Goal: Task Accomplishment & Management: Manage account settings

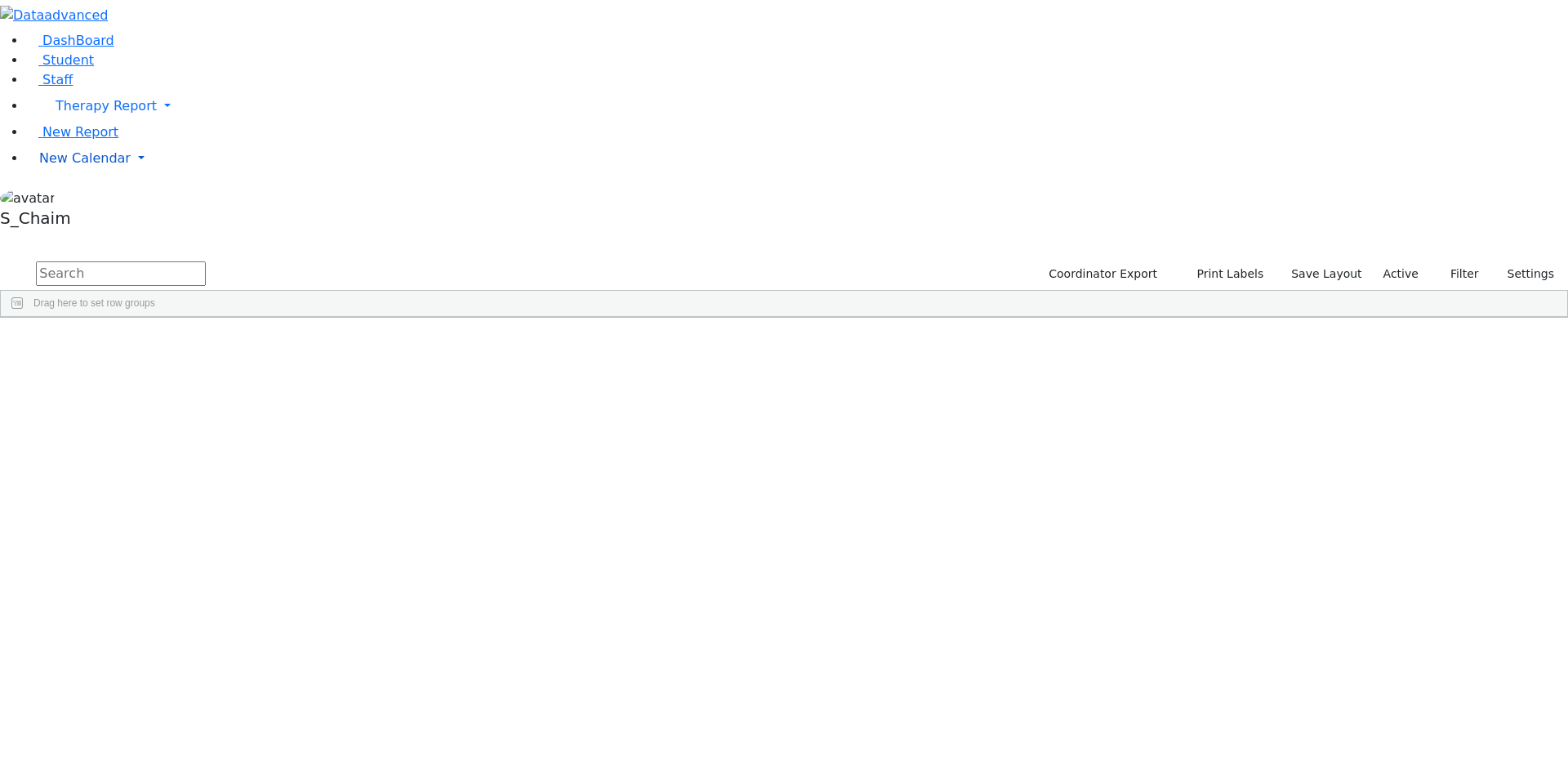
click at [99, 166] on span "New Calendar" at bounding box center [84, 158] width 91 height 15
click at [79, 198] on span "Calendar" at bounding box center [64, 191] width 59 height 15
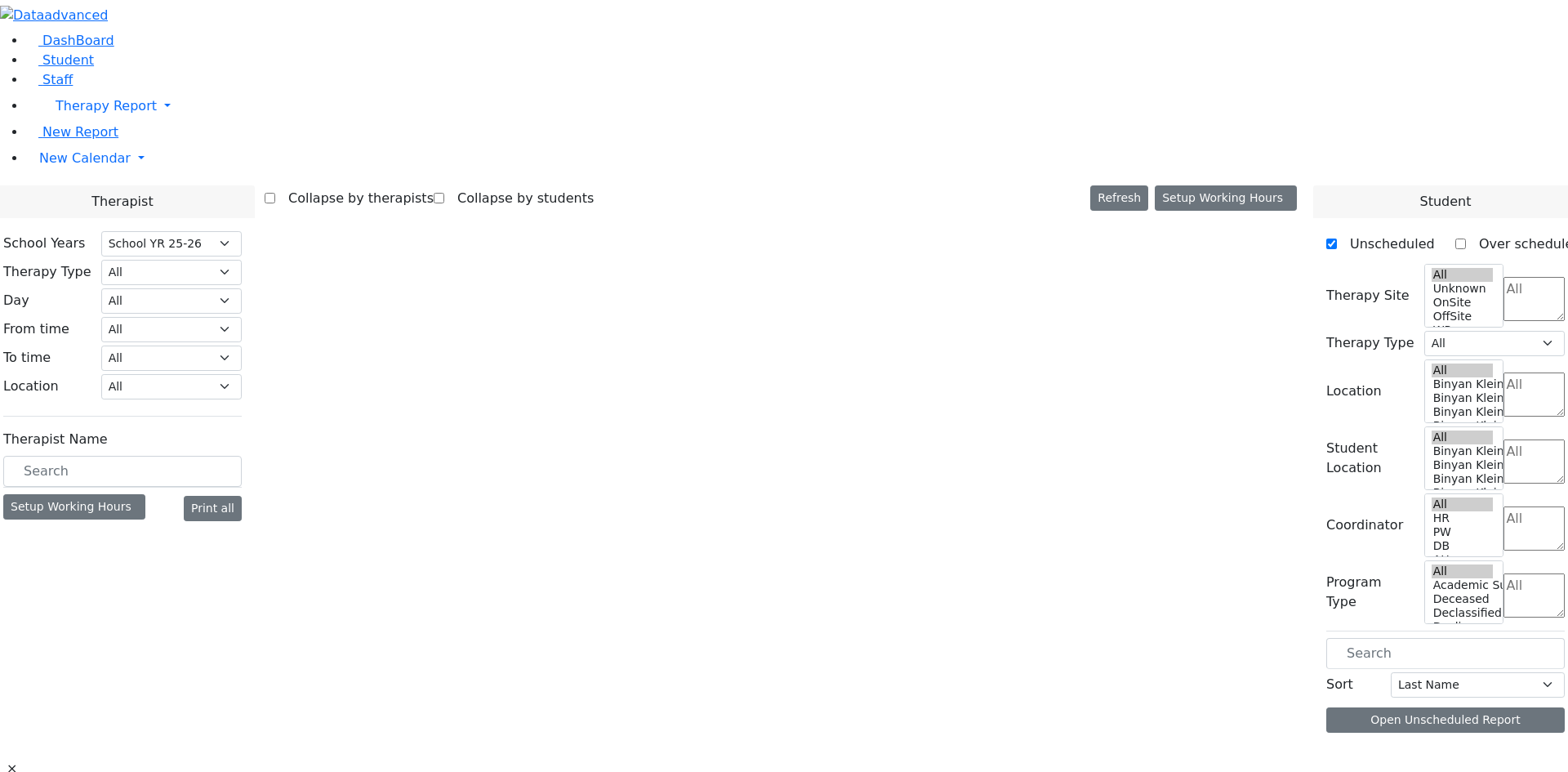
select select "212"
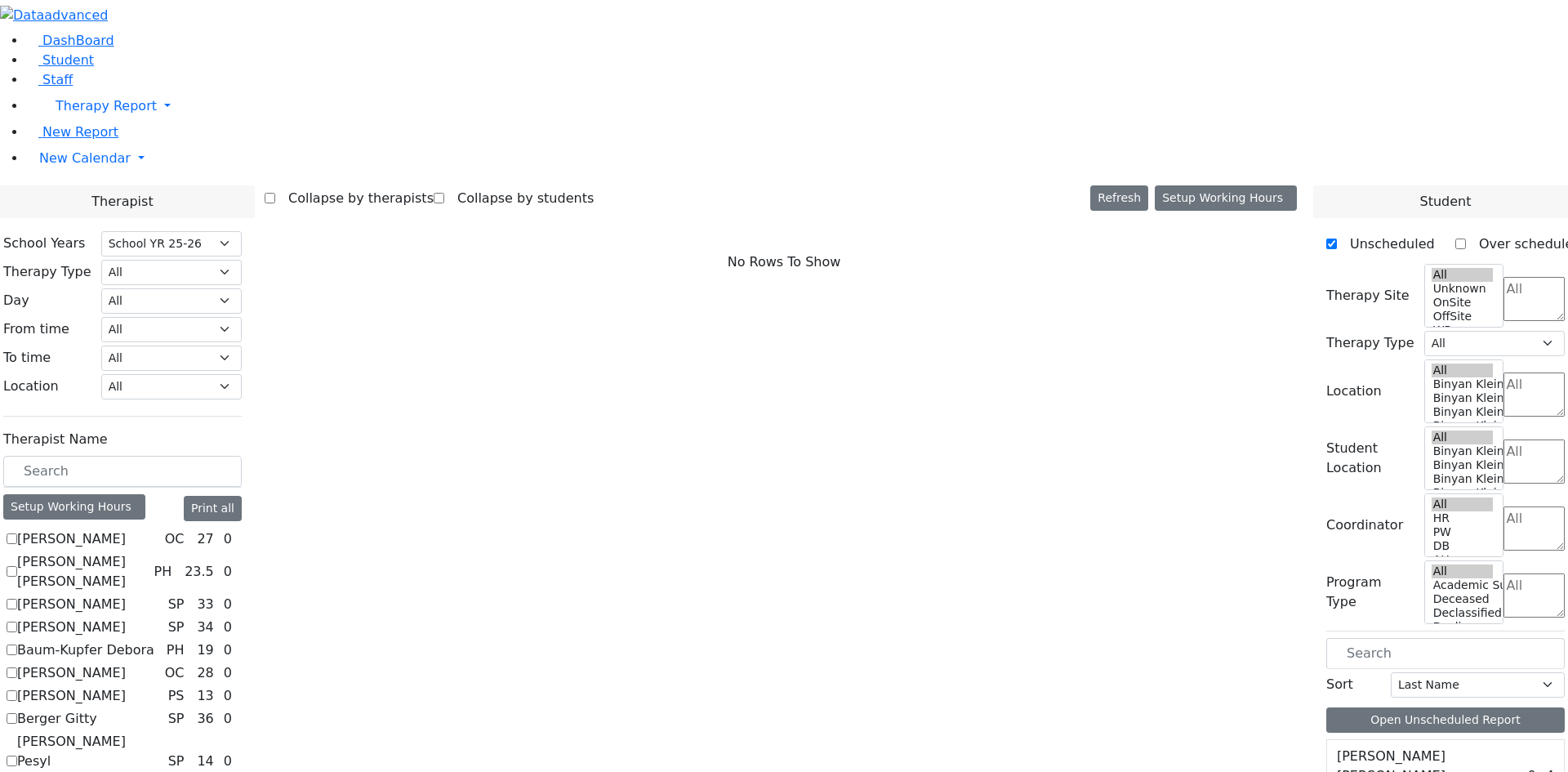
click at [155, 640] on label "Baum-Kupfer Debora" at bounding box center [85, 650] width 137 height 20
click at [17, 645] on input "Baum-Kupfer Debora" at bounding box center [11, 650] width 10 height 10
checkbox input "true"
select select "2"
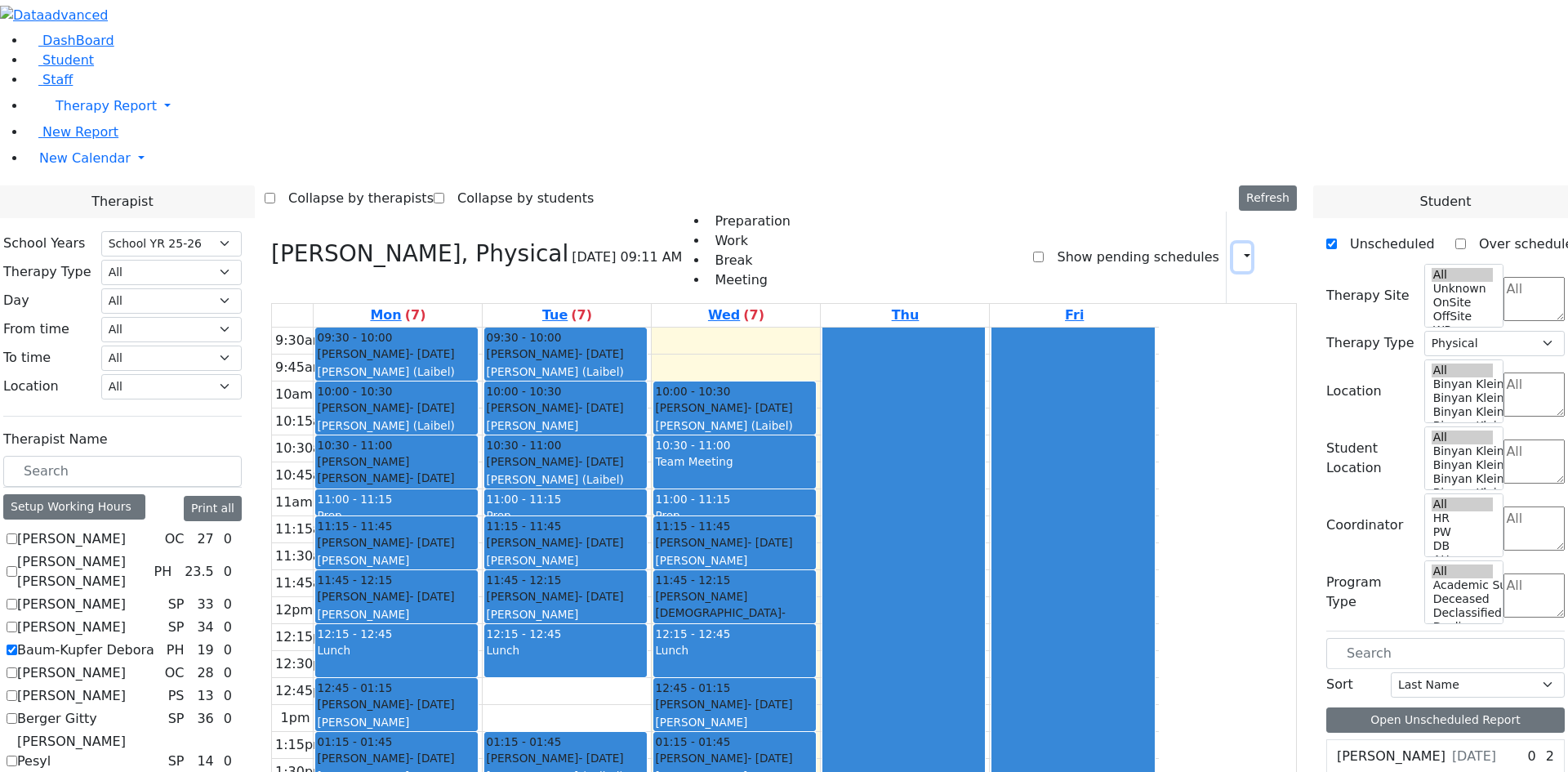
click at [1237, 249] on icon "button" at bounding box center [1237, 257] width 0 height 15
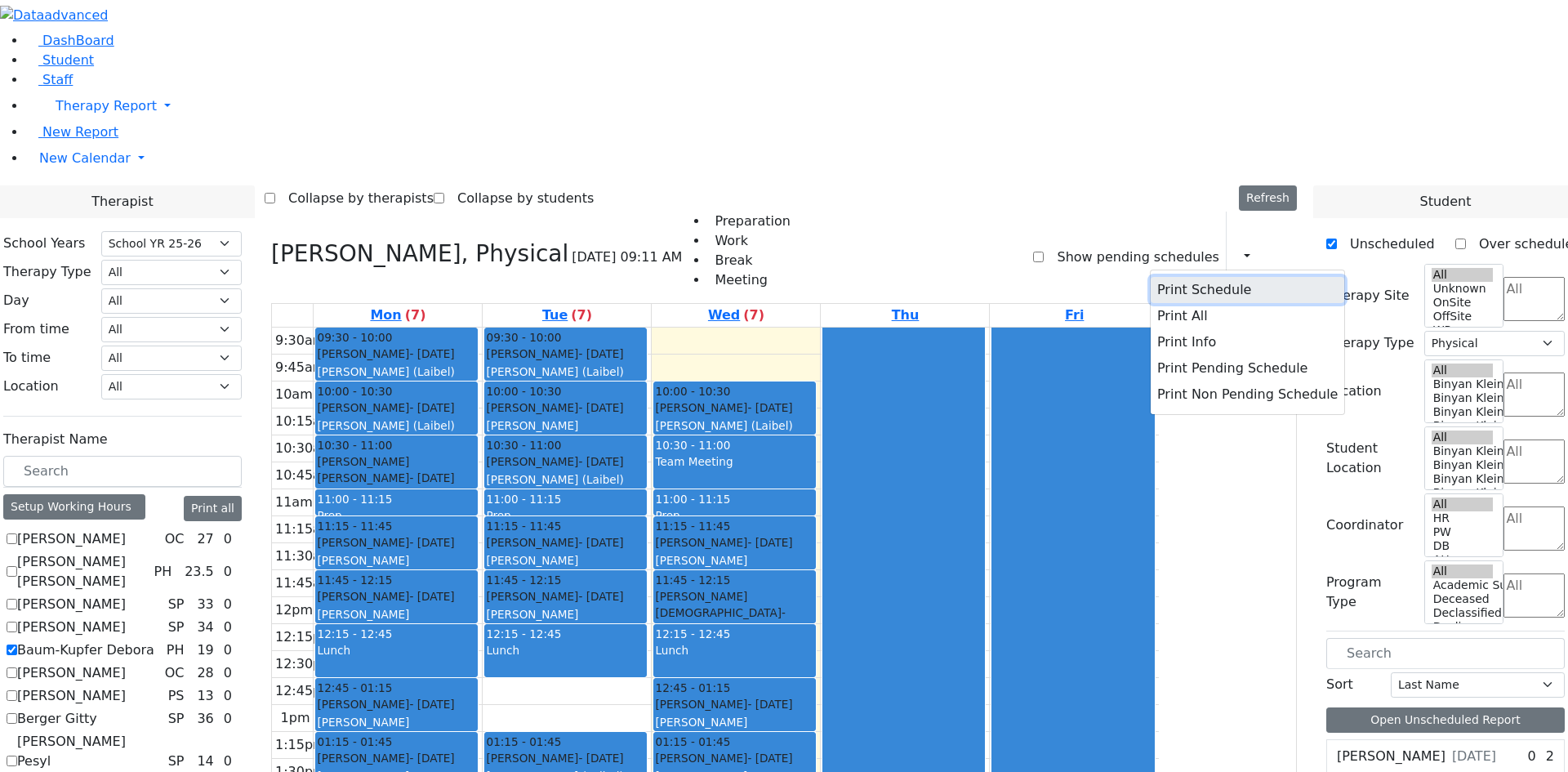
click at [1162, 277] on button "Print Schedule" at bounding box center [1248, 290] width 193 height 27
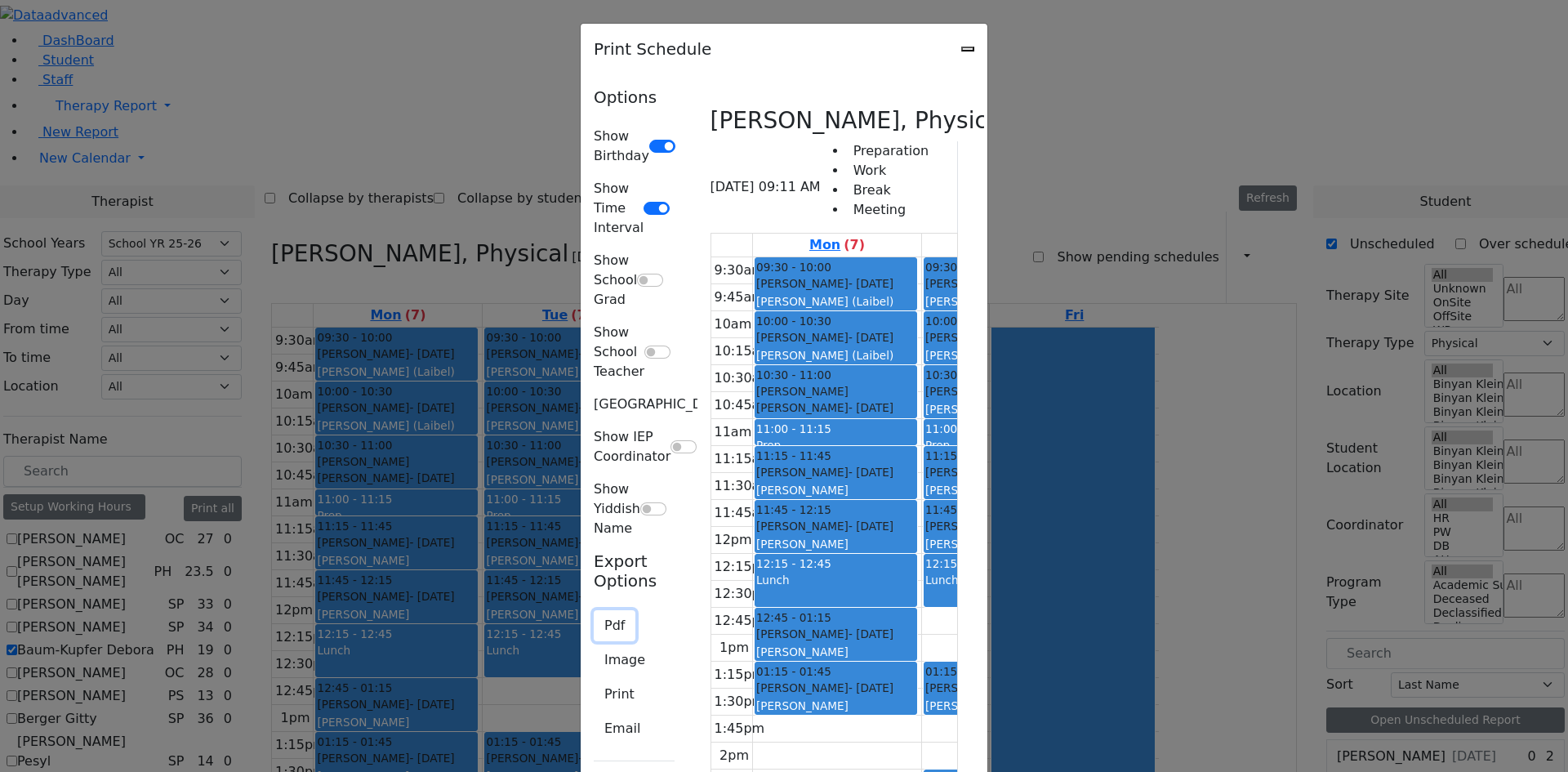
click at [593, 611] on button "Pdf" at bounding box center [614, 626] width 42 height 31
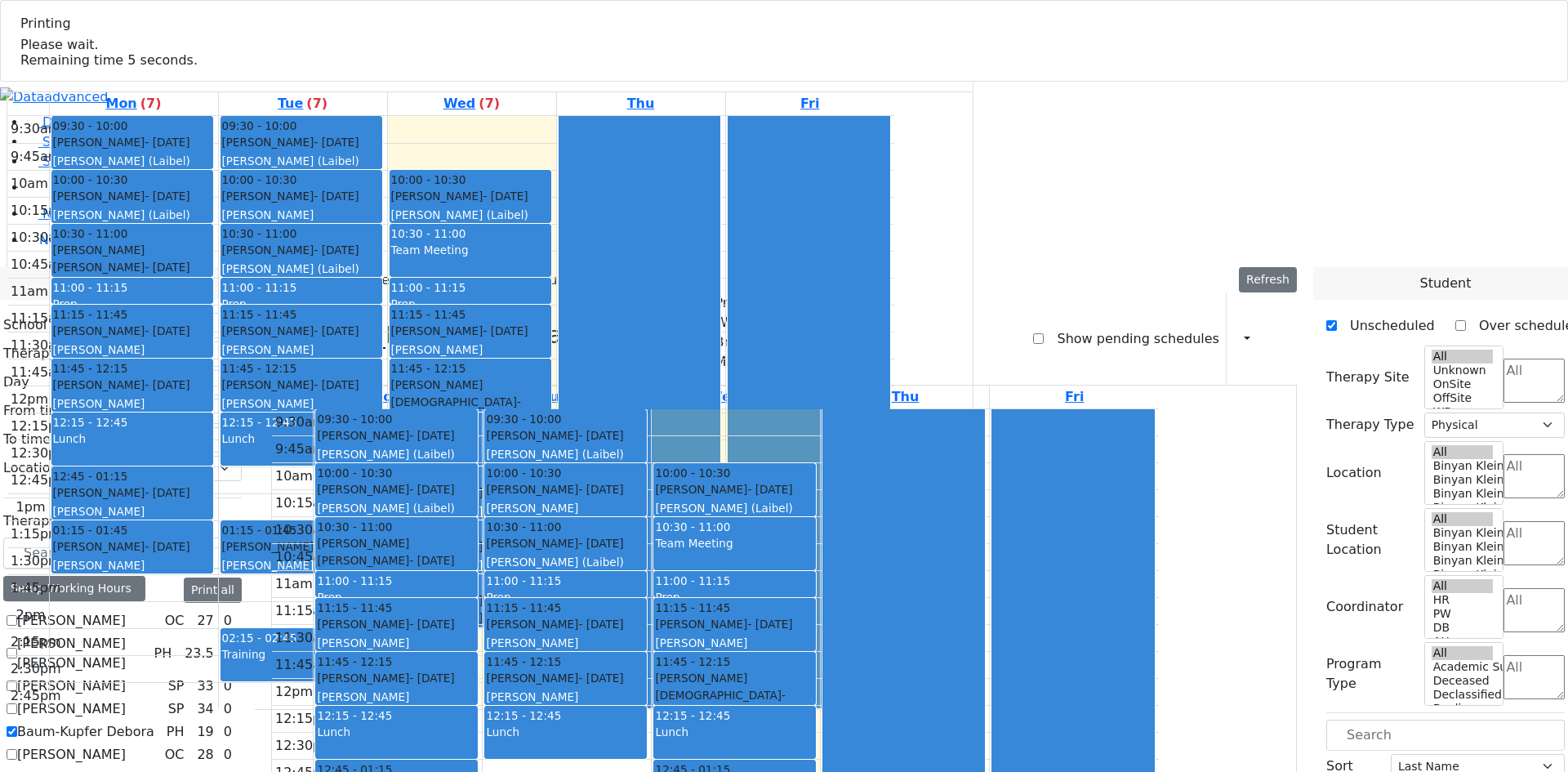
select select "212"
select select "2"
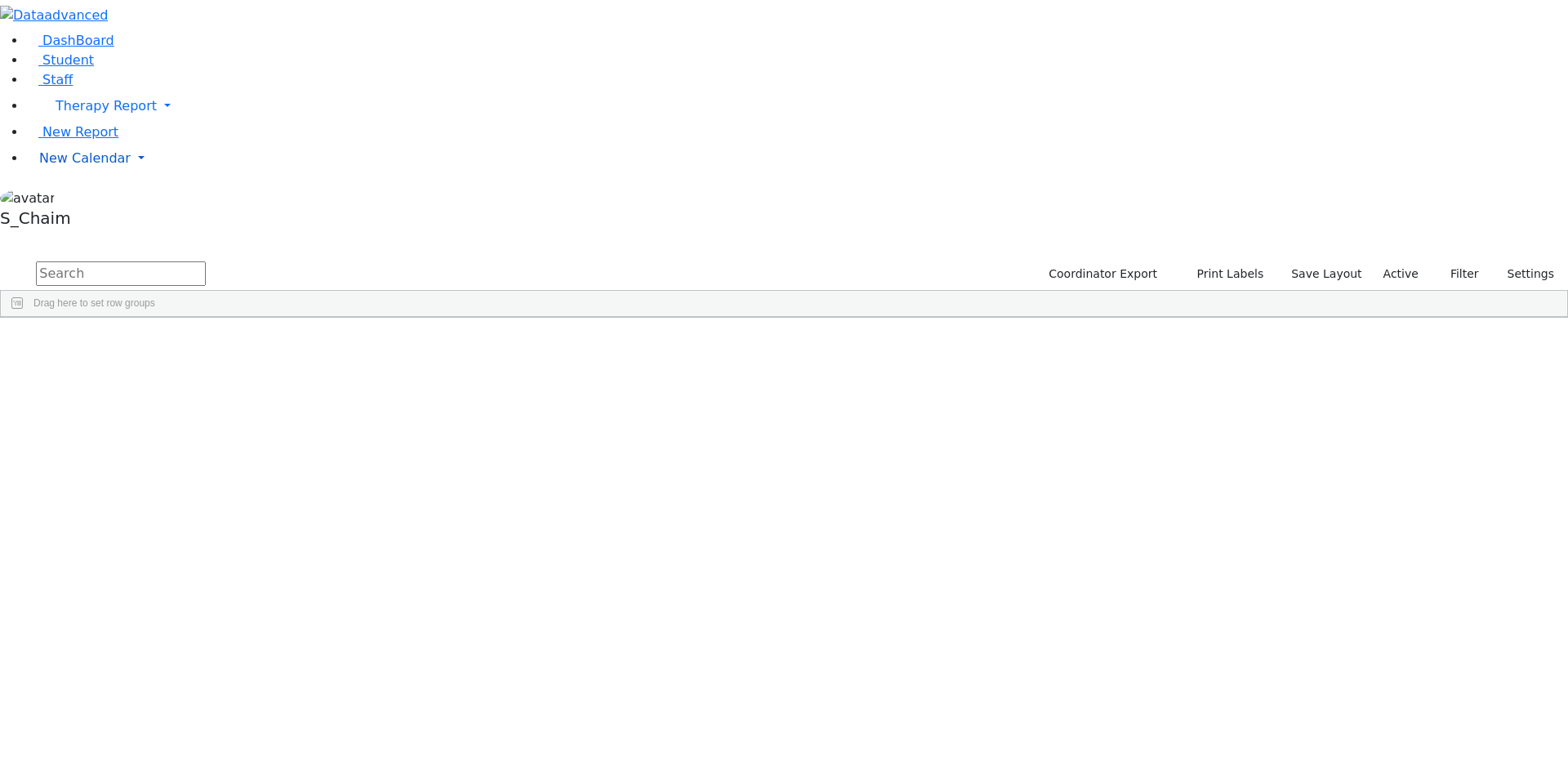
click at [76, 166] on span "New Calendar" at bounding box center [84, 158] width 91 height 15
click at [85, 198] on span "Calendar" at bounding box center [64, 191] width 59 height 15
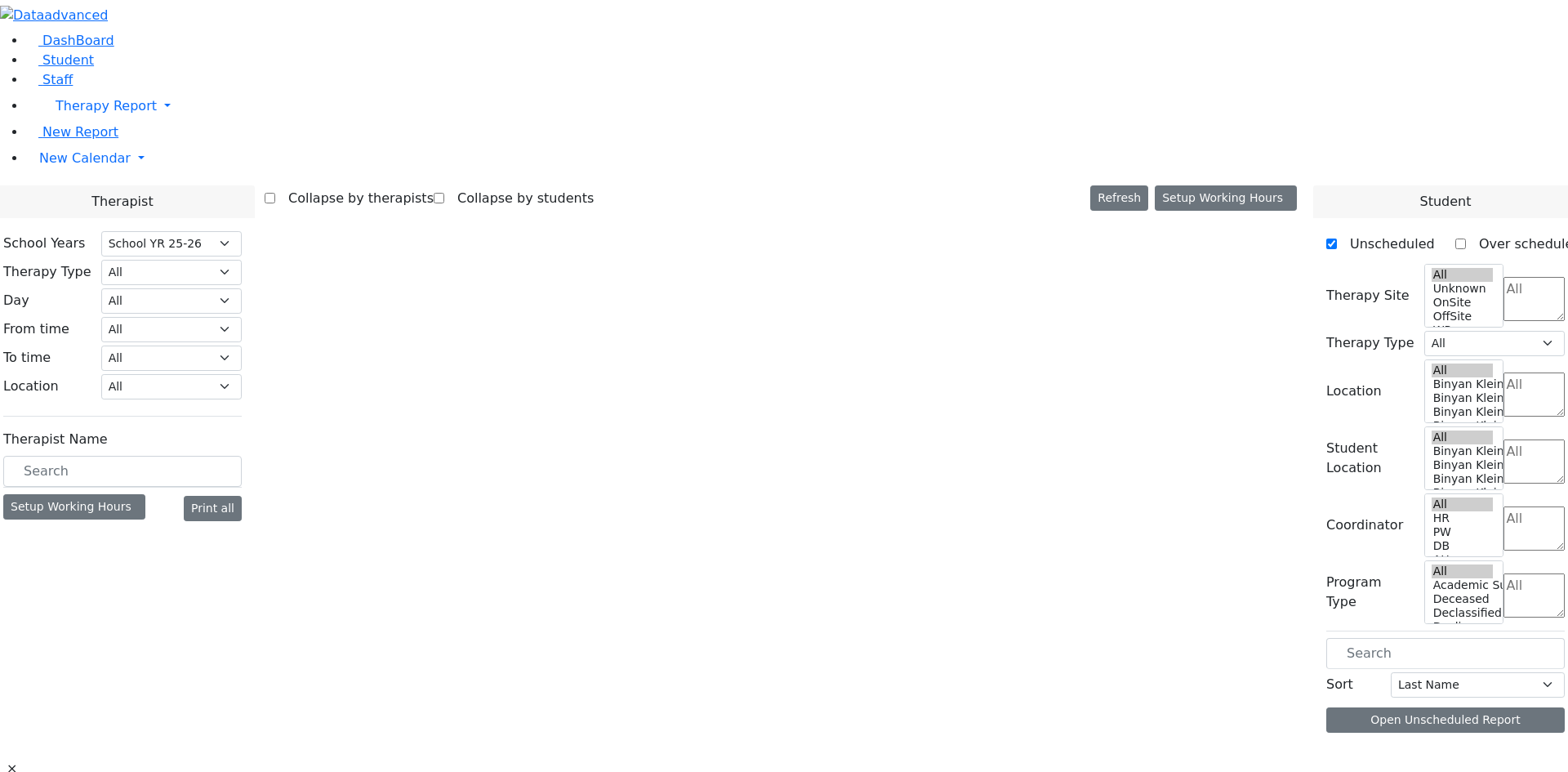
select select "212"
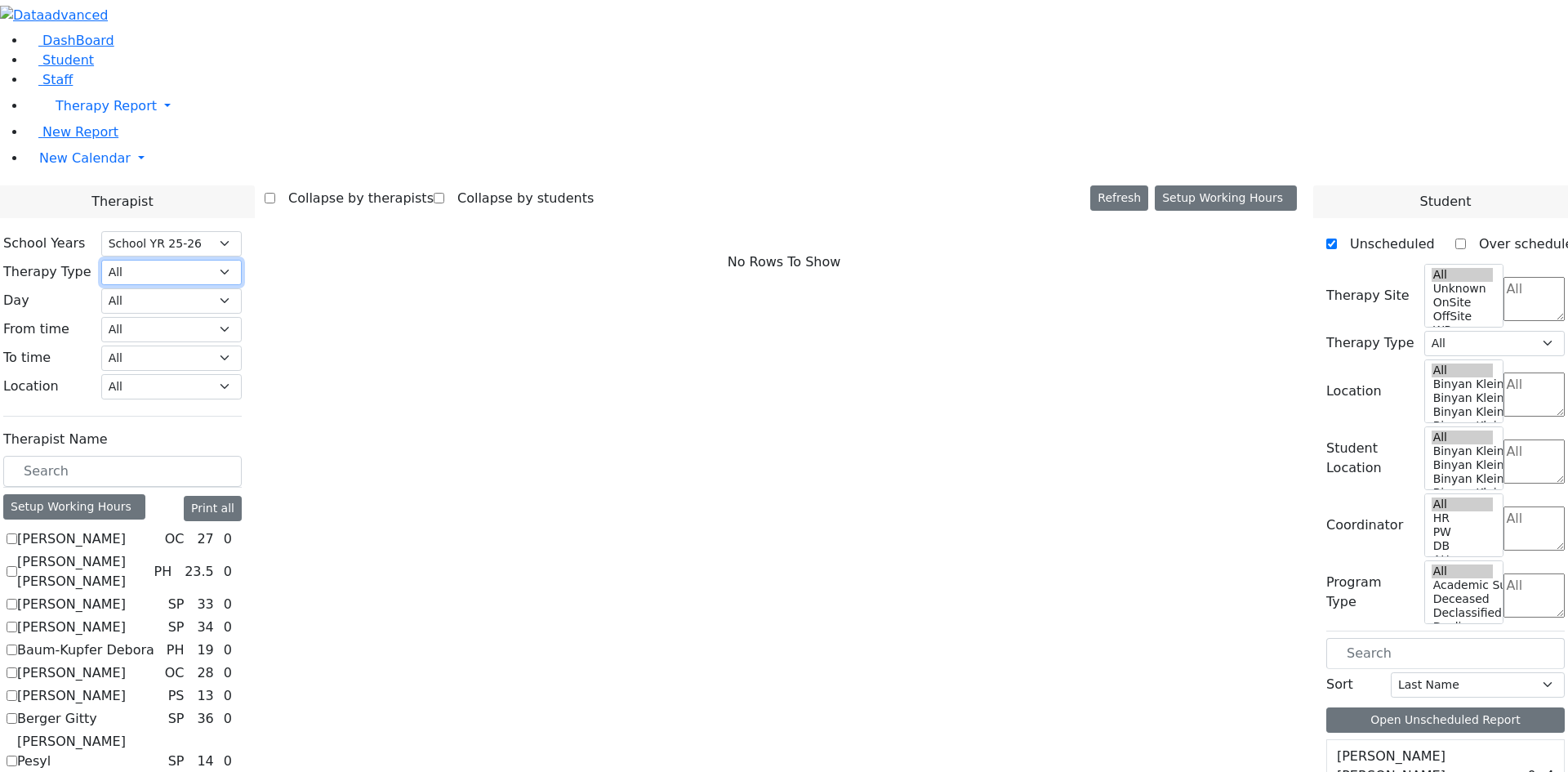
click at [242, 260] on select "All Psych Hearing Vision Speech Physical Occupational" at bounding box center [172, 272] width 140 height 26
select select "1"
click at [242, 260] on select "All Psych Hearing Vision Speech Physical Occupational" at bounding box center [172, 272] width 140 height 26
select select "1"
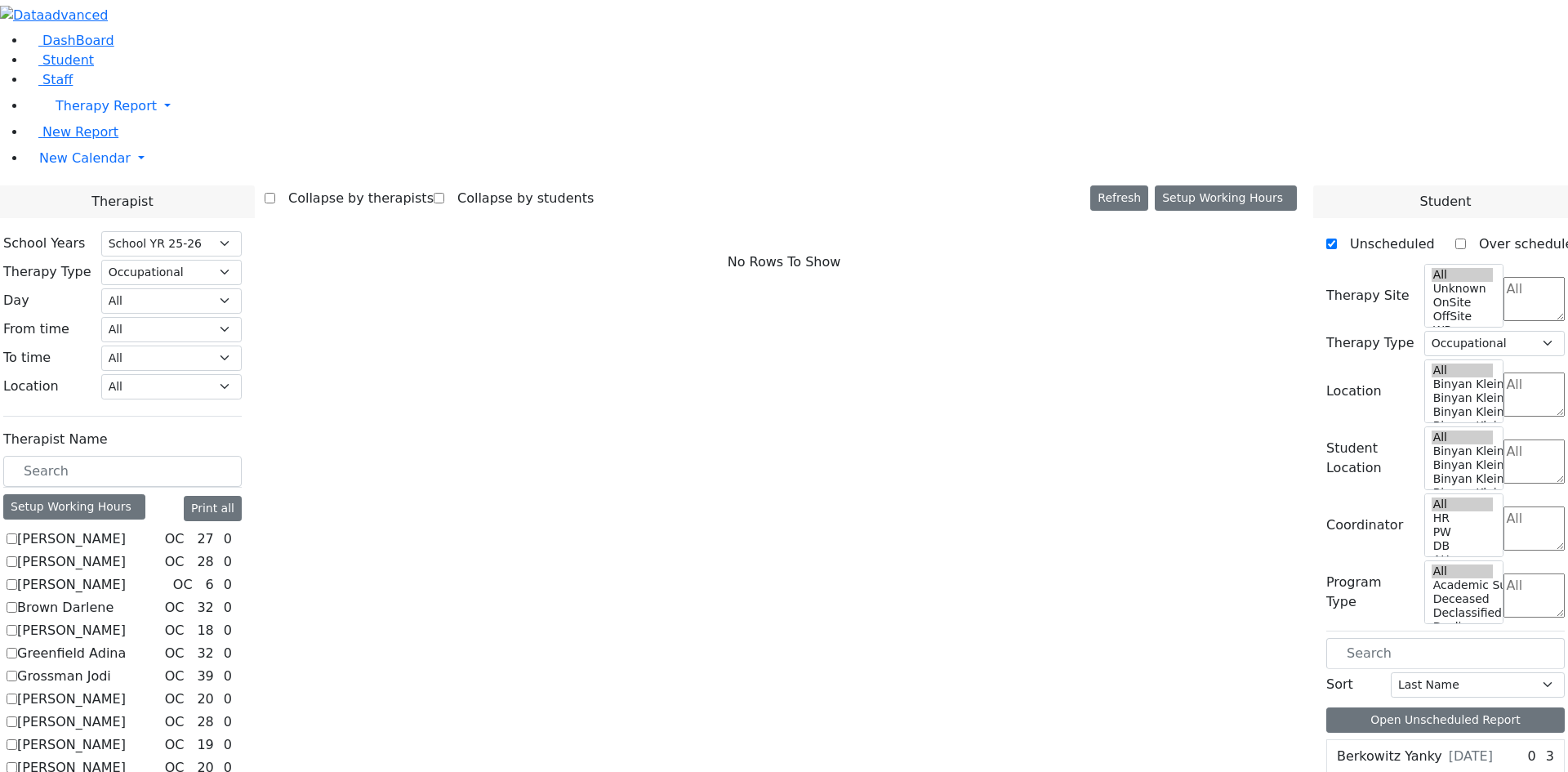
click at [126, 712] on label "[PERSON_NAME]" at bounding box center [71, 722] width 109 height 20
click at [17, 717] on input "Kenig Shira" at bounding box center [11, 722] width 10 height 10
checkbox input "true"
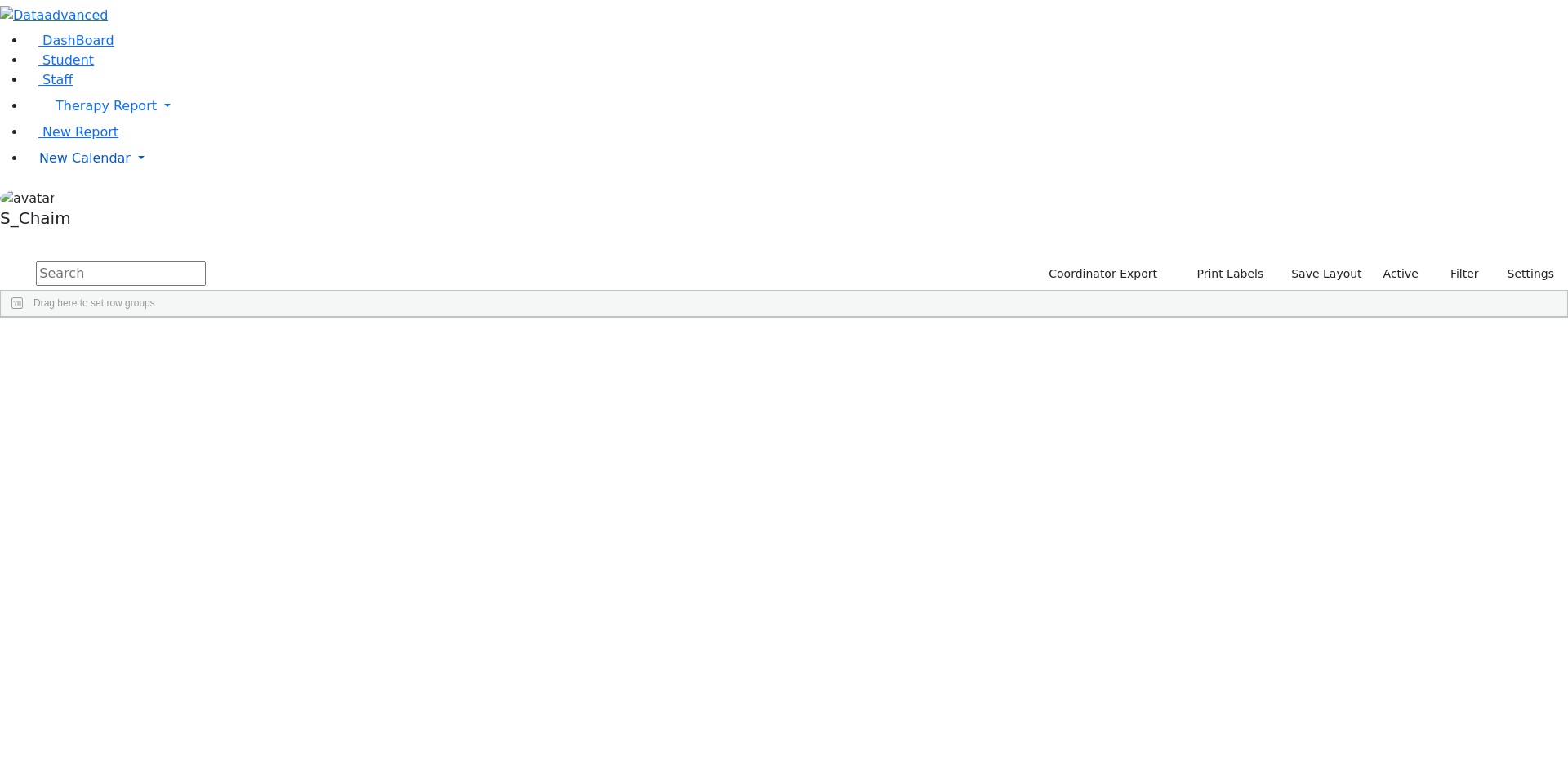
click at [74, 166] on span "New Calendar" at bounding box center [84, 158] width 91 height 15
click at [853, 324] on span "Site" at bounding box center [844, 330] width 18 height 11
click at [82, 166] on span "New Calendar" at bounding box center [84, 158] width 91 height 15
click at [91, 218] on span "Teacher Report" at bounding box center [87, 211] width 98 height 15
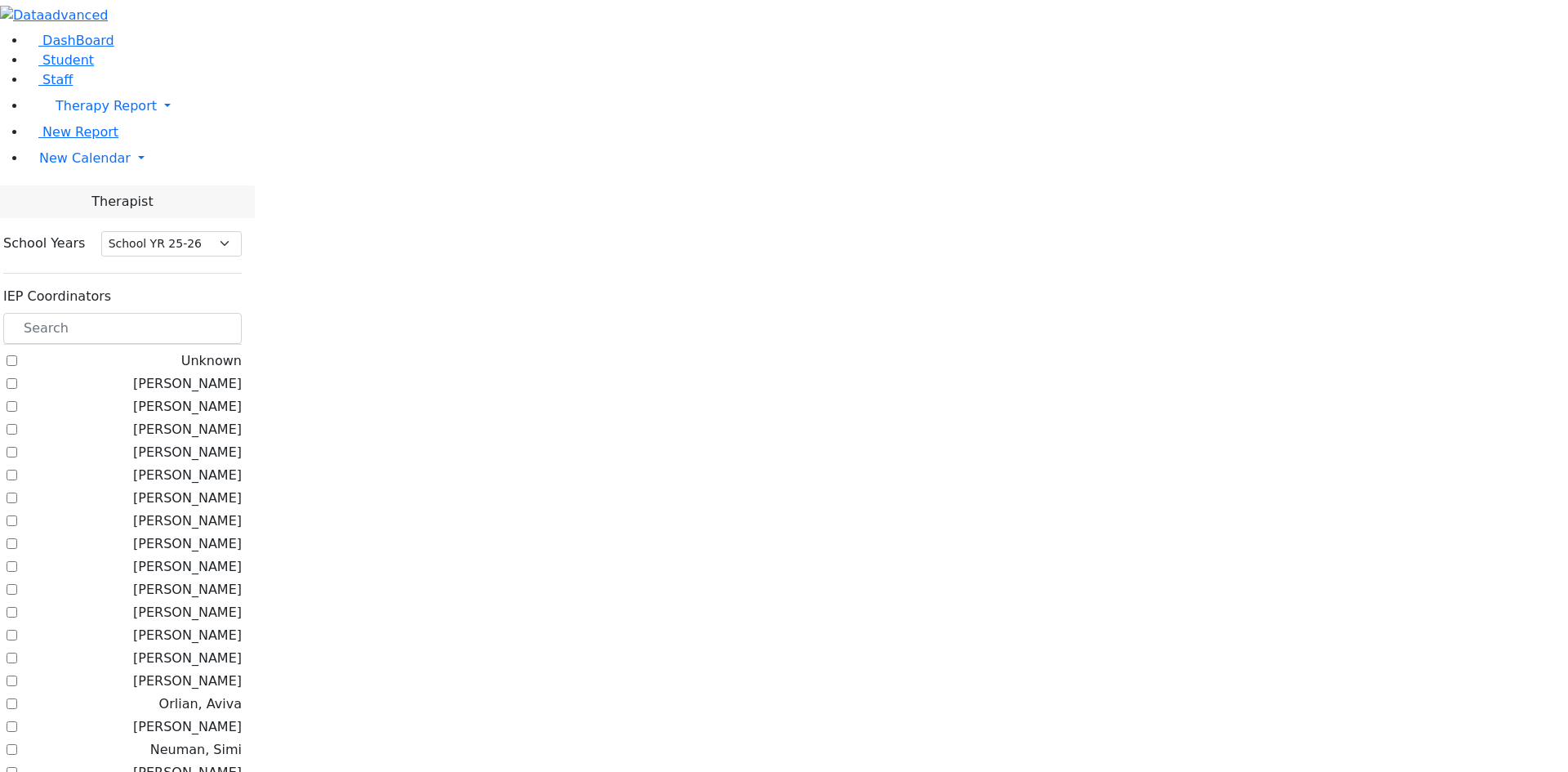
select select "212"
checkbox input "true"
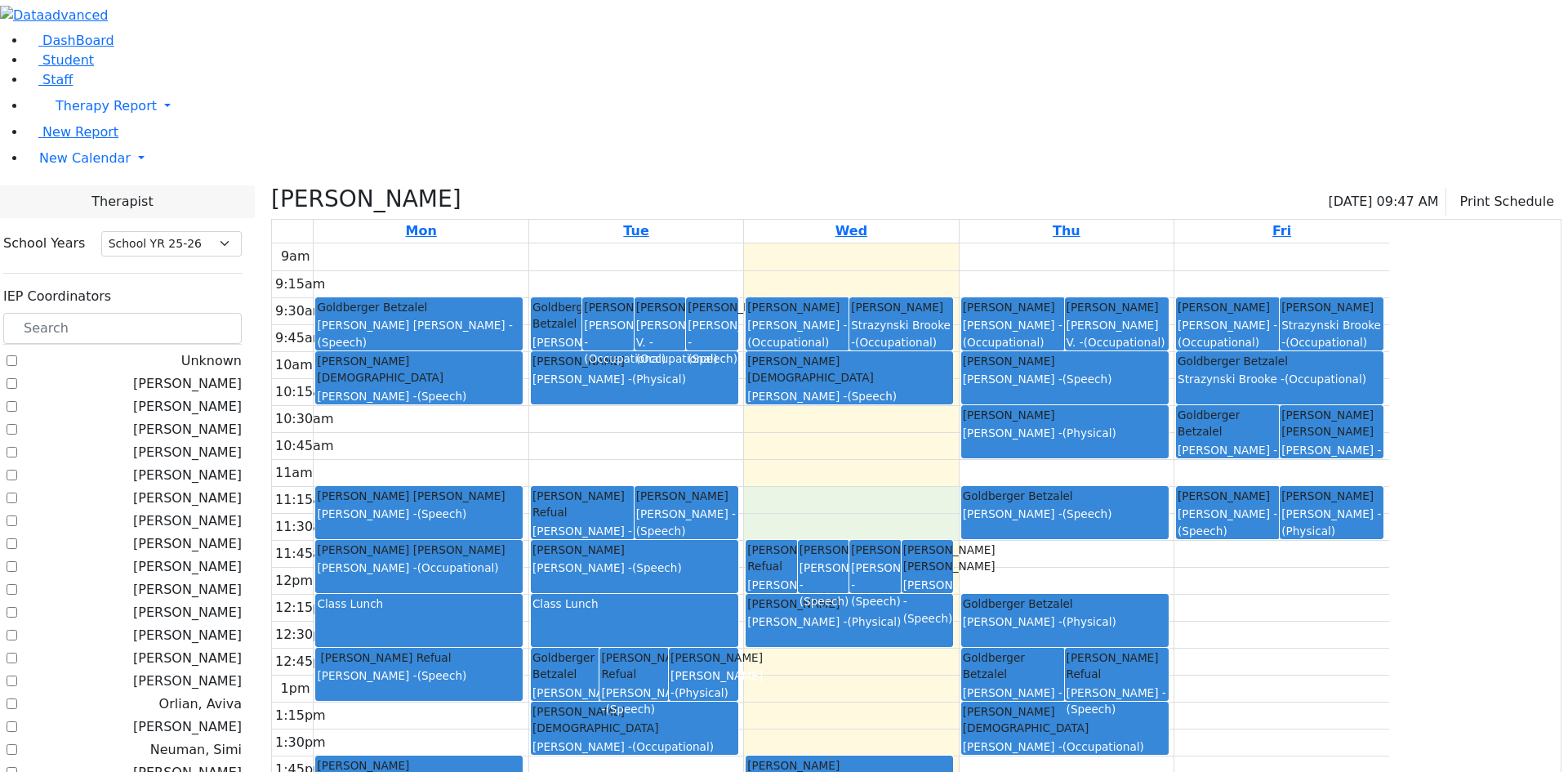
drag, startPoint x: 941, startPoint y: 334, endPoint x: 943, endPoint y: 350, distance: 16.1
click at [947, 370] on div "9am 9:15am 9:30am 9:45am 10am 10:15am 10:30am 10:45am 11am 11:15am 11:30am 11:4…" at bounding box center [830, 567] width 1118 height 647
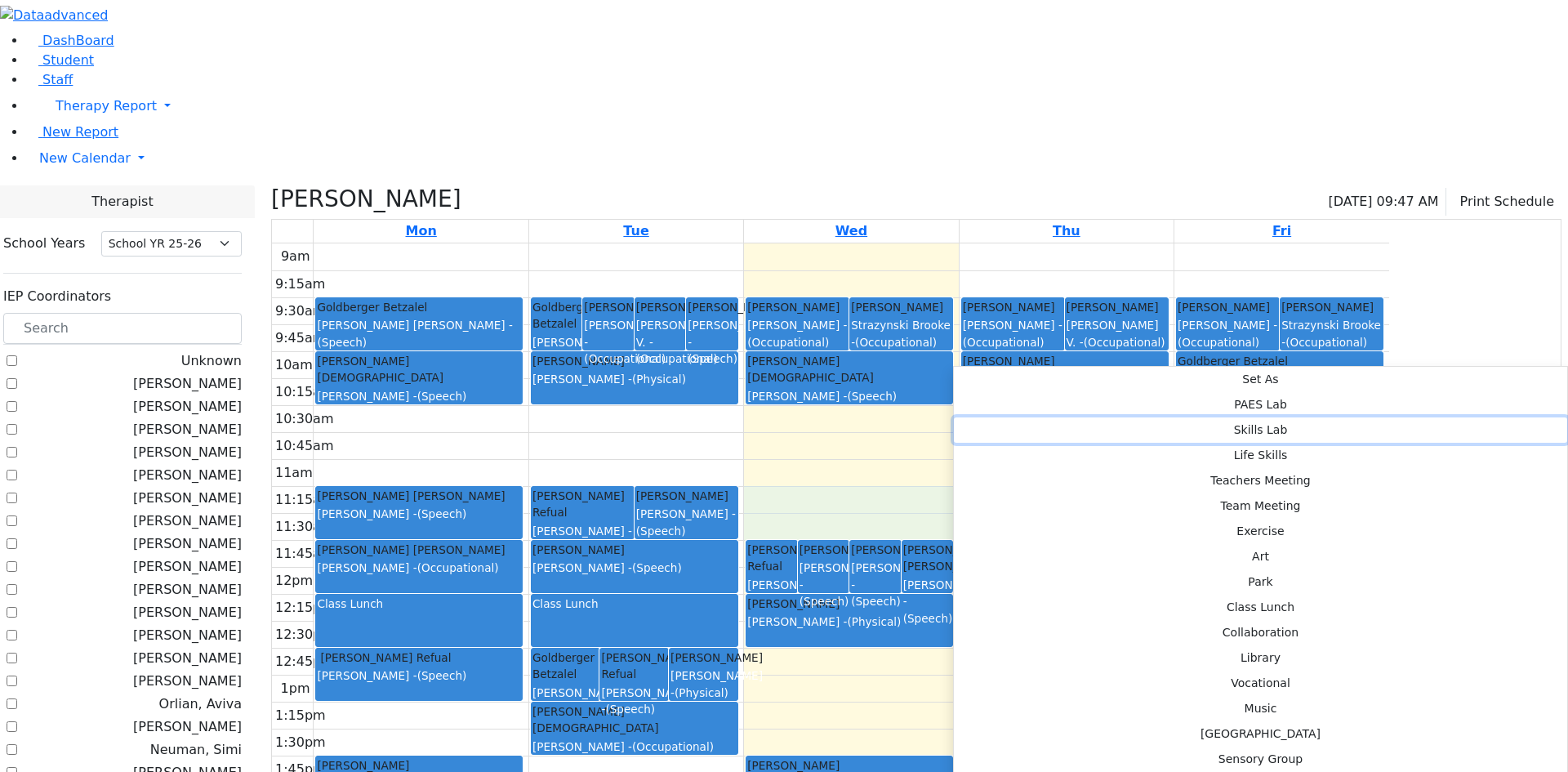
click at [1155, 417] on button "Skills Lab" at bounding box center [1260, 430] width 613 height 26
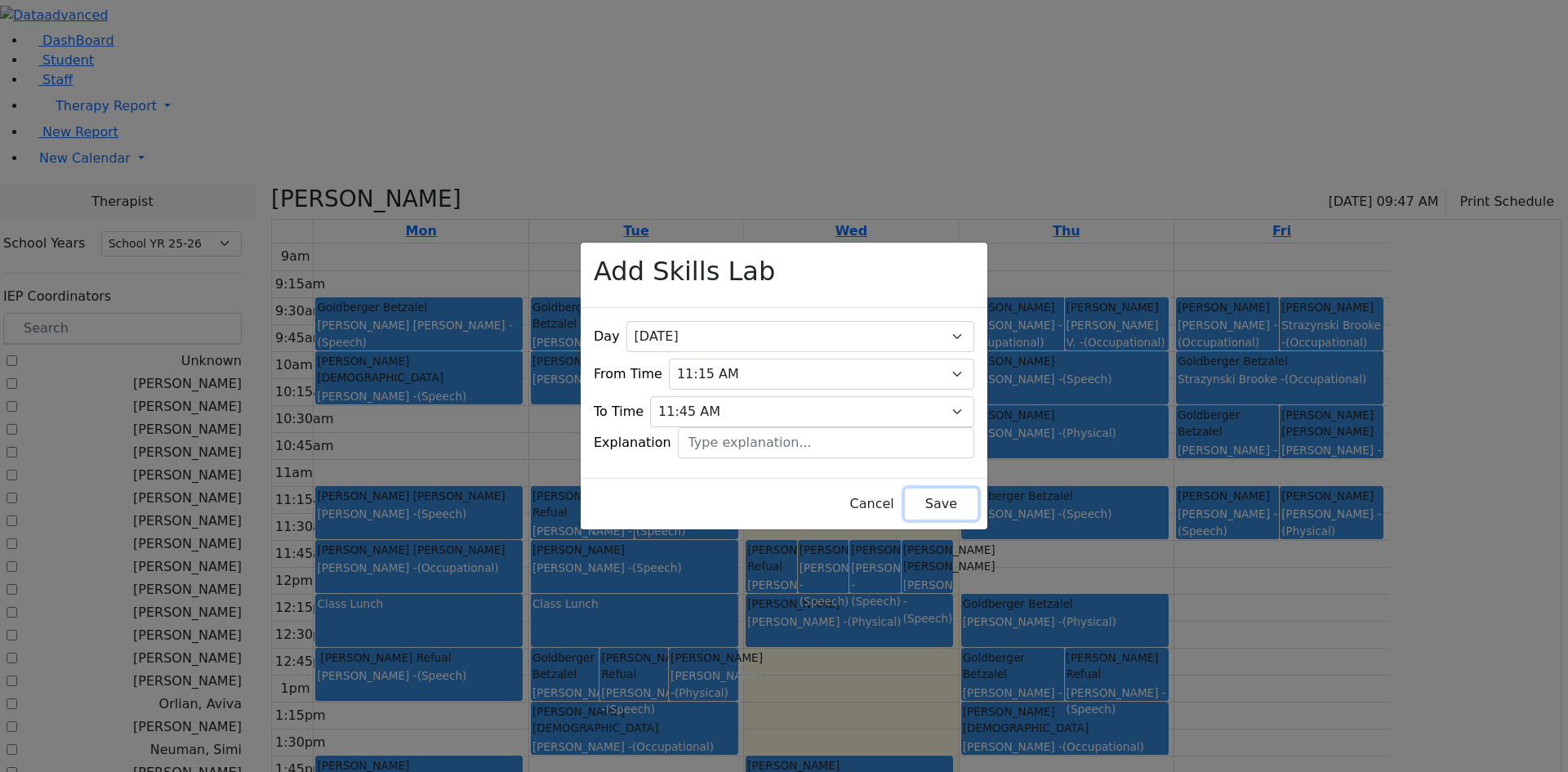
click at [905, 489] on button "Save" at bounding box center [941, 504] width 73 height 31
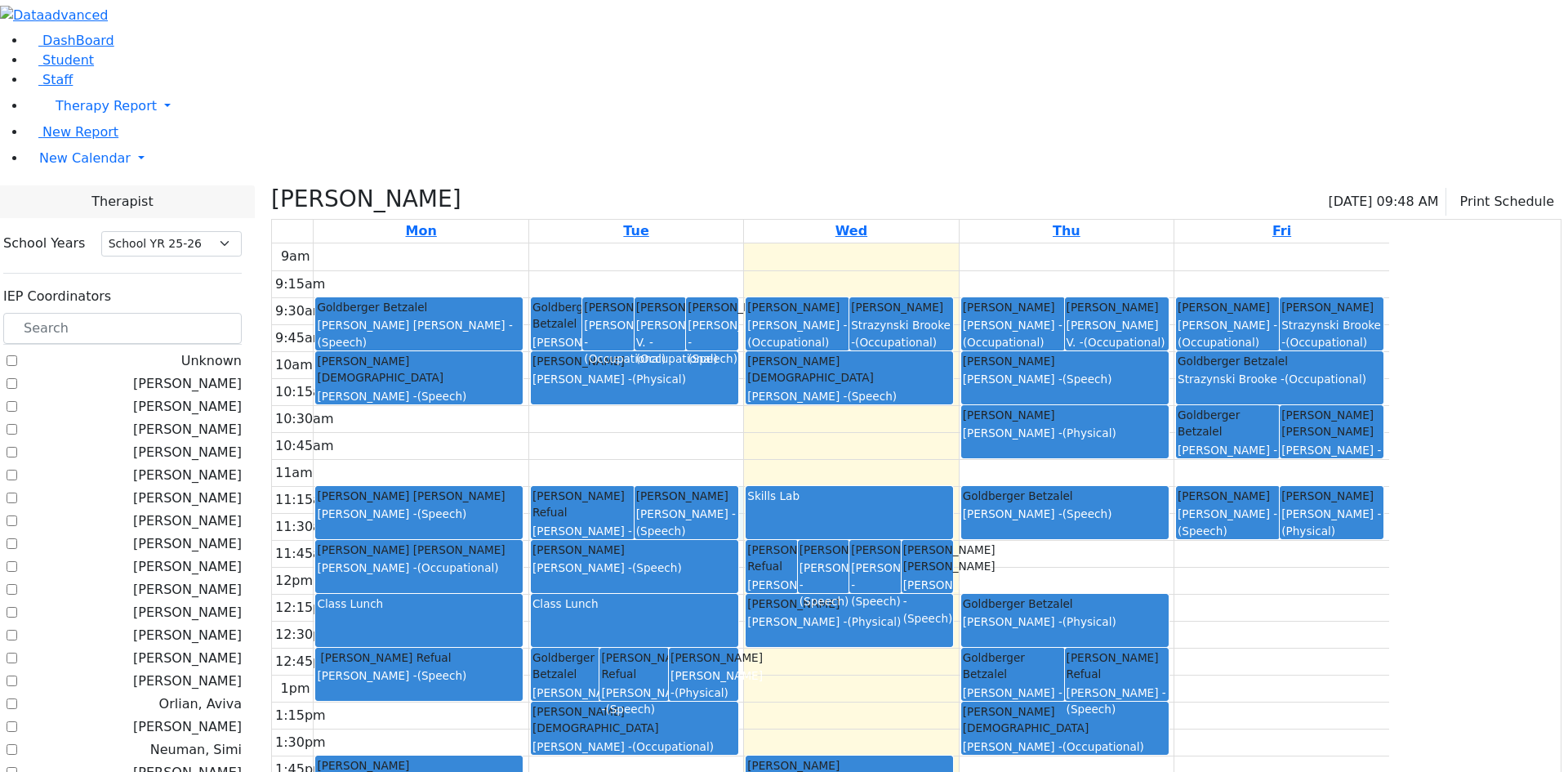
drag, startPoint x: 687, startPoint y: 323, endPoint x: 687, endPoint y: 364, distance: 41.0
click at [687, 364] on div "9am 9:15am 9:30am 9:45am 10am 10:15am 10:30am 10:45am 11am 11:15am 11:30am 11:4…" at bounding box center [830, 567] width 1118 height 647
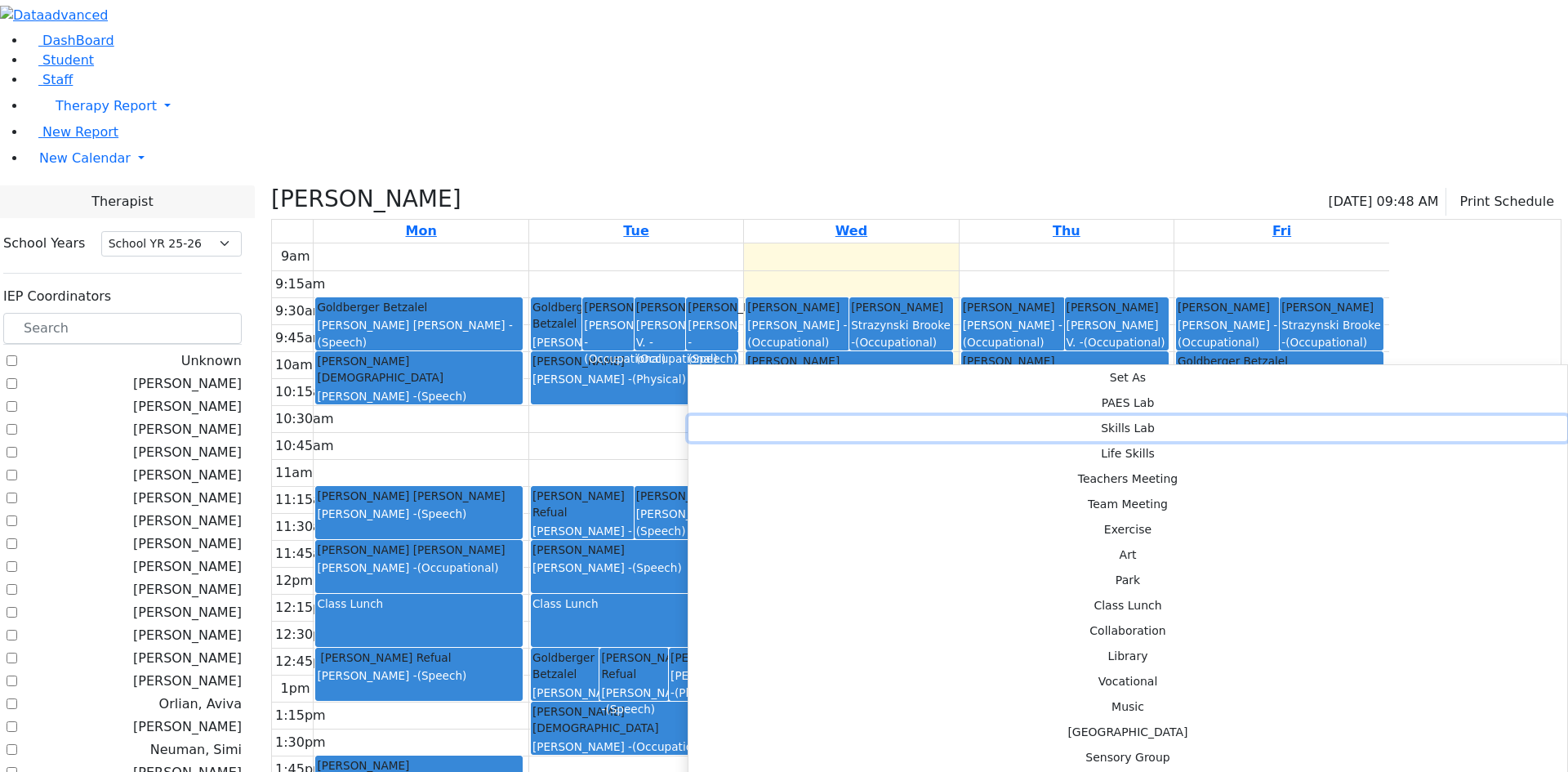
click at [919, 416] on button "Skills Lab" at bounding box center [1127, 429] width 879 height 26
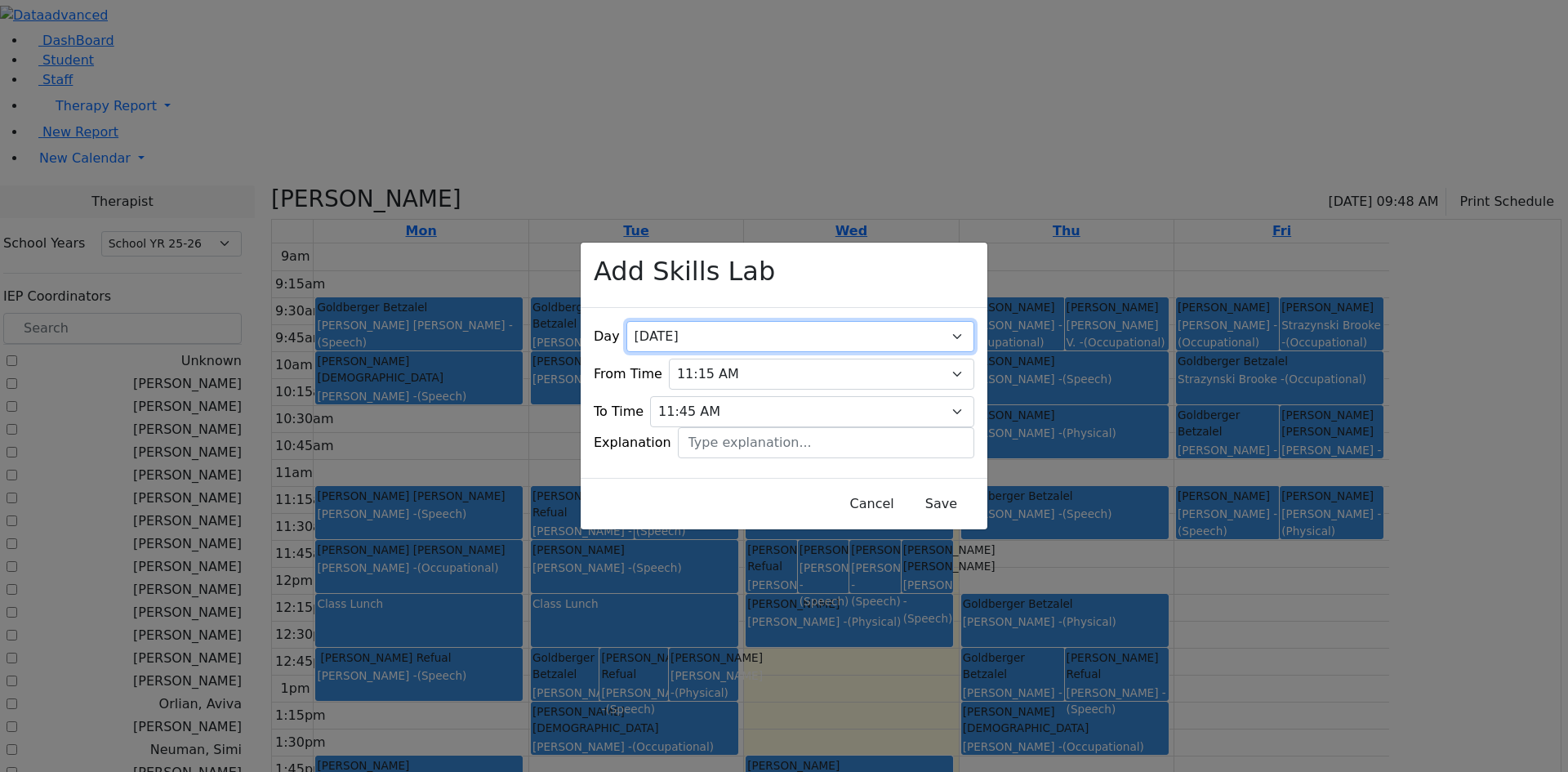
click at [938, 322] on select "All Monday Tuesday Wednesday Thursday Friday" at bounding box center [800, 337] width 348 height 31
select select "1"
click at [679, 322] on select "All Monday Tuesday Wednesday Thursday Friday" at bounding box center [800, 337] width 348 height 31
click at [905, 494] on button "Save" at bounding box center [941, 504] width 73 height 31
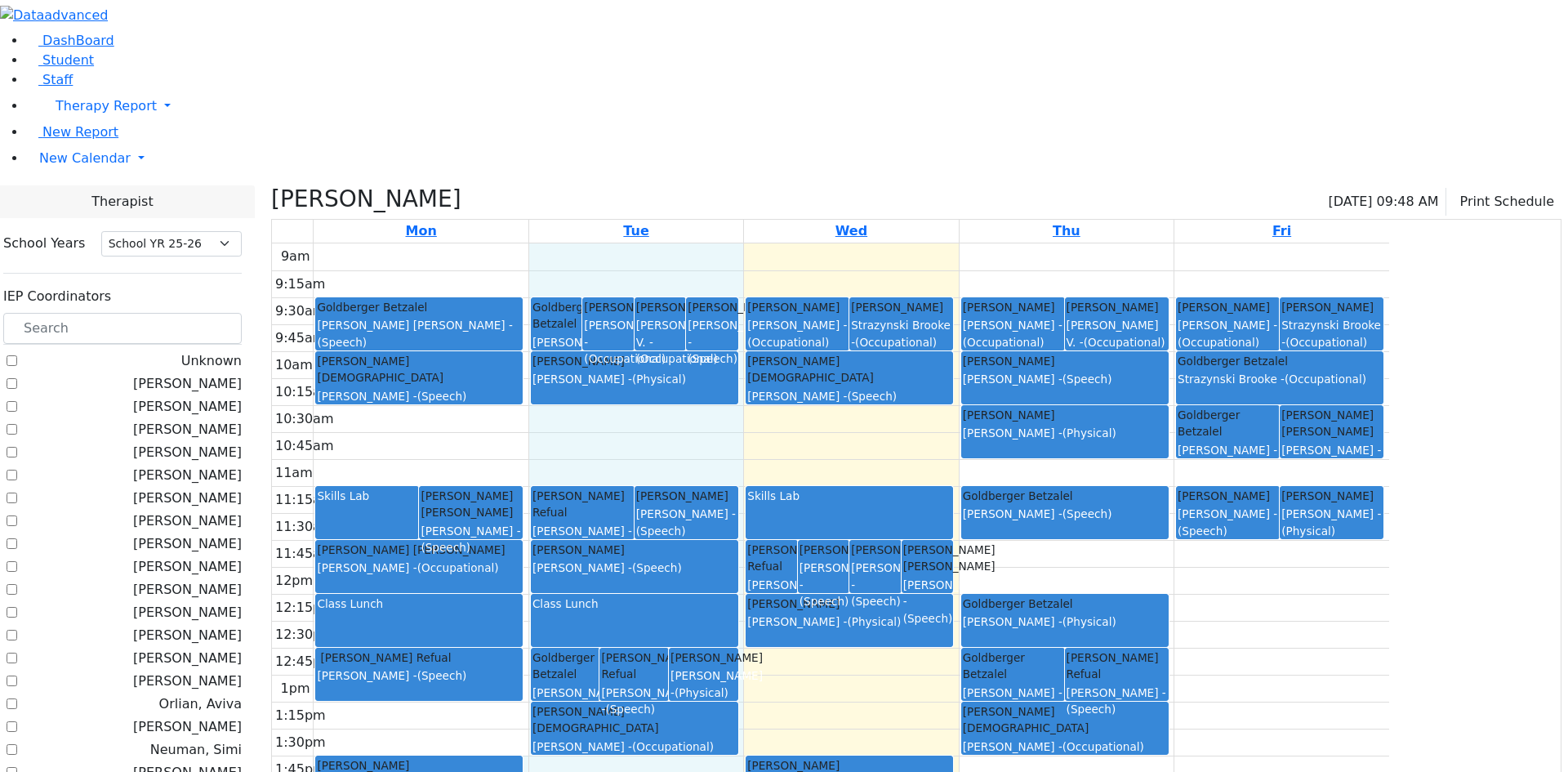
drag, startPoint x: 687, startPoint y: 593, endPoint x: 692, endPoint y: 633, distance: 40.3
click at [692, 633] on div "9am 9:15am 9:30am 9:45am 10am 10:15am 10:30am 10:45am 11am 11:15am 11:30am 11:4…" at bounding box center [830, 567] width 1118 height 647
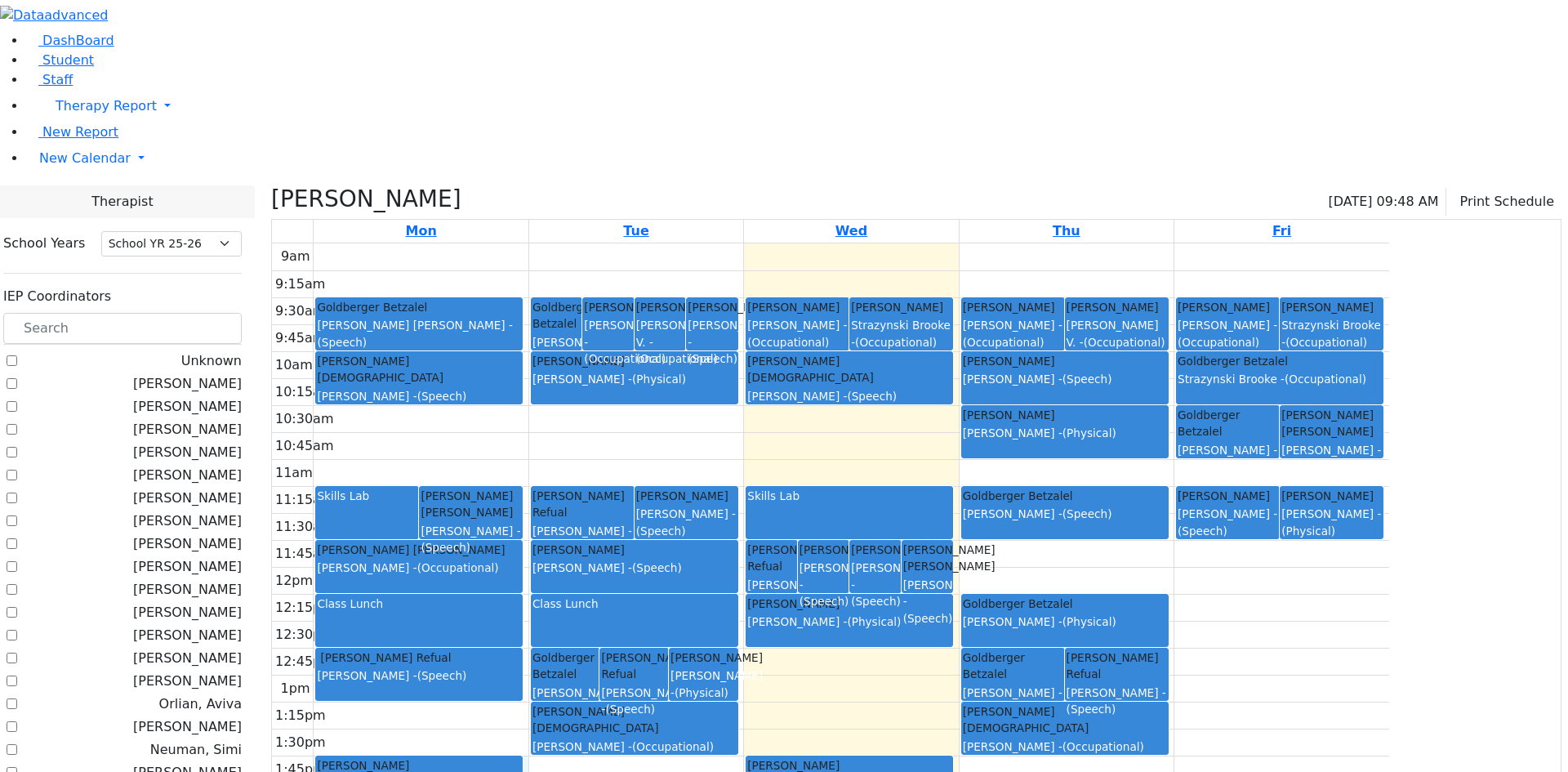
drag, startPoint x: 687, startPoint y: 599, endPoint x: 683, endPoint y: 631, distance: 32.2
click at [683, 631] on div "9am 9:15am 9:30am 9:45am 10am 10:15am 10:30am 10:45am 11am 11:15am 11:30am 11:4…" at bounding box center [830, 567] width 1118 height 647
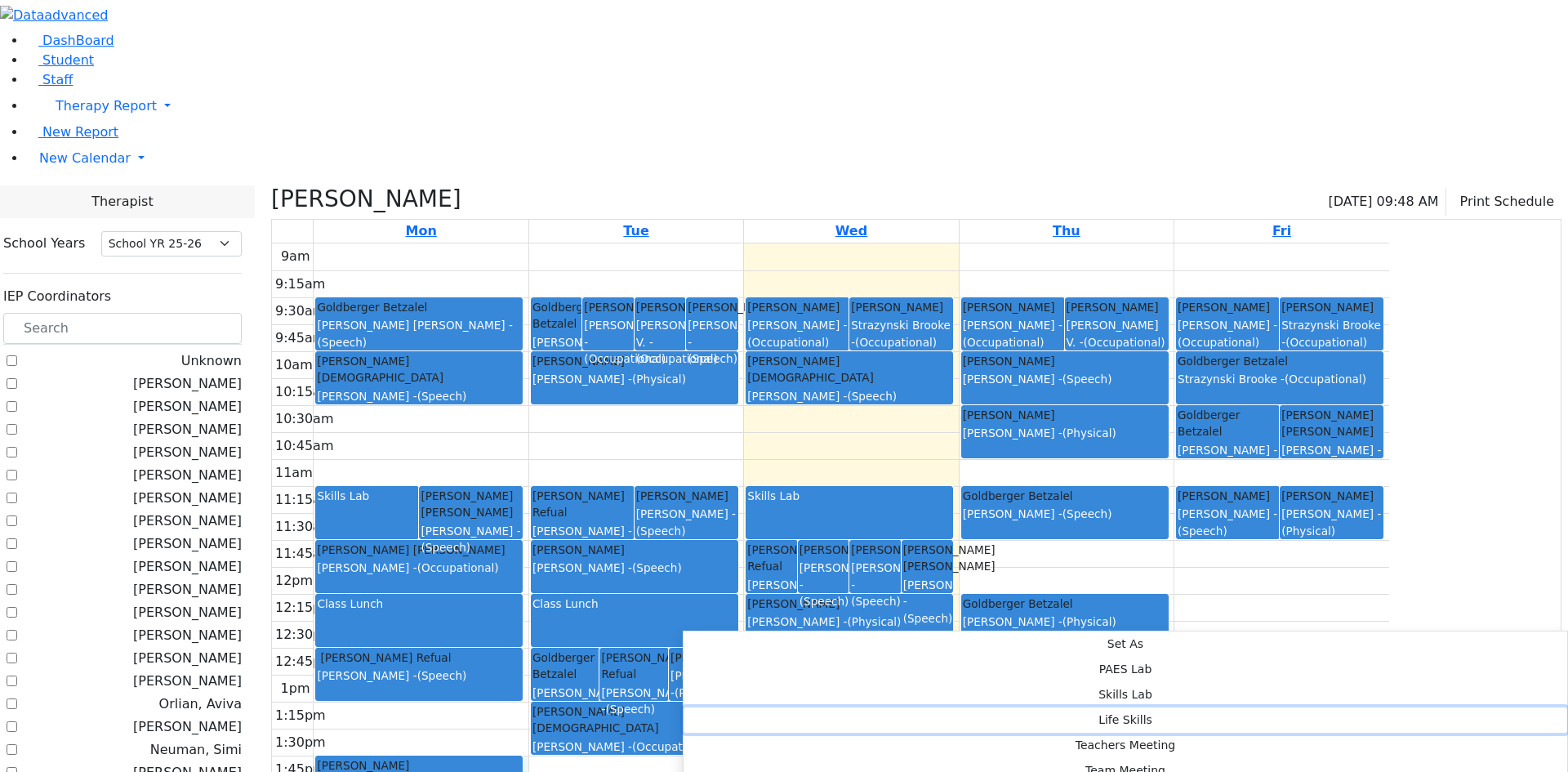
click at [936, 708] on button "Life Skills" at bounding box center [1125, 720] width 884 height 26
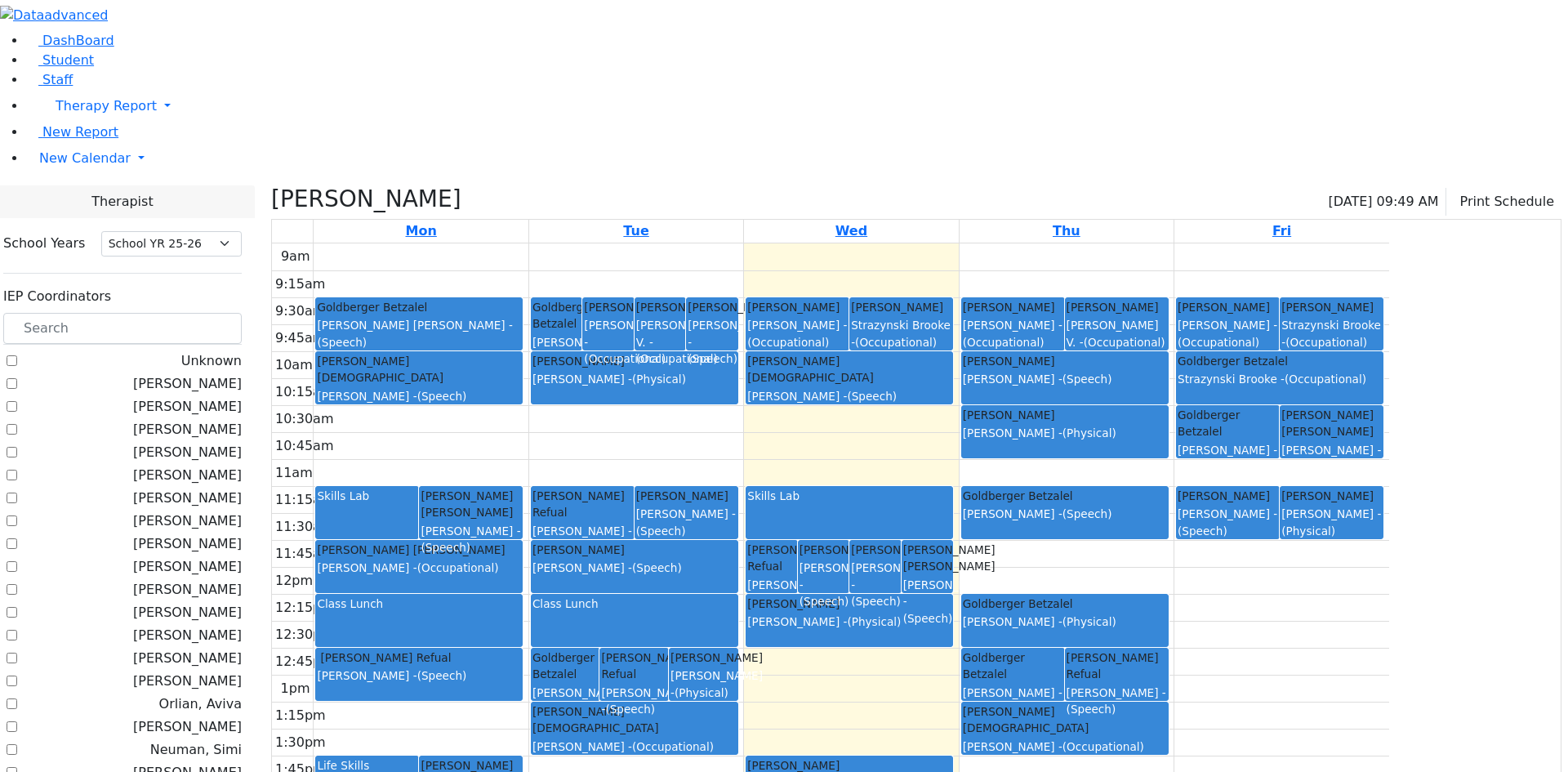
drag, startPoint x: 1117, startPoint y: 598, endPoint x: 1117, endPoint y: 634, distance: 36.0
click at [953, 756] on link "Rubenstein Rafael Asok Pradeep - (Speech)" at bounding box center [849, 782] width 208 height 53
drag, startPoint x: 1108, startPoint y: 605, endPoint x: 1108, endPoint y: 634, distance: 29.0
click at [1108, 634] on div "9am 9:15am 9:30am 9:45am 10am 10:15am 10:30am 10:45am 11am 11:15am 11:30am 11:4…" at bounding box center [830, 567] width 1118 height 647
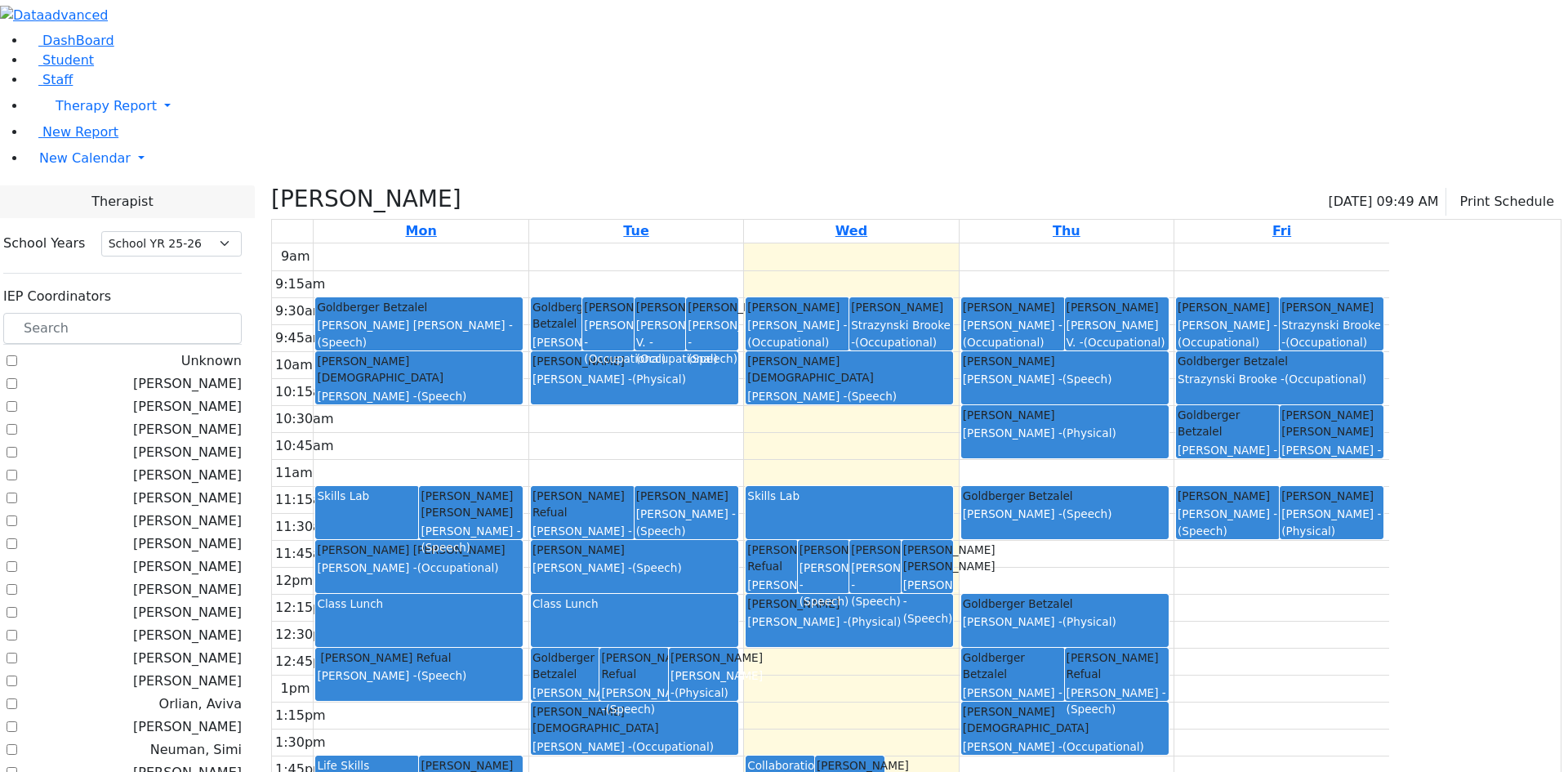
click at [1117, 640] on button "Delete Selected Activities" at bounding box center [1174, 643] width 161 height 26
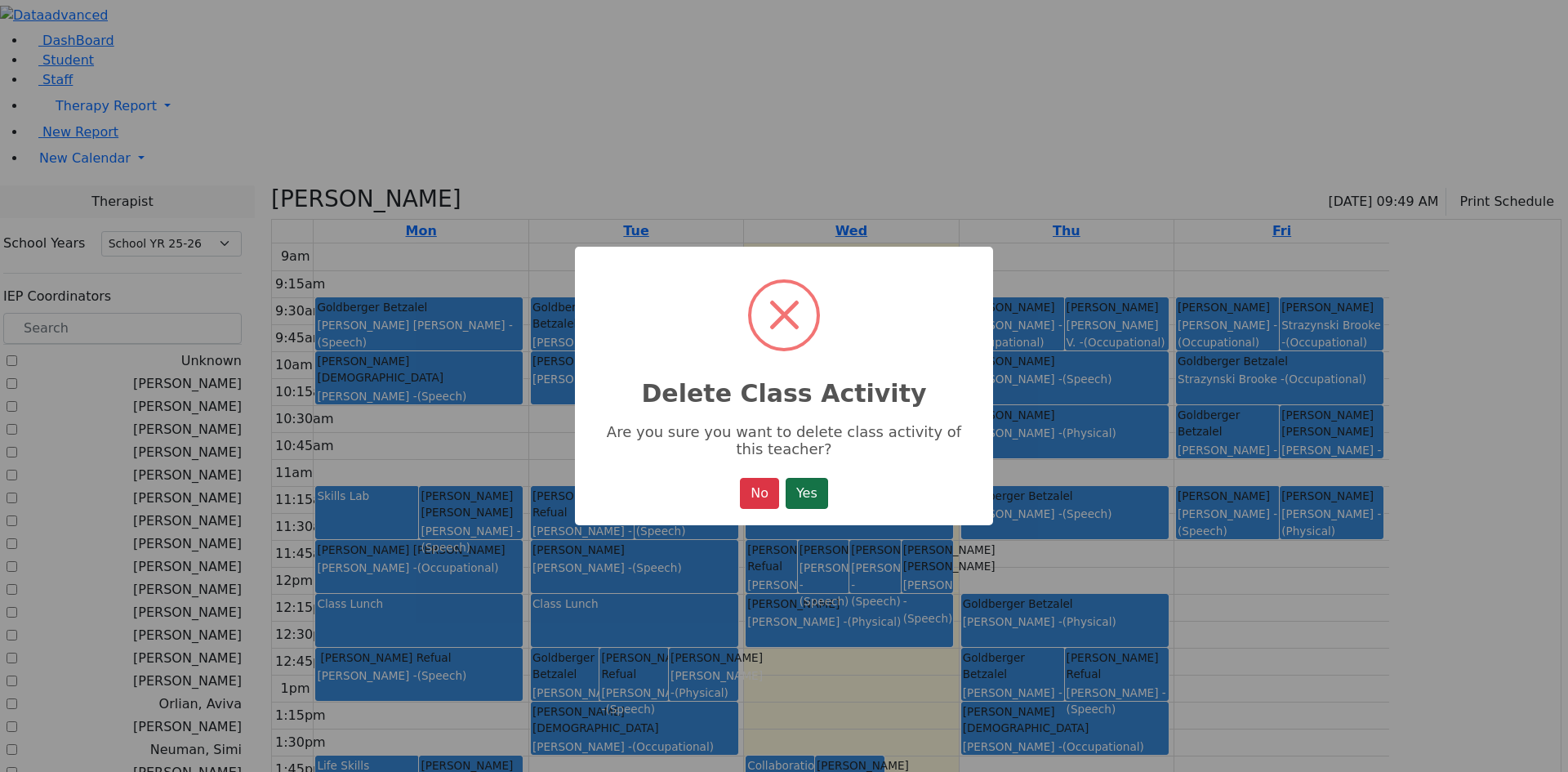
click at [816, 497] on button "Yes" at bounding box center [807, 493] width 43 height 31
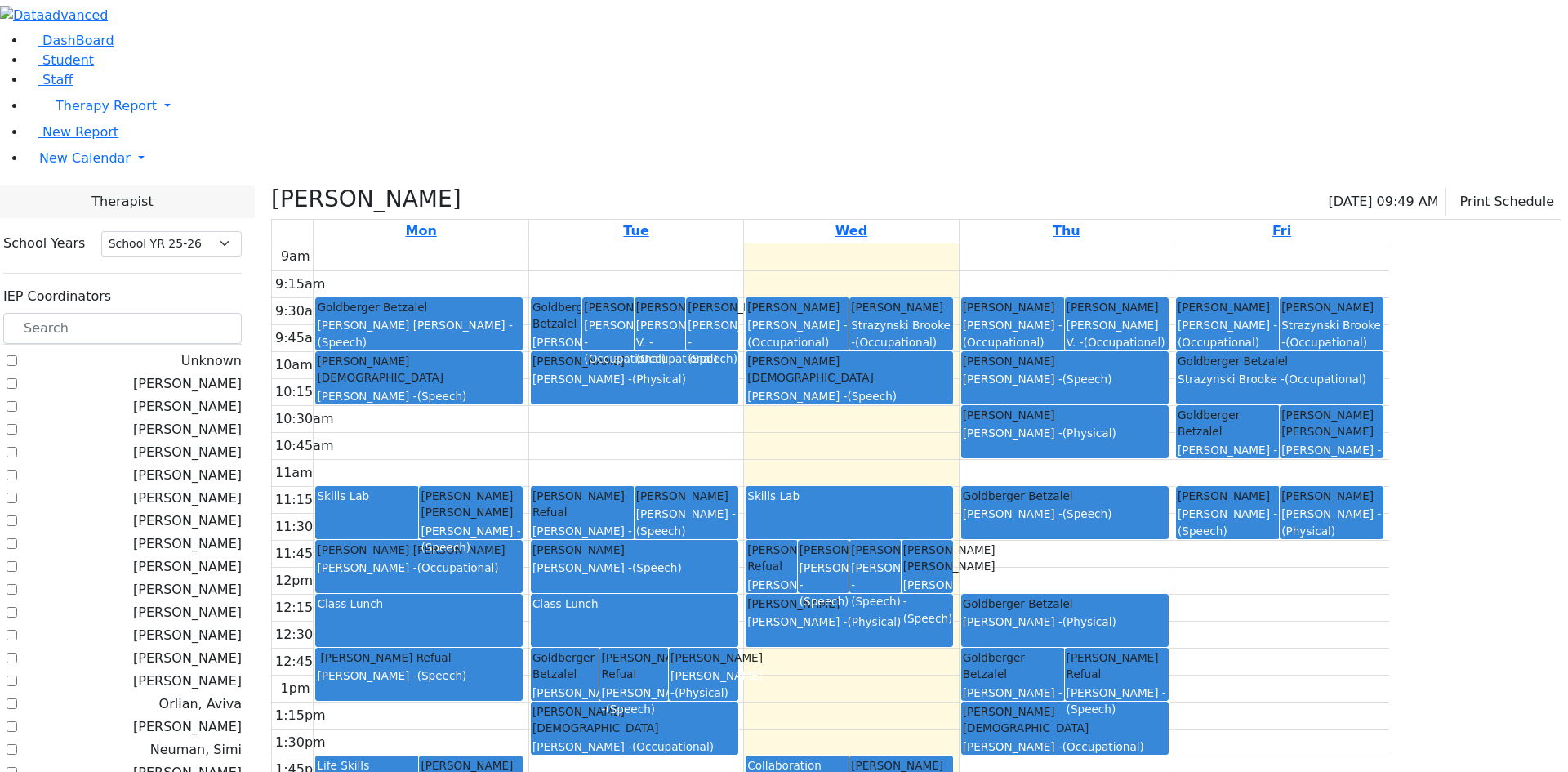
click at [618, 304] on div "9am 9:15am 9:30am 9:45am 10am 10:15am 10:30am 10:45am 11am 11:15am 11:30am 11:4…" at bounding box center [830, 567] width 1118 height 647
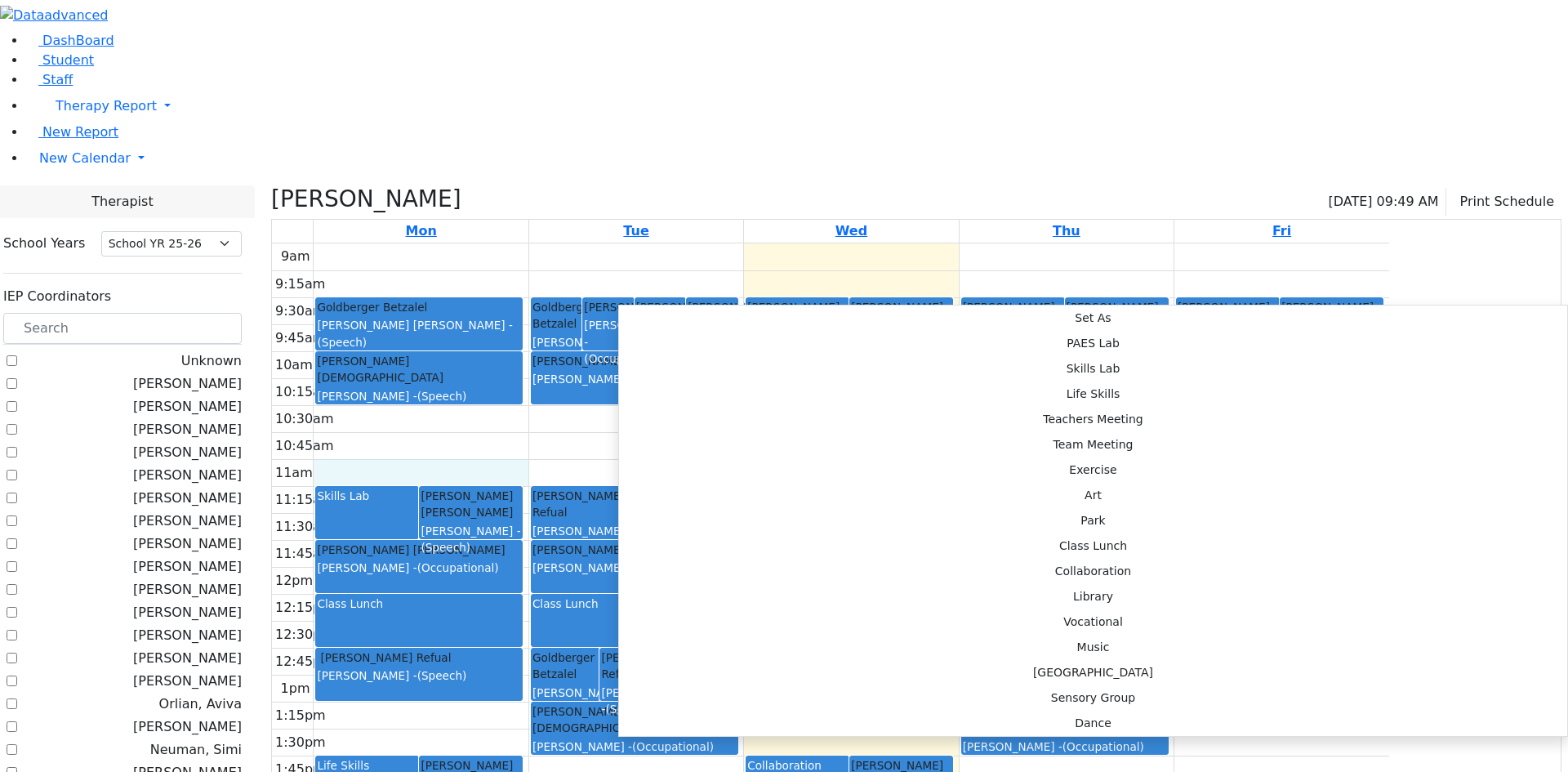
click at [837, 292] on div "9am 9:15am 9:30am 9:45am 10am 10:15am 10:30am 10:45am 11am 11:15am 11:30am 11:4…" at bounding box center [830, 567] width 1118 height 647
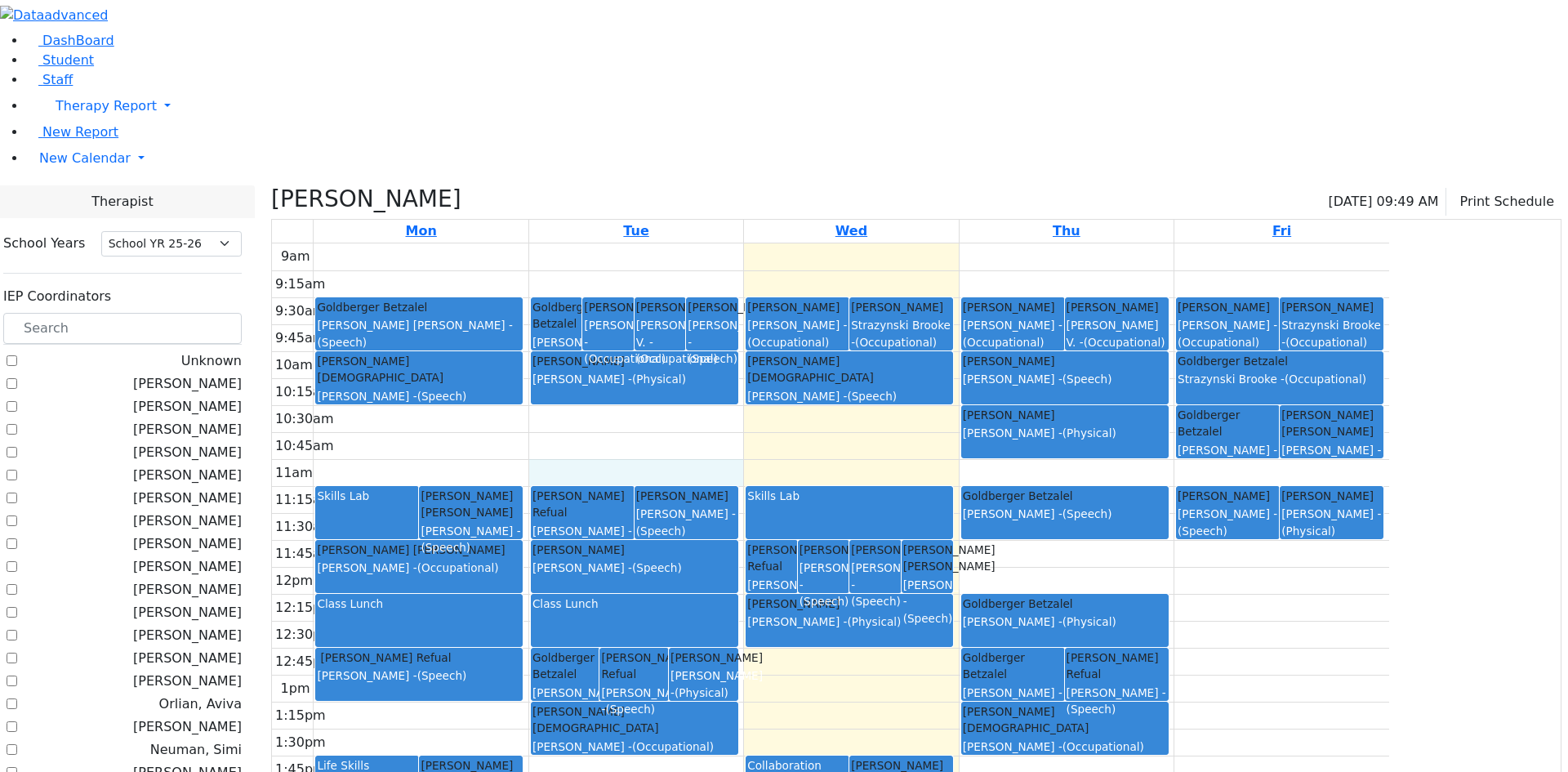
click at [802, 305] on div "9am 9:15am 9:30am 9:45am 10am 10:15am 10:30am 10:45am 11am 11:15am 11:30am 11:4…" at bounding box center [830, 567] width 1118 height 647
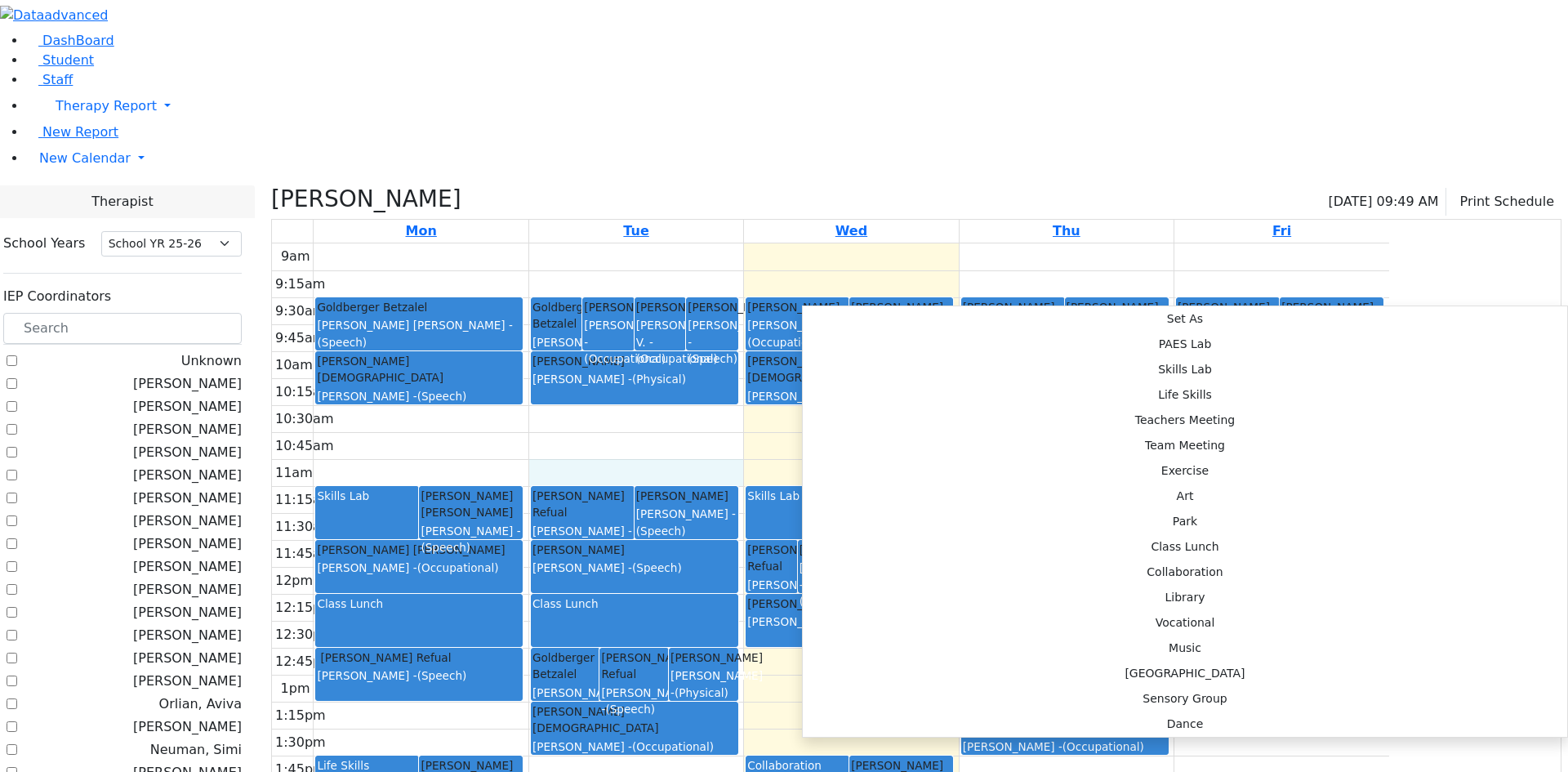
click at [854, 268] on div "9am 9:15am 9:30am 9:45am 10am 10:15am 10:30am 10:45am 11am 11:15am 11:30am 11:4…" at bounding box center [830, 567] width 1118 height 647
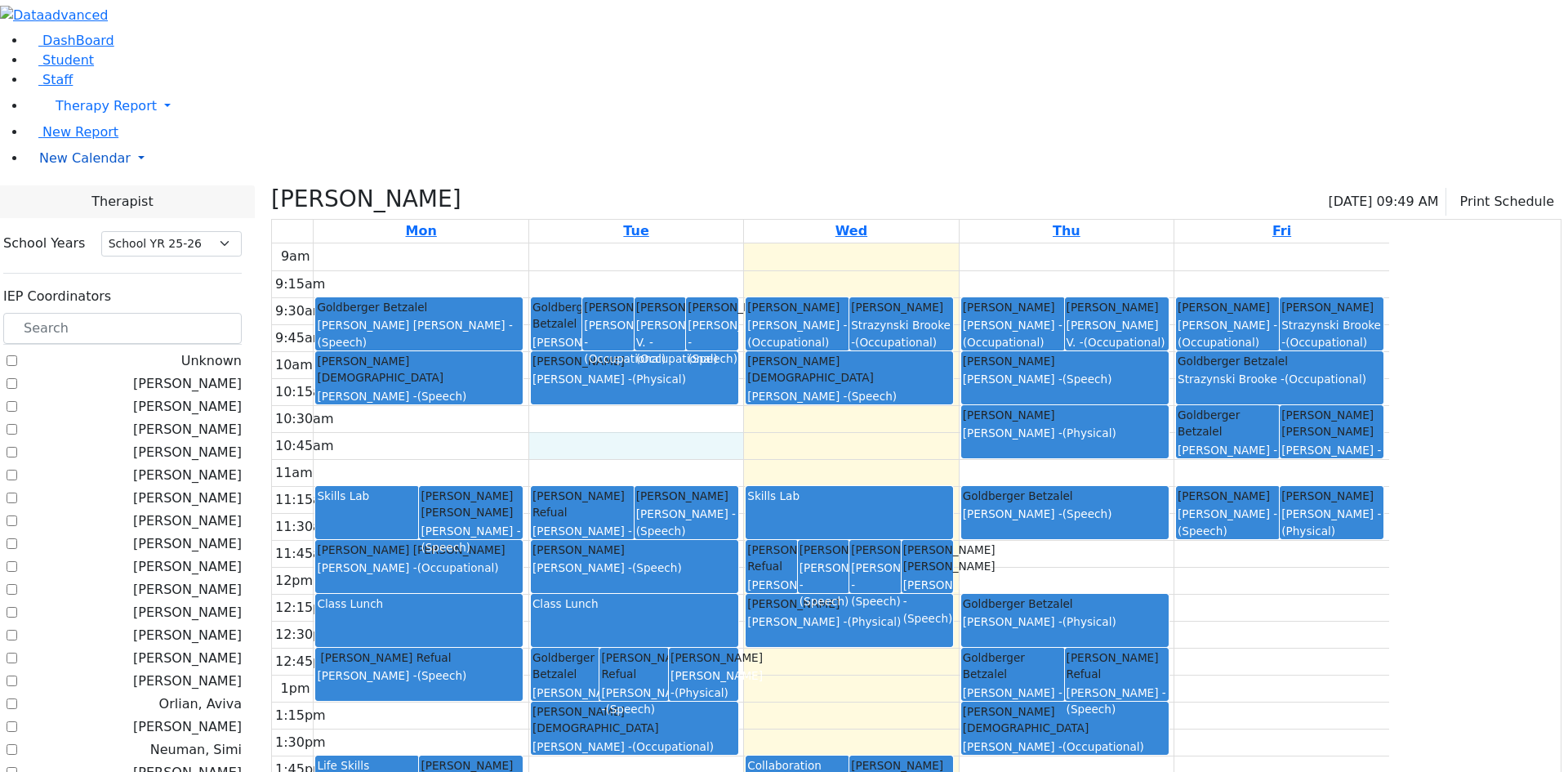
click at [74, 166] on span "New Calendar" at bounding box center [84, 158] width 91 height 15
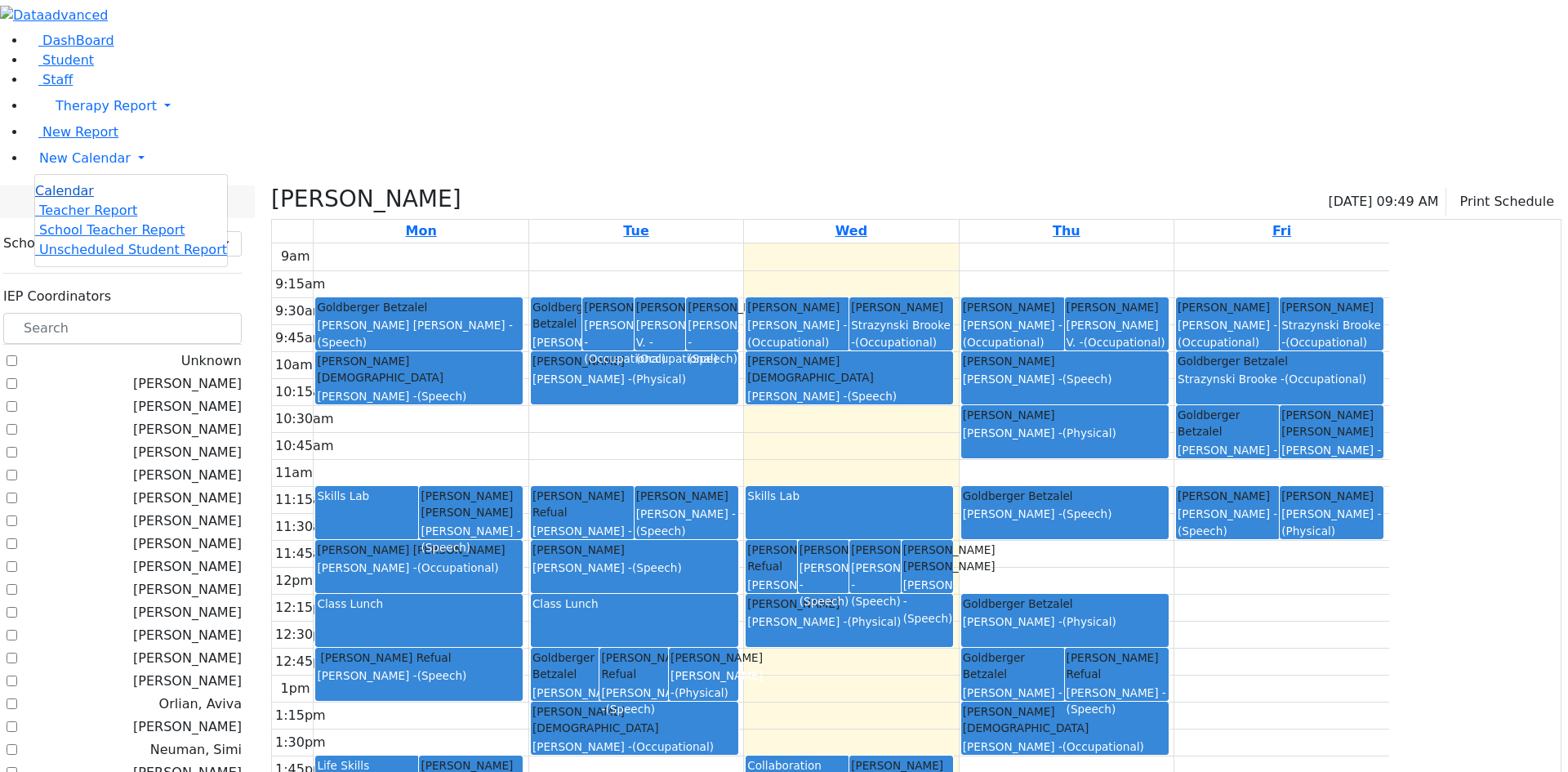
click at [77, 198] on span "Calendar" at bounding box center [64, 191] width 59 height 15
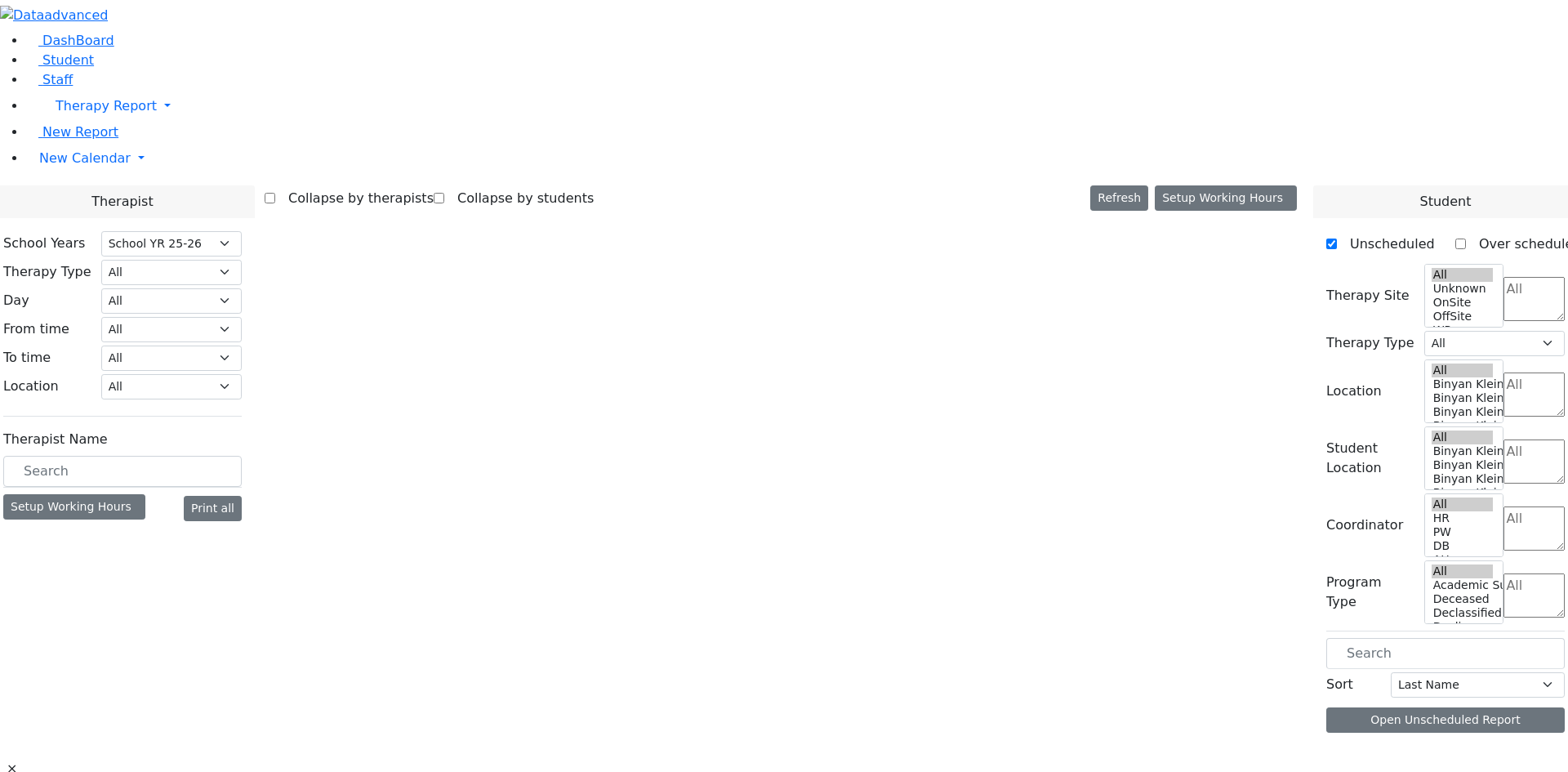
select select "212"
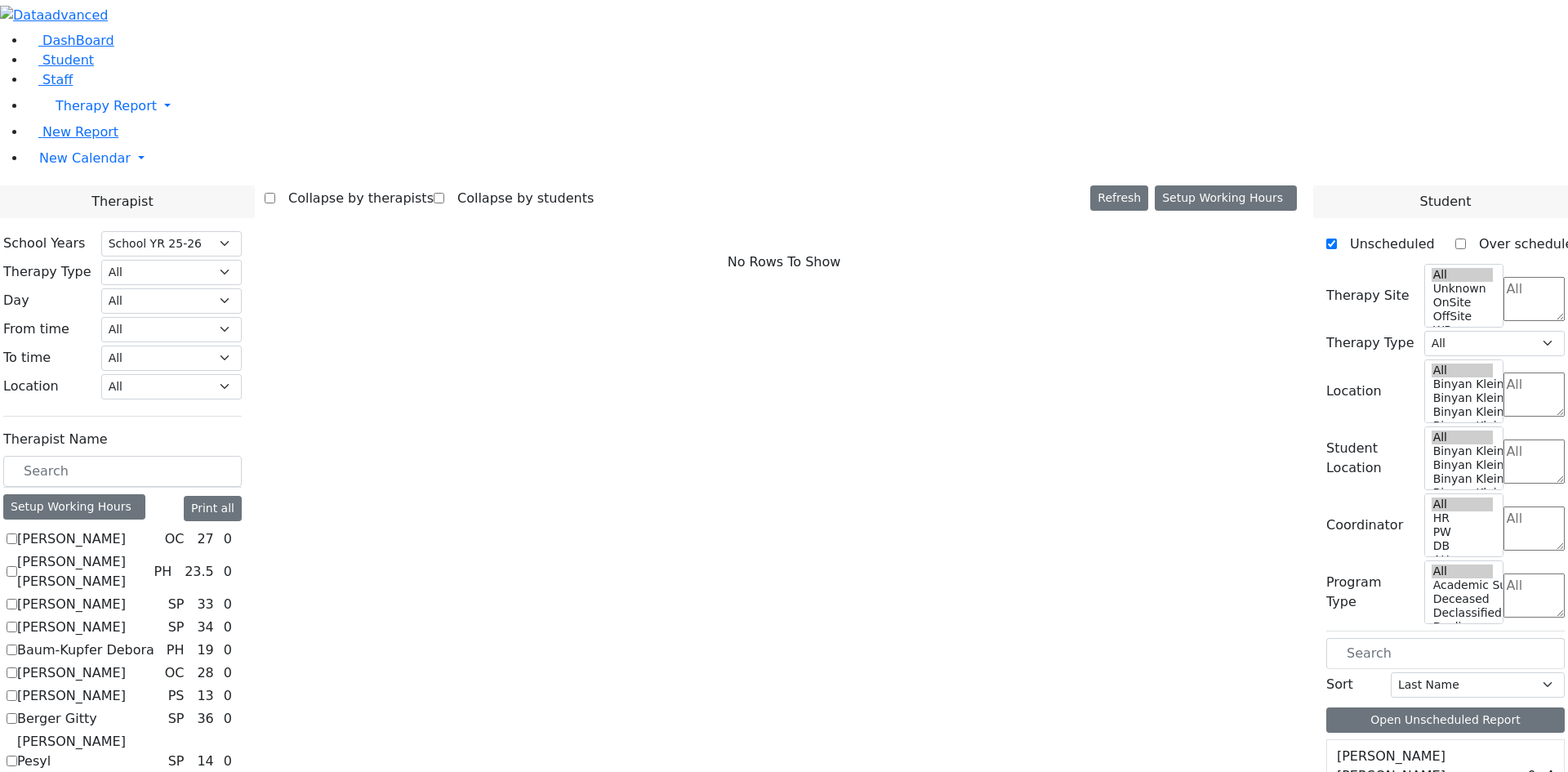
checkbox input "true"
select select "2"
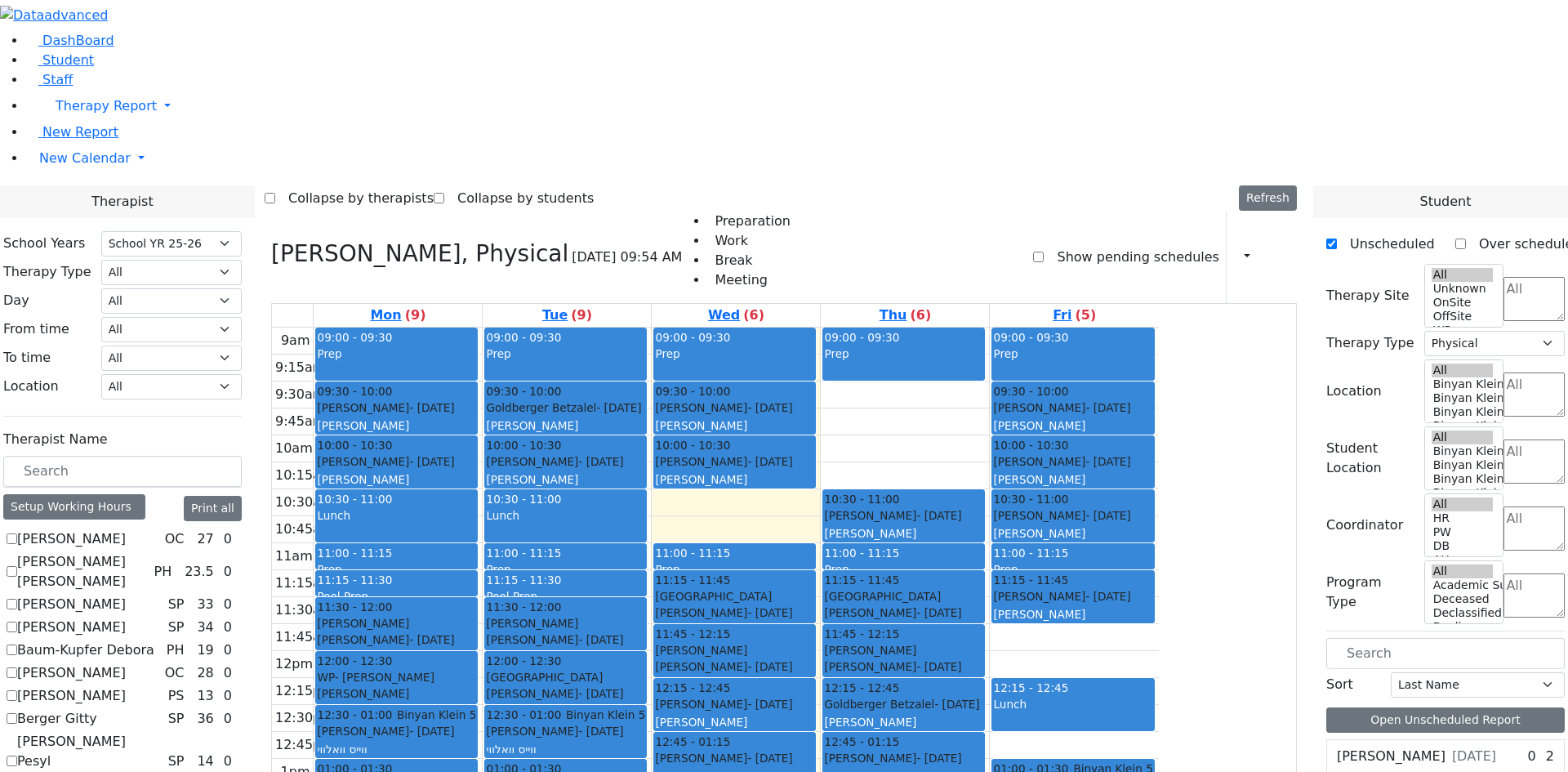
click at [155, 640] on label "Baum-Kupfer Debora" at bounding box center [85, 650] width 137 height 20
click at [17, 645] on input "Baum-Kupfer Debora" at bounding box center [11, 650] width 10 height 10
checkbox input "true"
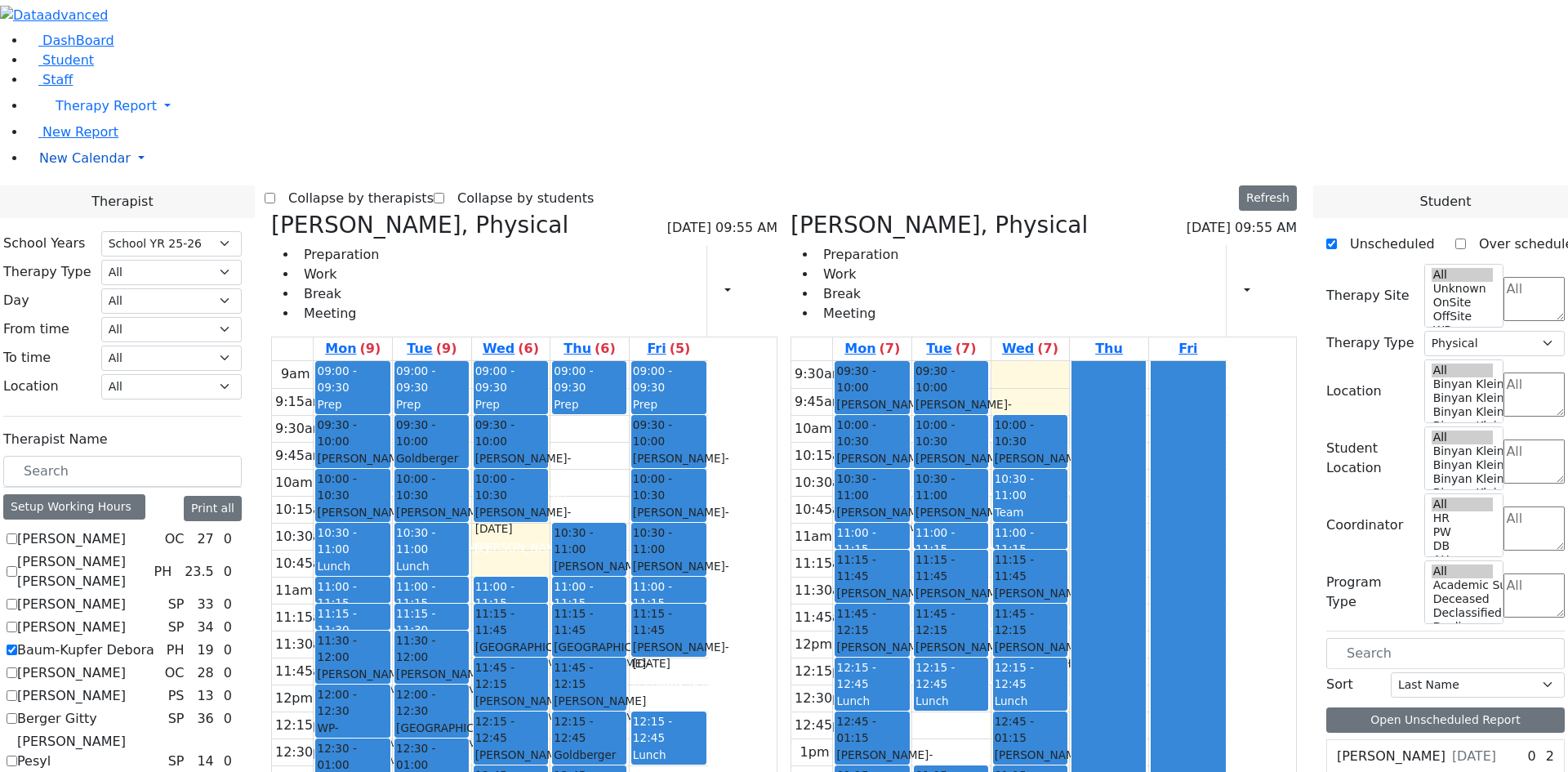
click at [85, 166] on span "New Calendar" at bounding box center [84, 158] width 91 height 15
click at [82, 218] on span "Teacher Report" at bounding box center [87, 211] width 98 height 15
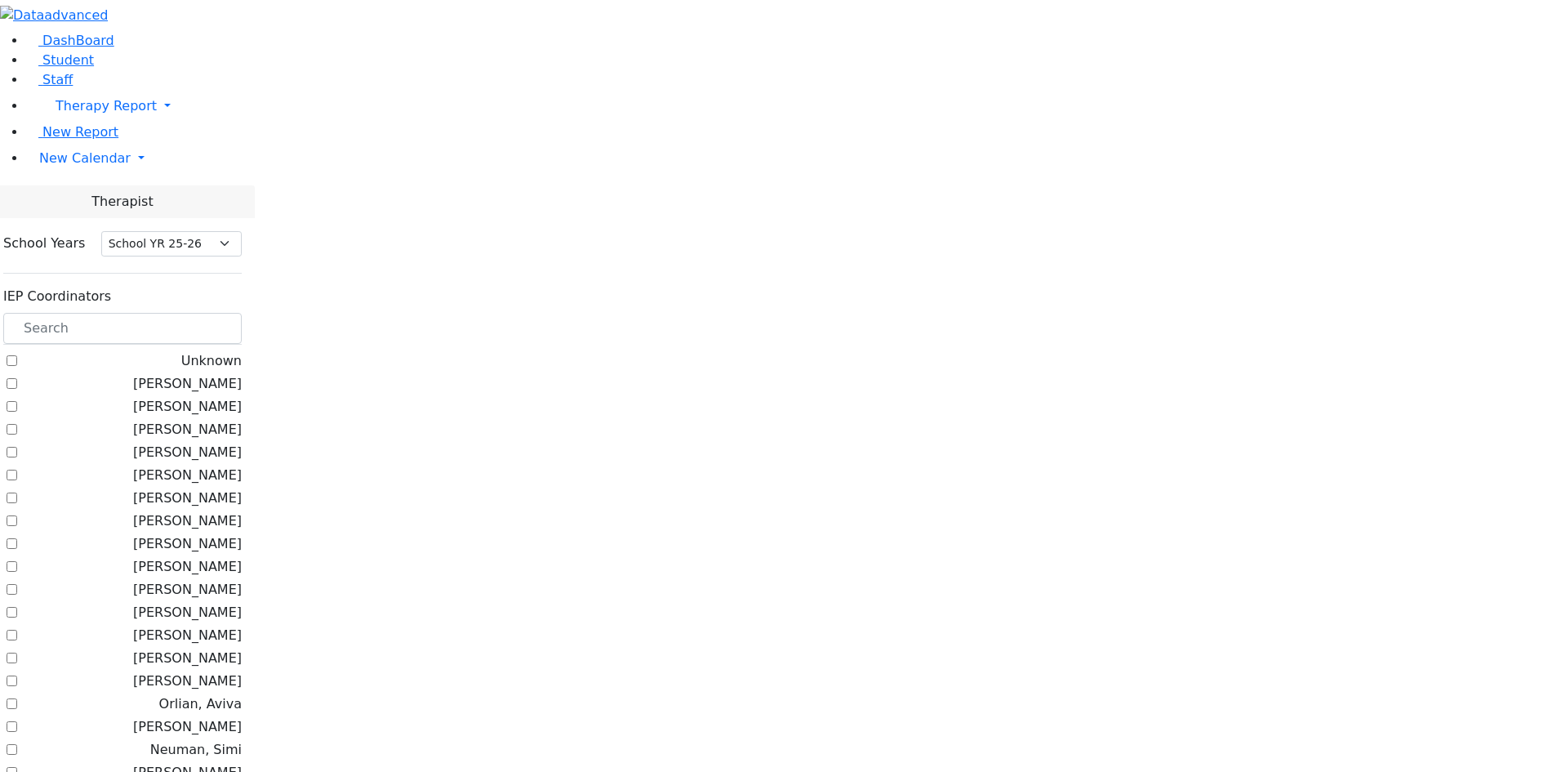
select select "212"
checkbox input "true"
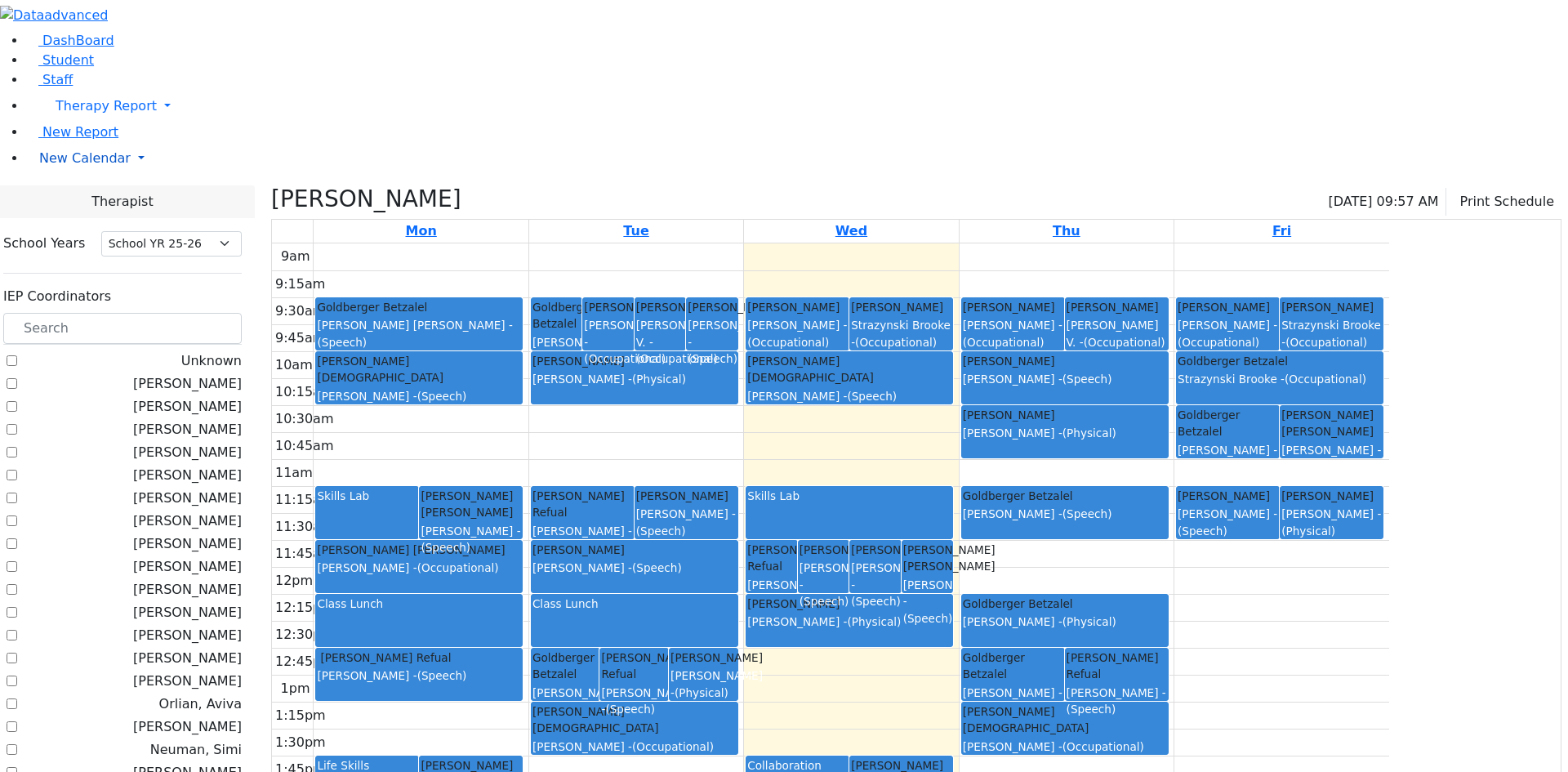
click at [86, 166] on span "New Calendar" at bounding box center [84, 158] width 91 height 15
click at [80, 198] on span "Calendar" at bounding box center [64, 191] width 59 height 15
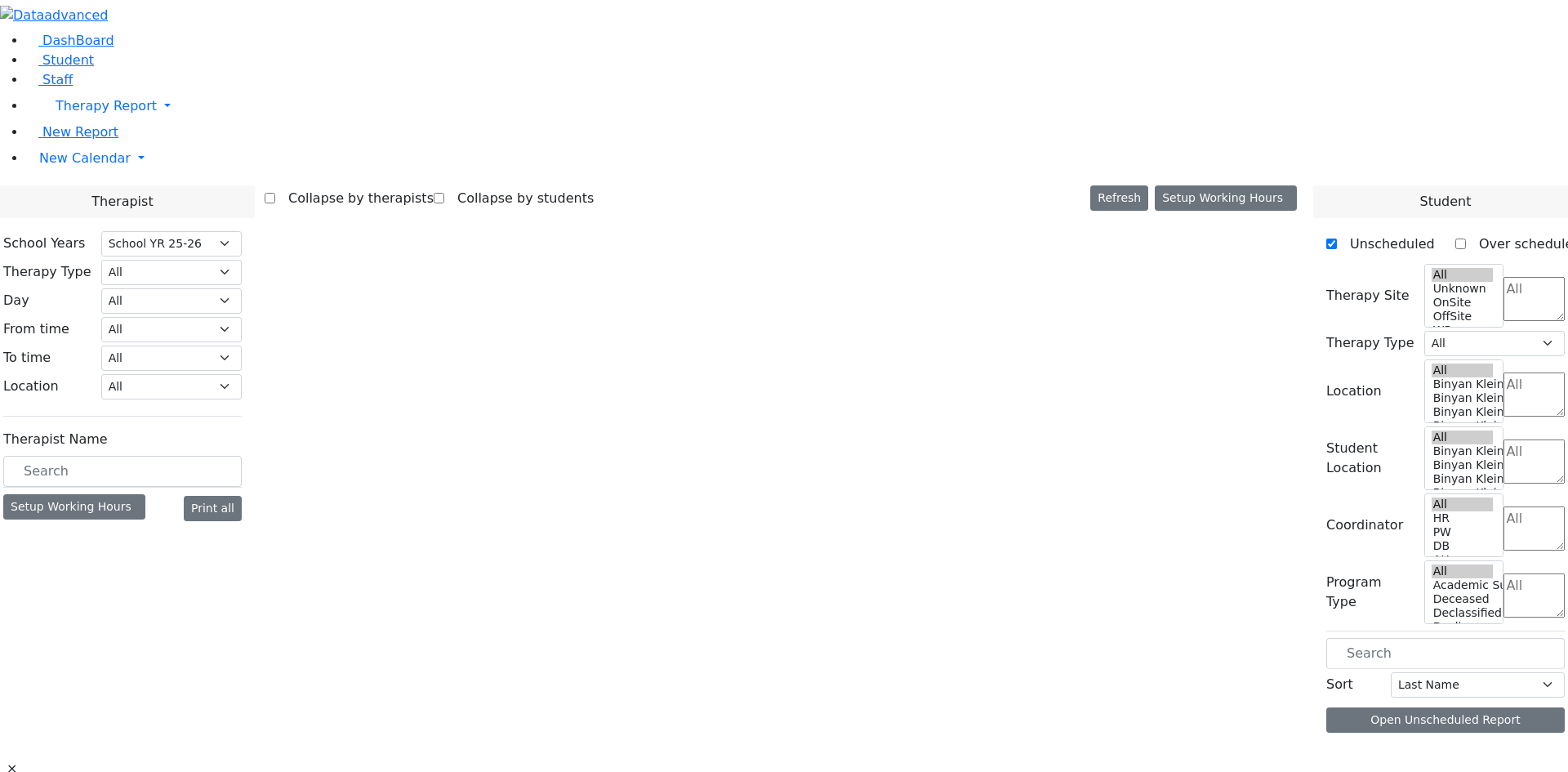
select select "212"
select select "2"
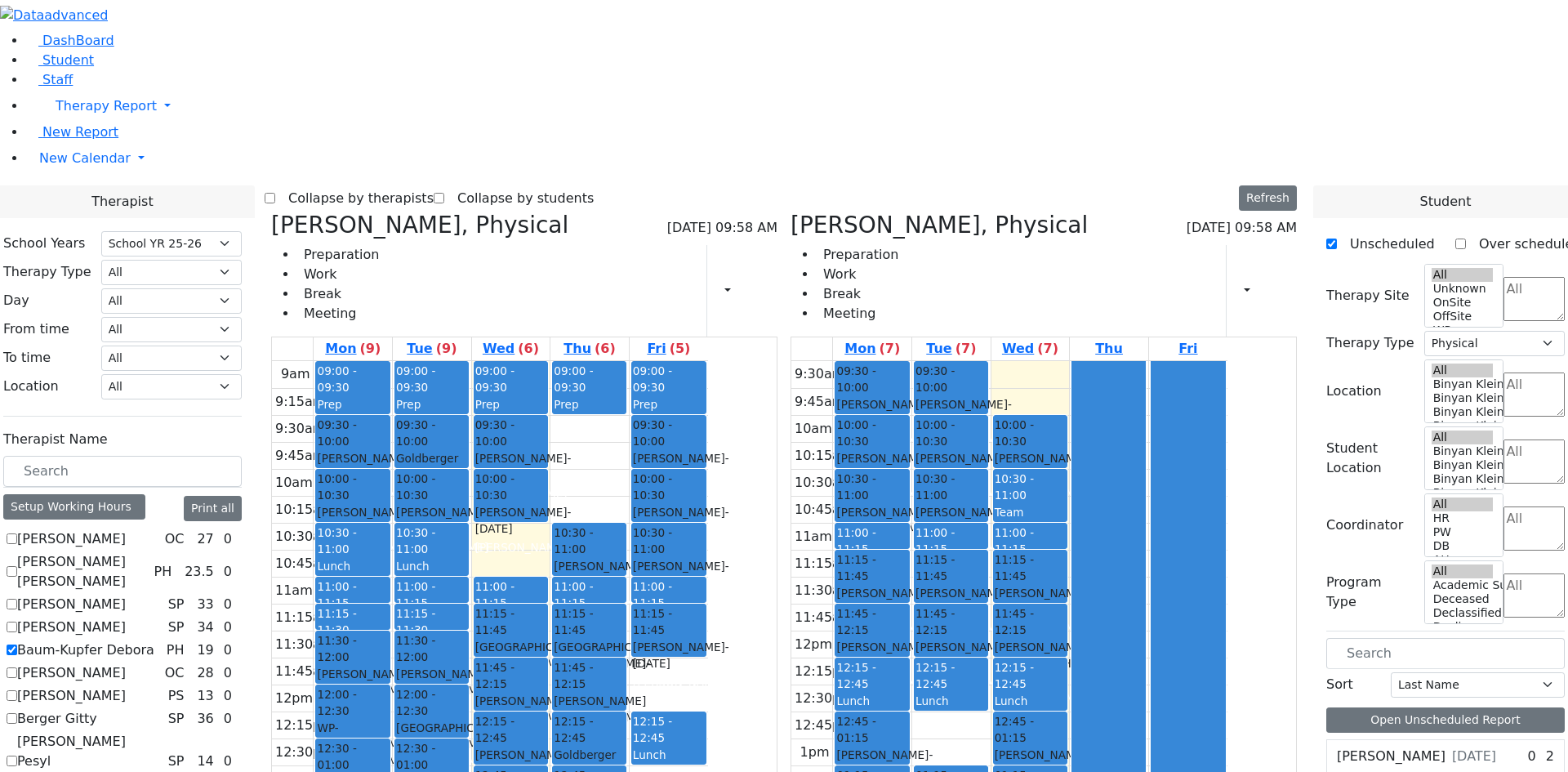
scroll to position [830, 0]
click at [242, 260] on select "All Psych Hearing Vision Speech Physical Occupational" at bounding box center [172, 272] width 140 height 26
select select "1"
click at [242, 260] on select "All Psych Hearing Vision Speech Physical Occupational" at bounding box center [172, 272] width 140 height 26
select select "1"
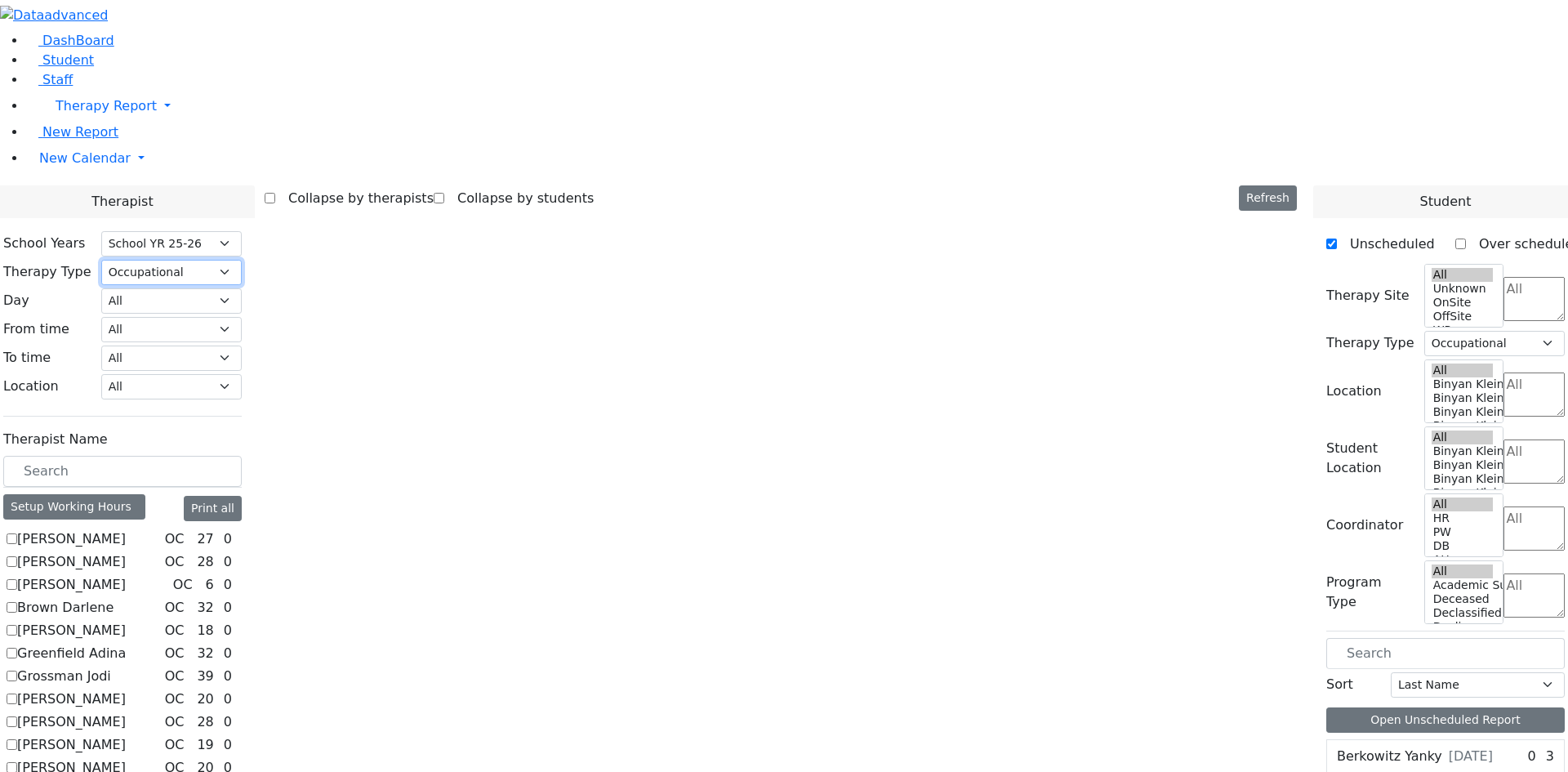
scroll to position [175, 0]
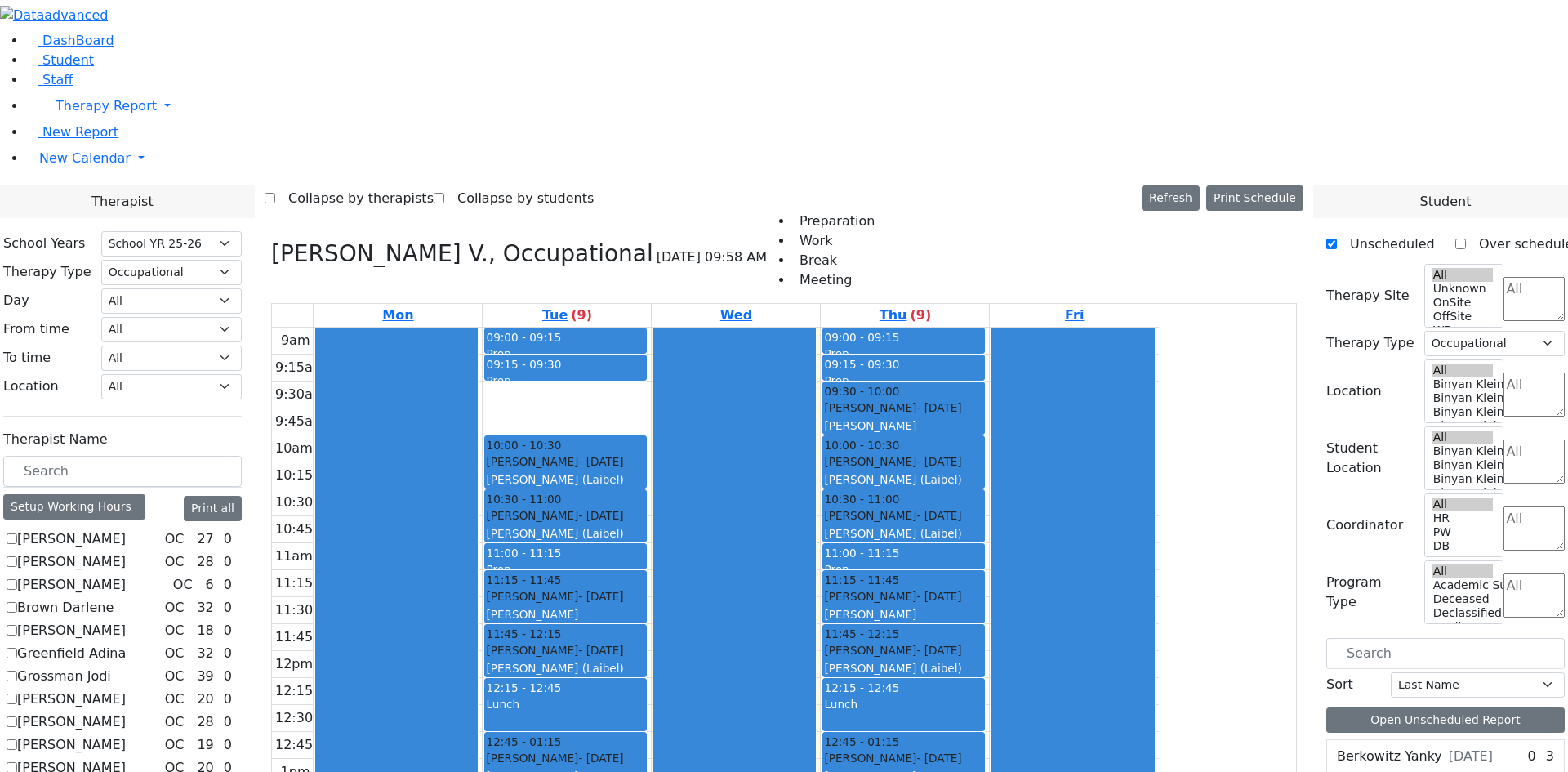
drag, startPoint x: 725, startPoint y: 161, endPoint x: 746, endPoint y: 564, distance: 403.5
click at [651, 564] on div "09:00 - 09:15 Prep 09:15 - 09:30 Prep 09:30 - 10:00 Silberman Simcha - 11/05/20…" at bounding box center [566, 652] width 168 height 647
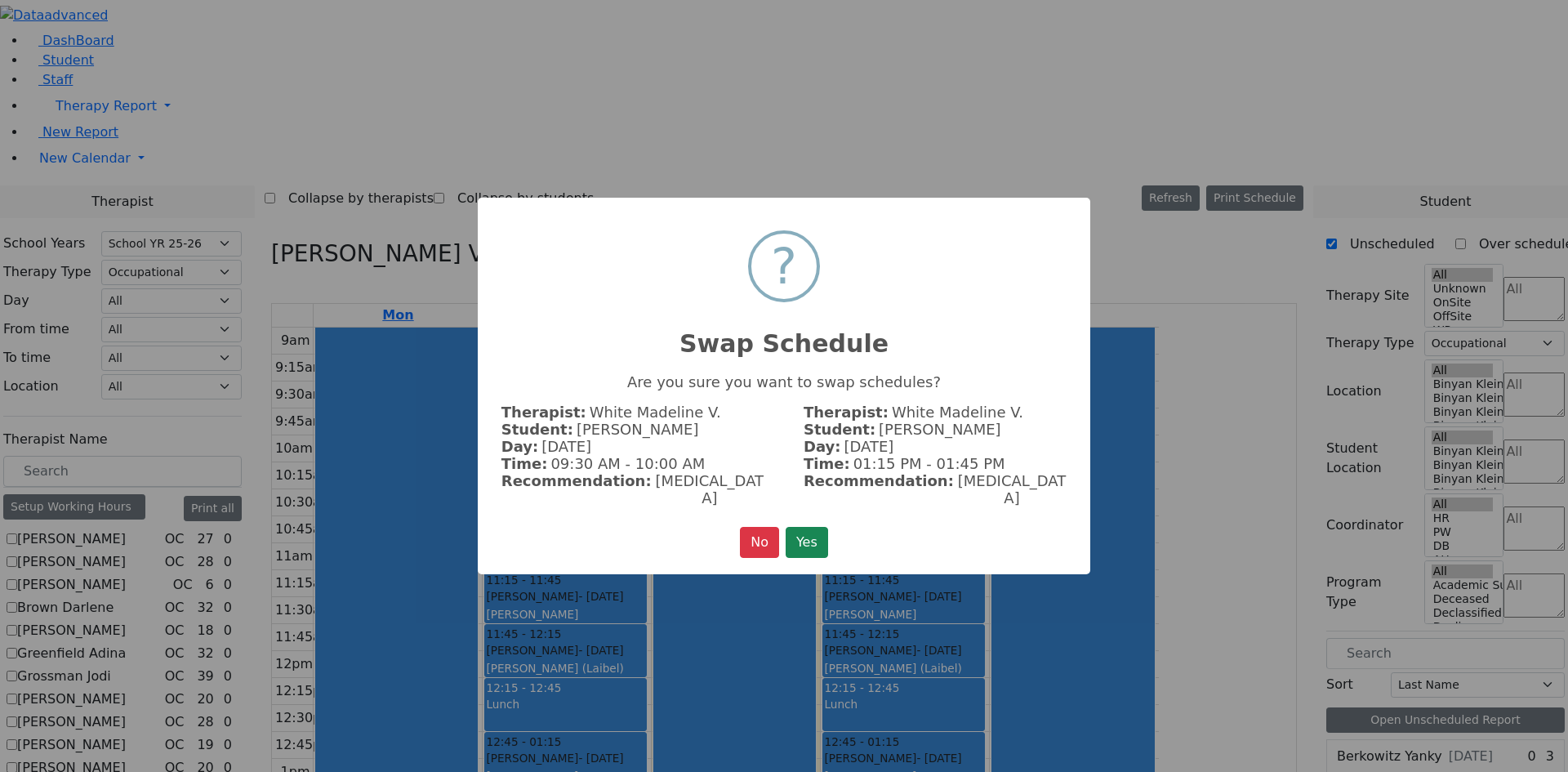
click at [810, 528] on button "Yes" at bounding box center [807, 542] width 43 height 31
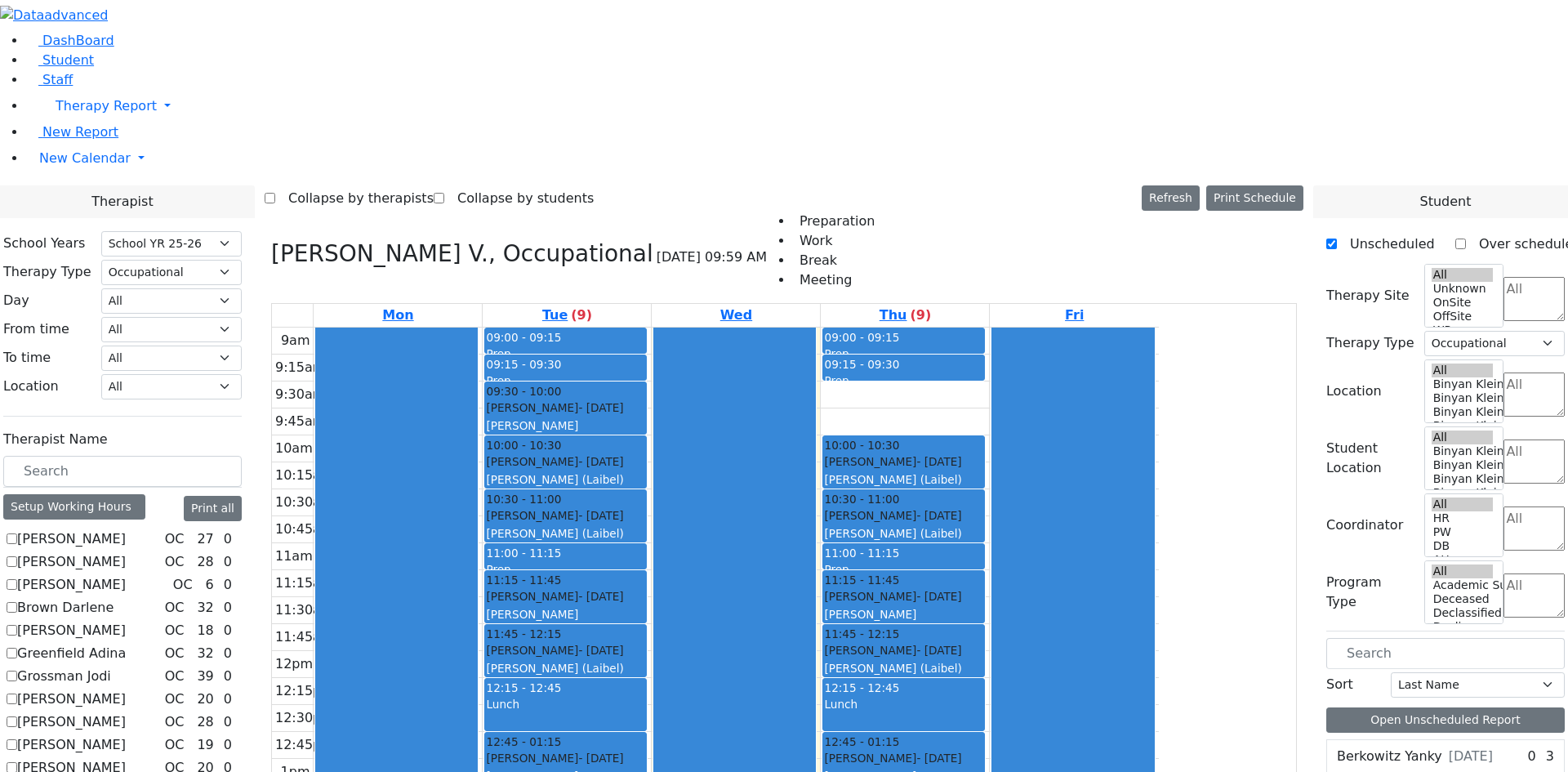
drag, startPoint x: 1035, startPoint y: 159, endPoint x: 1092, endPoint y: 576, distance: 420.9
click at [989, 576] on div "09:00 - 09:15 Prep 09:15 - 09:30 Prep 09:30 - 10:00 Silberman Simcha - 11/05/20…" at bounding box center [904, 652] width 168 height 647
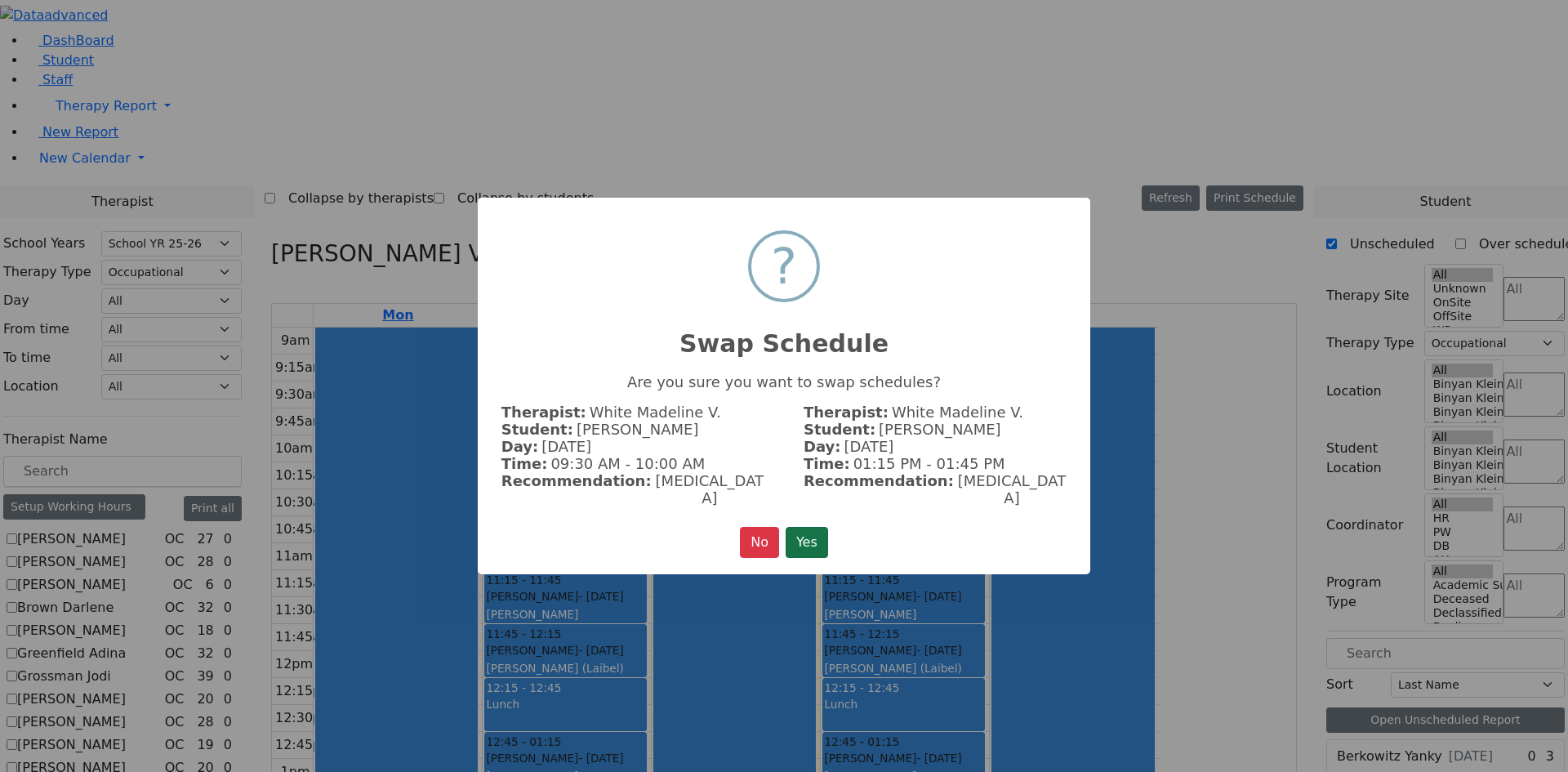
click at [805, 528] on button "Yes" at bounding box center [807, 542] width 43 height 31
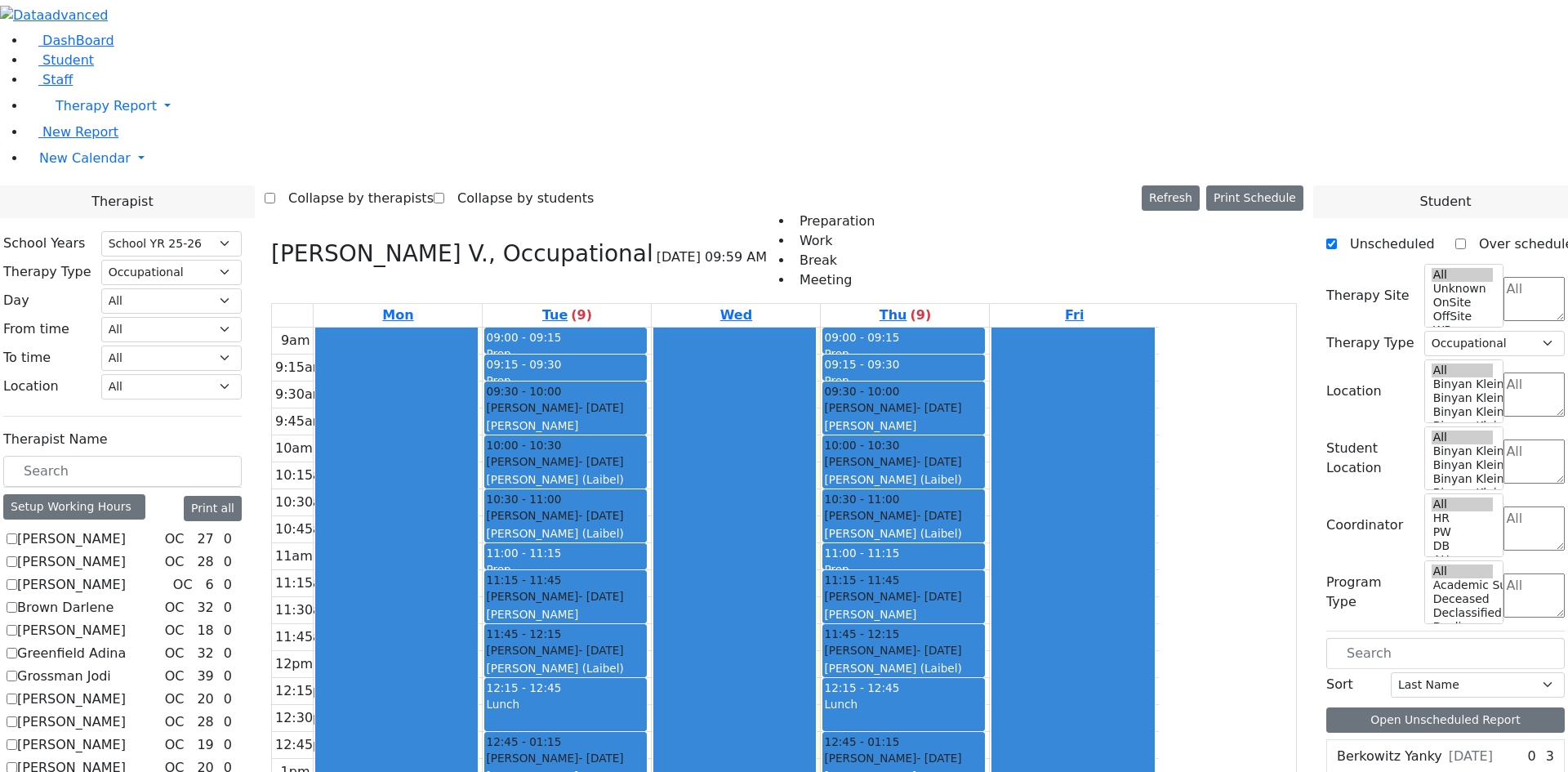
checkbox input "false"
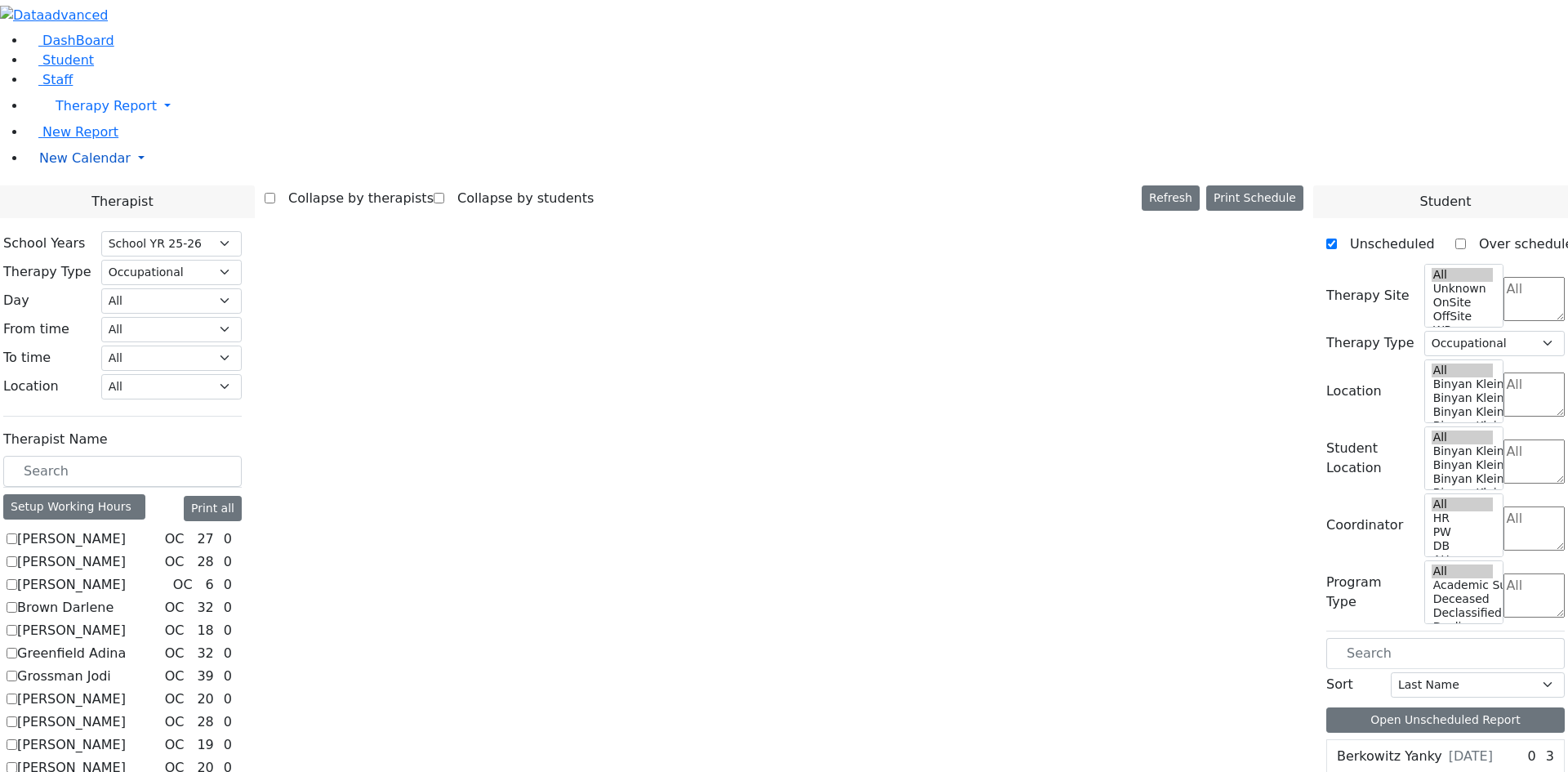
click at [84, 166] on span "New Calendar" at bounding box center [84, 158] width 91 height 15
click at [91, 218] on span "Teacher Report" at bounding box center [87, 211] width 98 height 15
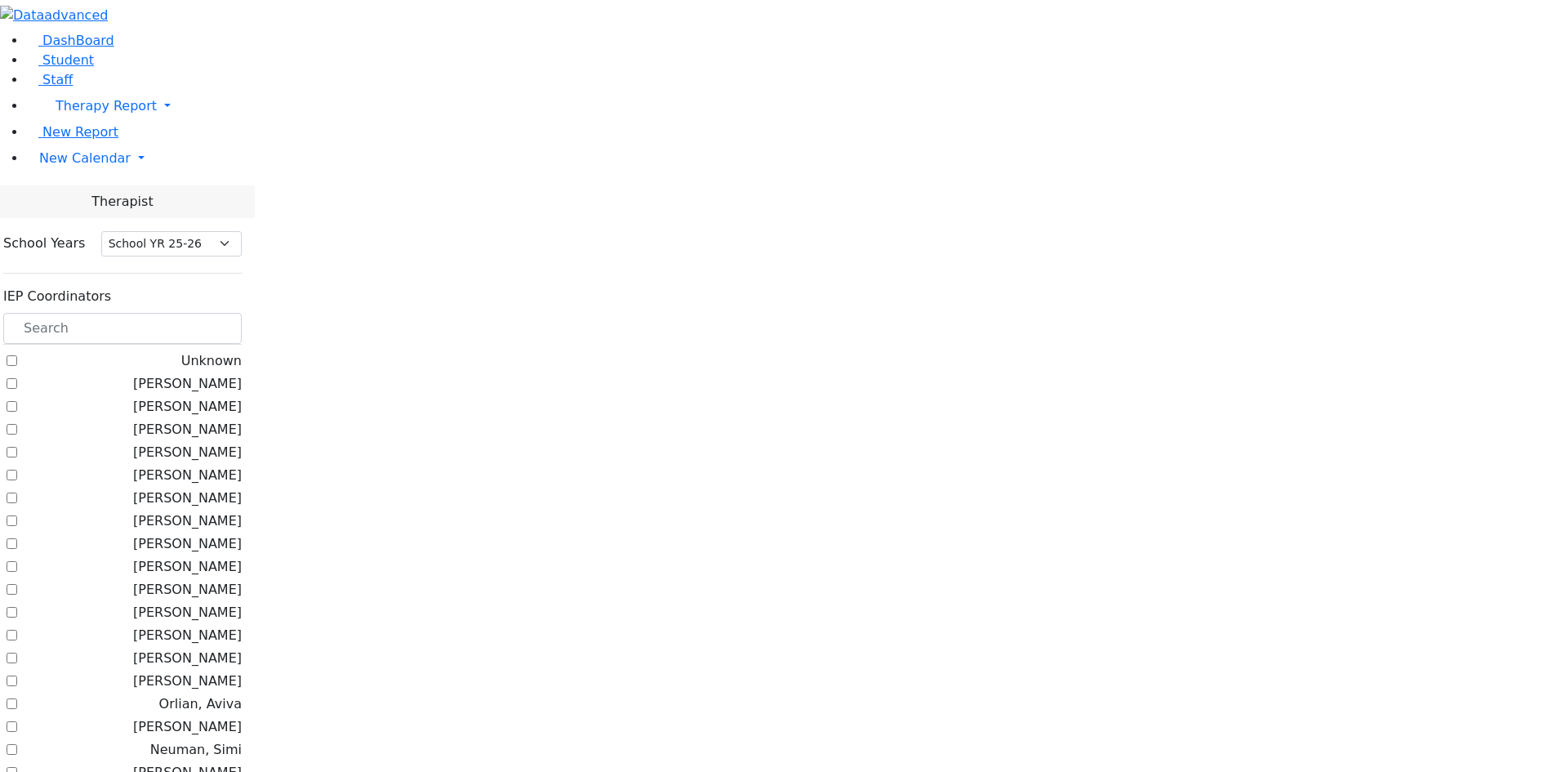
select select "212"
checkbox input "true"
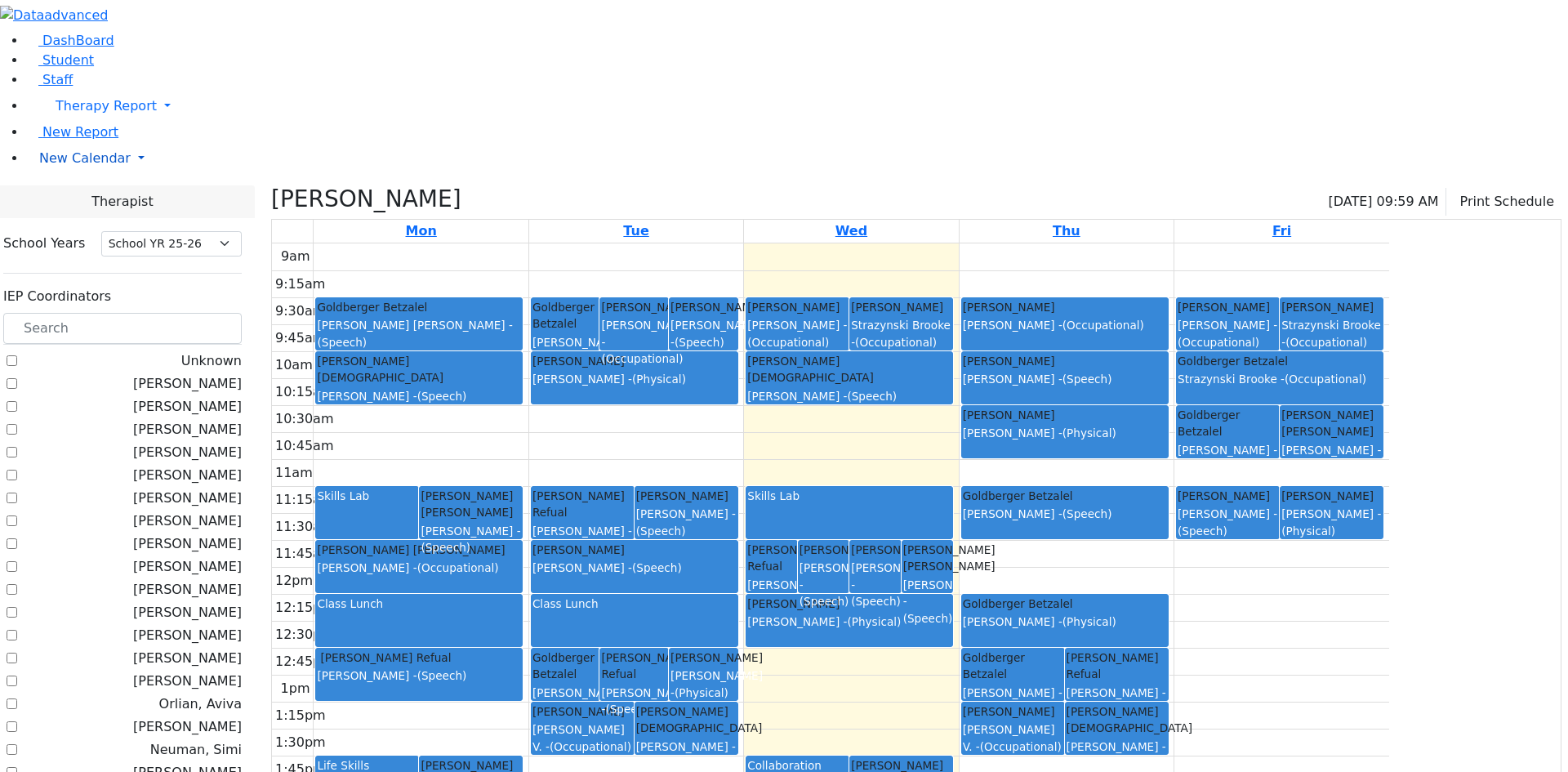
click at [80, 166] on span "New Calendar" at bounding box center [84, 158] width 91 height 15
click at [75, 198] on span "Calendar" at bounding box center [64, 191] width 59 height 15
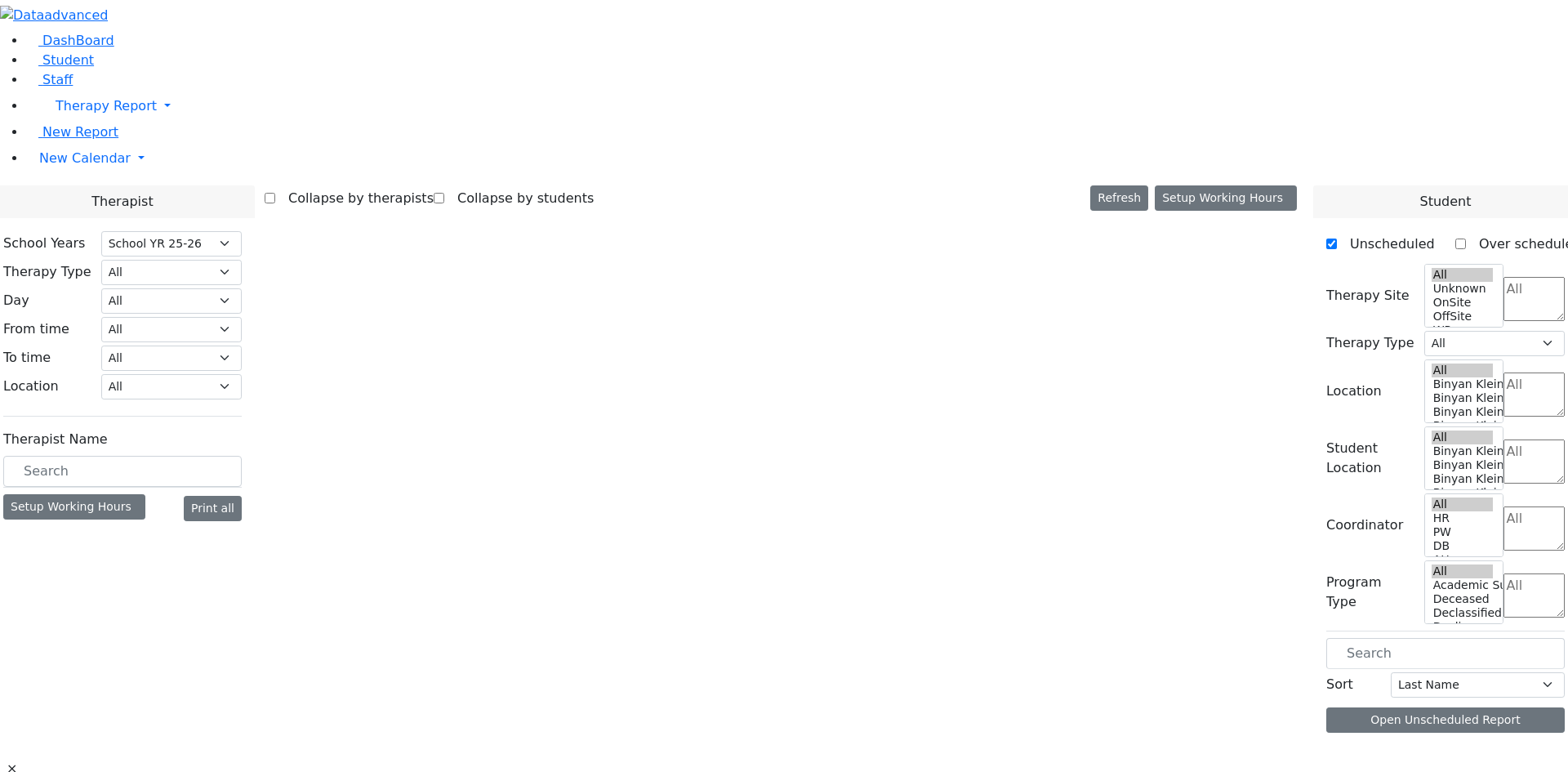
select select "212"
select select "2"
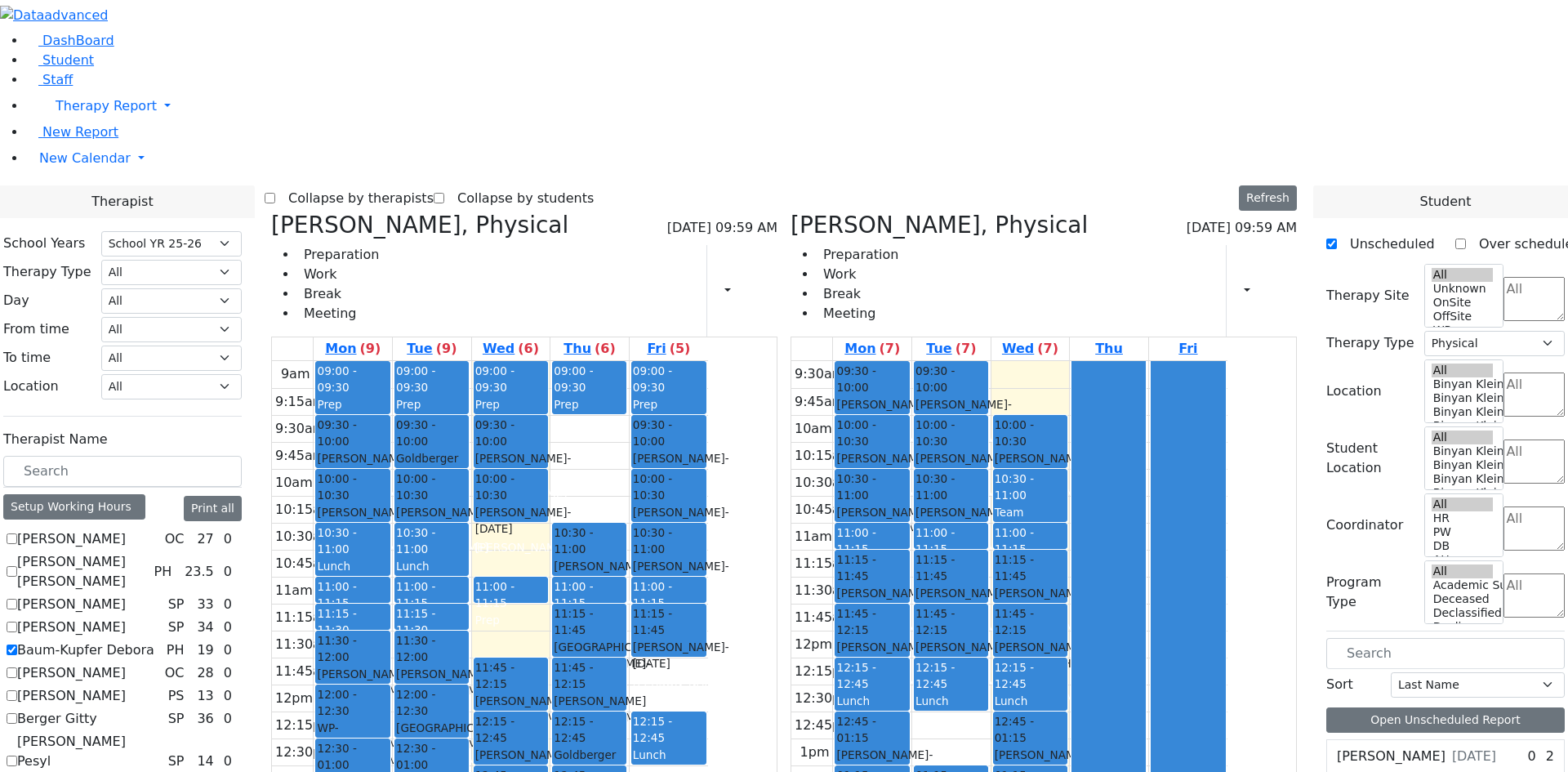
drag, startPoint x: 663, startPoint y: 386, endPoint x: 687, endPoint y: 644, distance: 259.1
click at [551, 668] on div "09:00 - 09:30 Prep 09:30 - 10:00 [PERSON_NAME] - [DATE] [PERSON_NAME] 10:00 - 1…" at bounding box center [511, 685] width 79 height 647
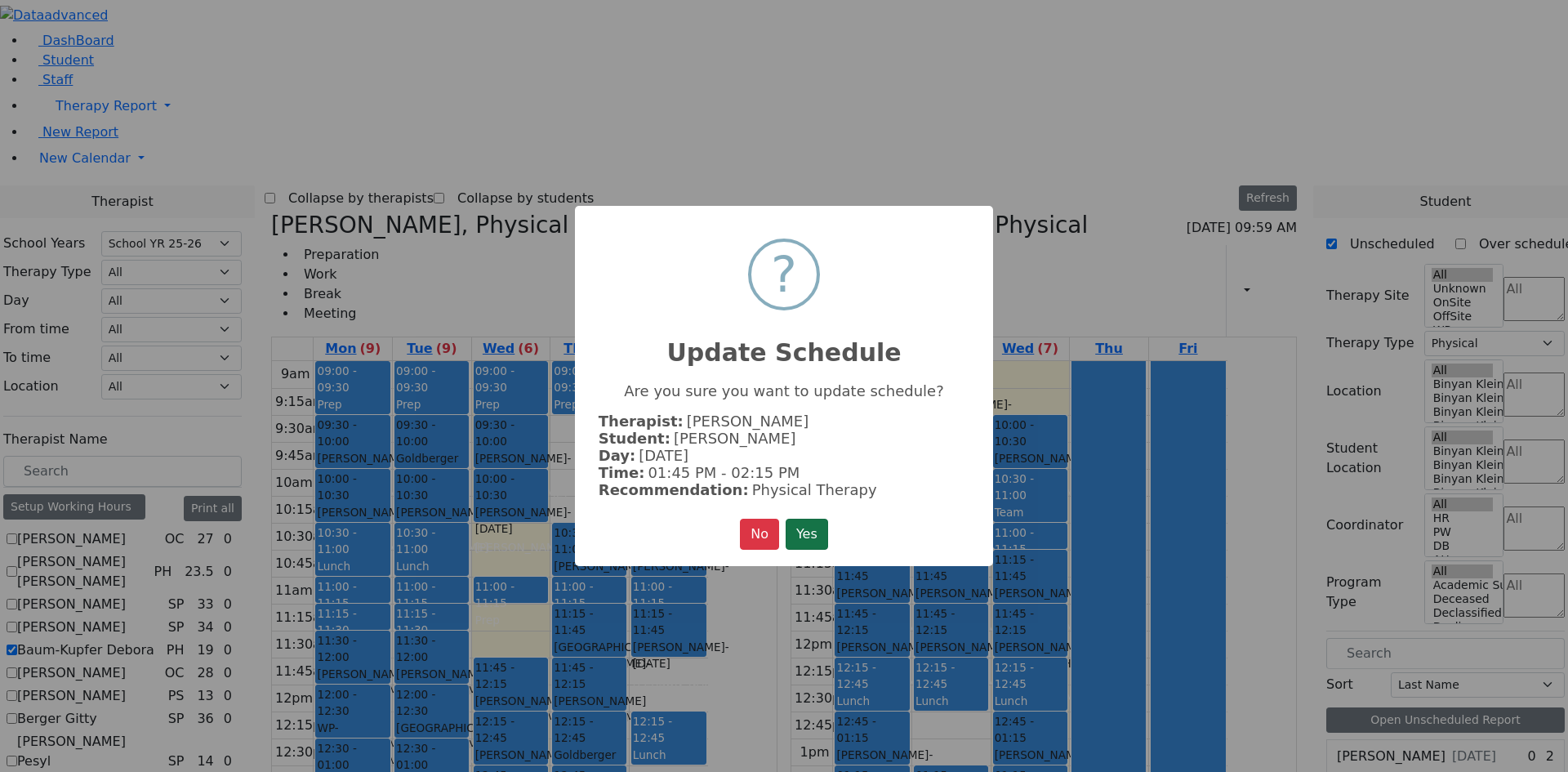
click at [817, 530] on button "Yes" at bounding box center [807, 534] width 43 height 31
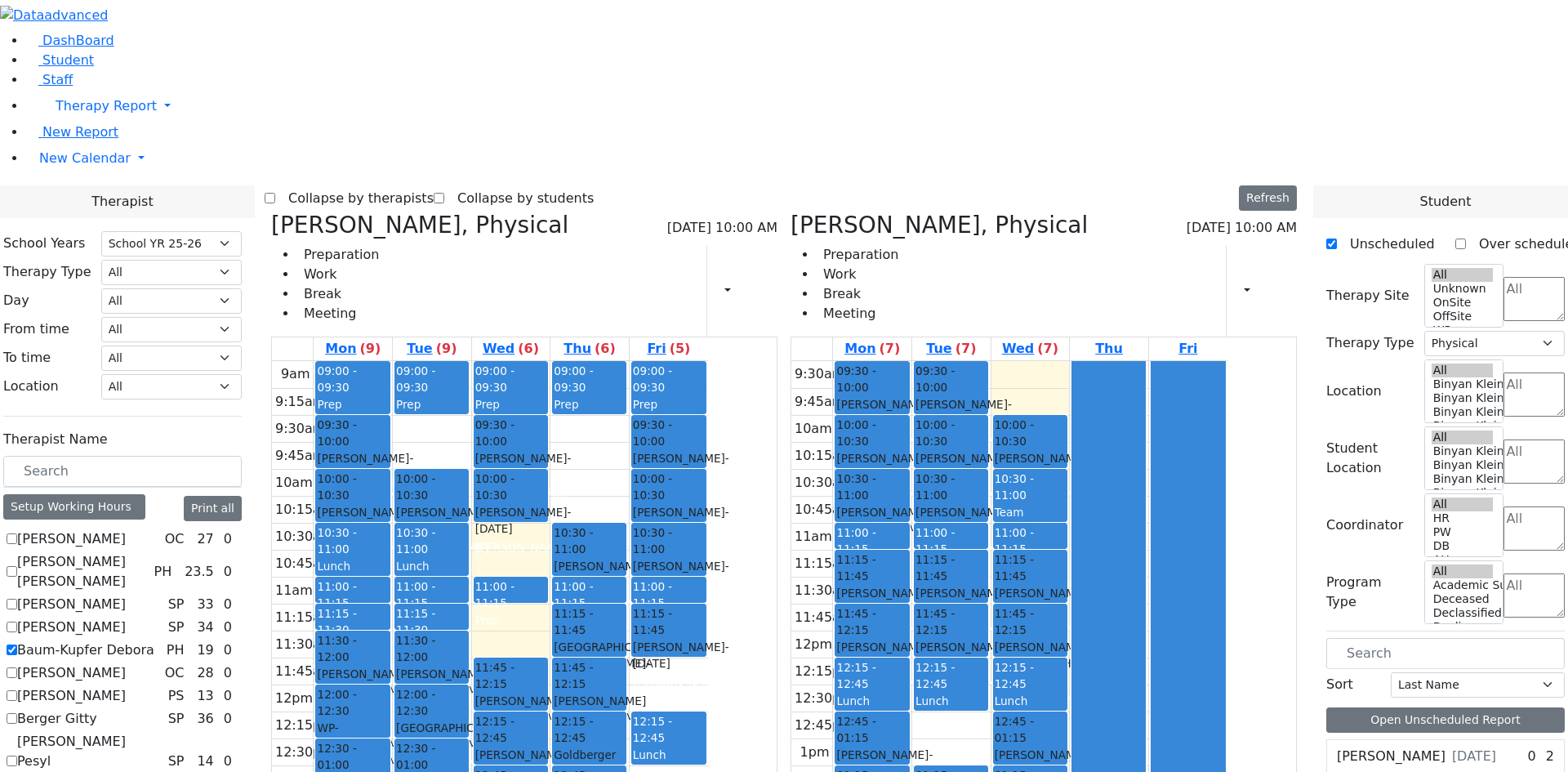
drag, startPoint x: 575, startPoint y: 188, endPoint x: 658, endPoint y: 689, distance: 507.8
click at [658, 689] on tr "09:00 - 09:30 Prep 09:30 - 10:00 [PERSON_NAME] - [DATE] [PERSON_NAME] Grade 2 1…" at bounding box center [490, 685] width 436 height 647
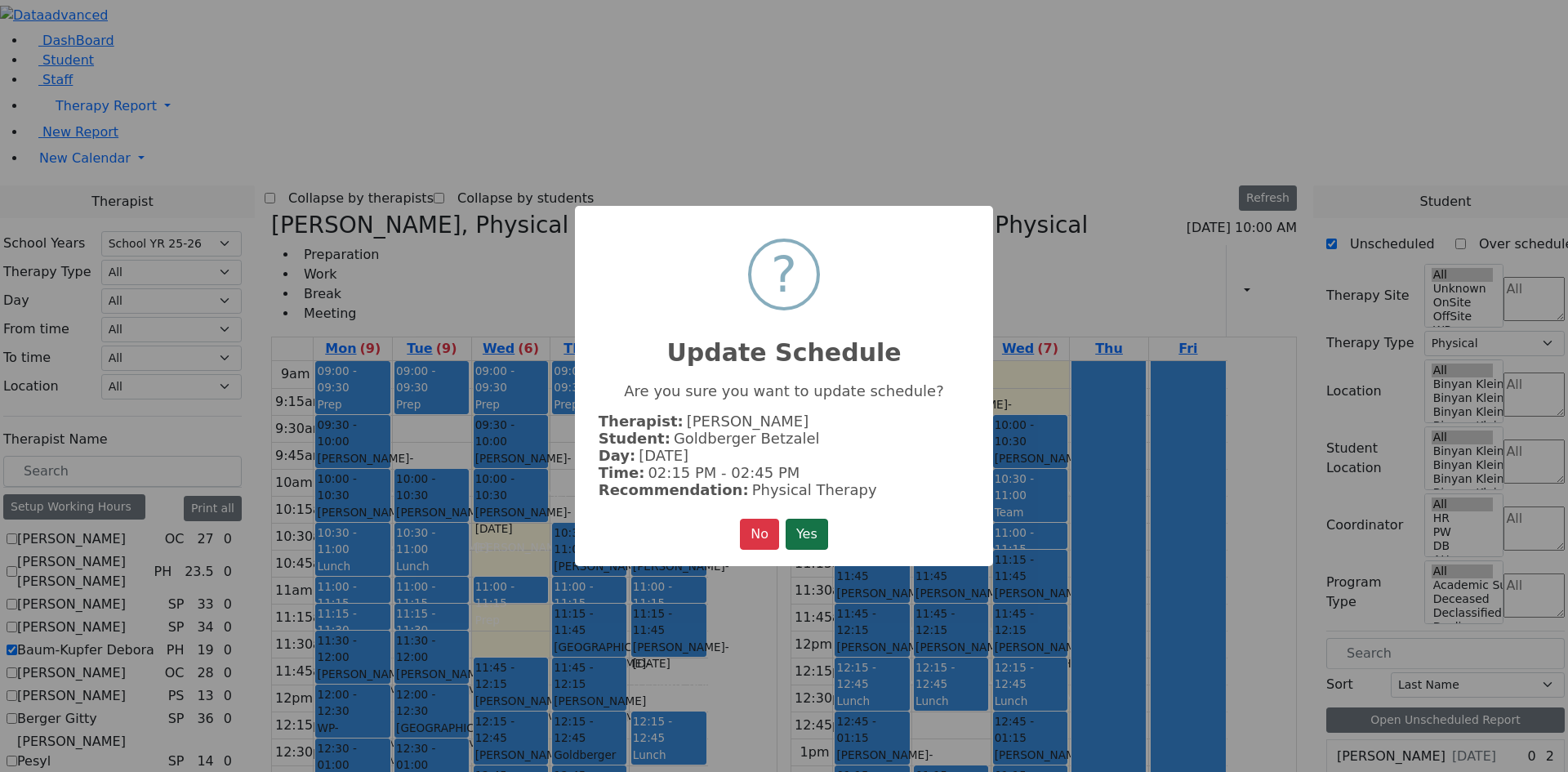
click at [804, 526] on button "Yes" at bounding box center [807, 534] width 43 height 31
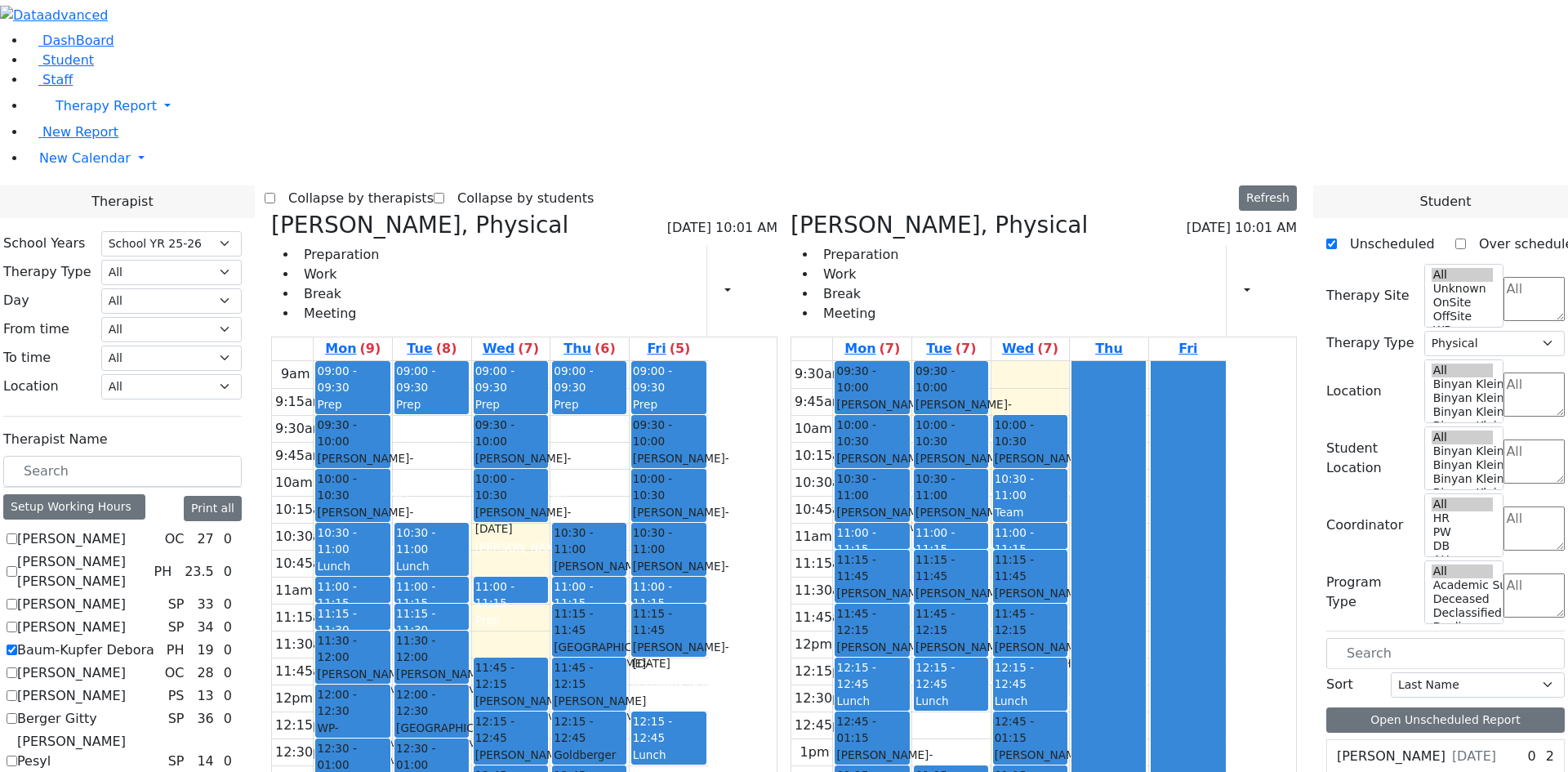
drag, startPoint x: 586, startPoint y: 249, endPoint x: 736, endPoint y: 702, distance: 477.2
click at [708, 702] on tr "09:00 - 09:30 Prep 09:30 - 10:00 [PERSON_NAME] - [DATE] [PERSON_NAME] Grade 2 1…" at bounding box center [490, 685] width 436 height 647
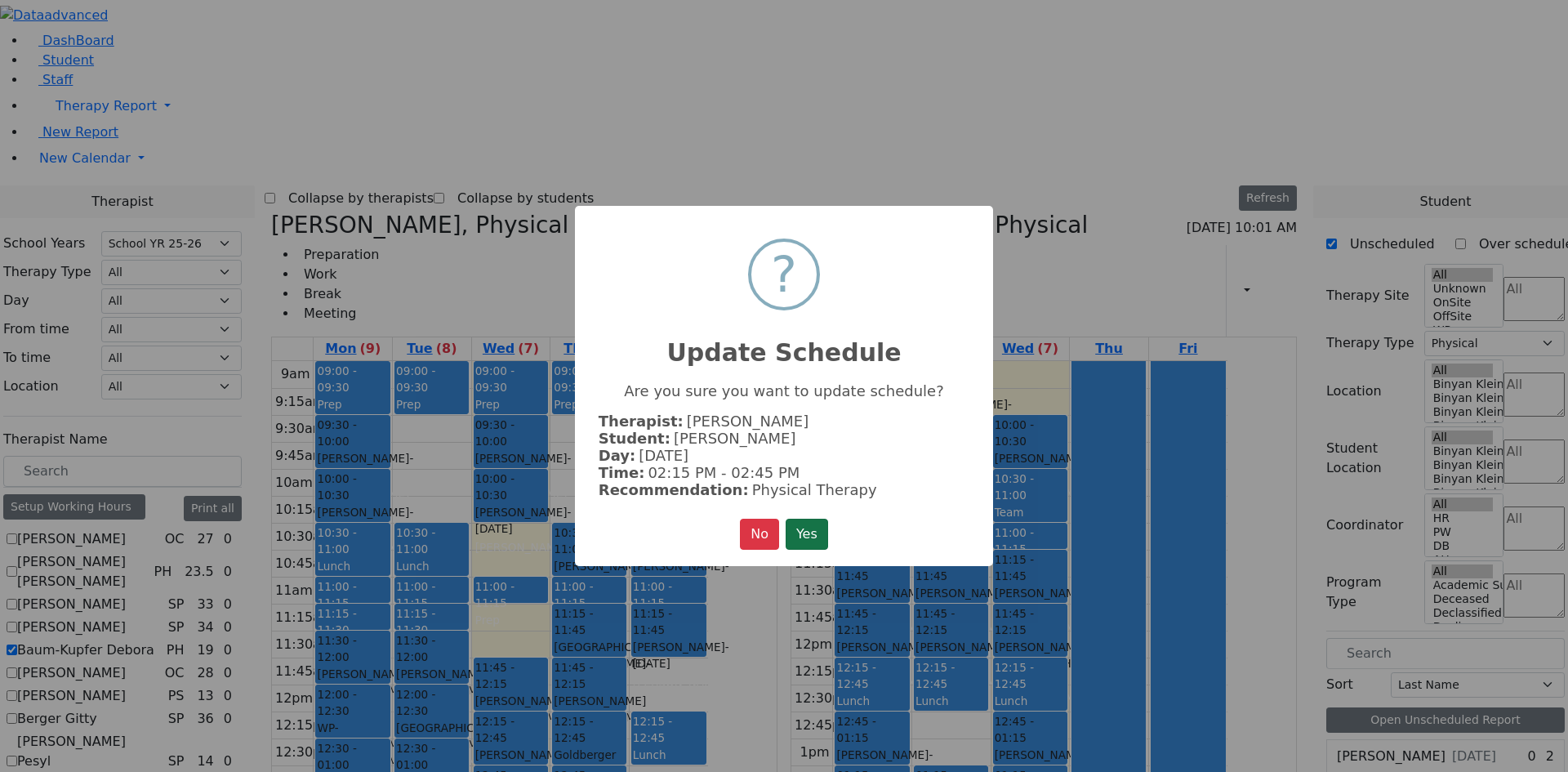
click at [810, 528] on button "Yes" at bounding box center [807, 534] width 43 height 31
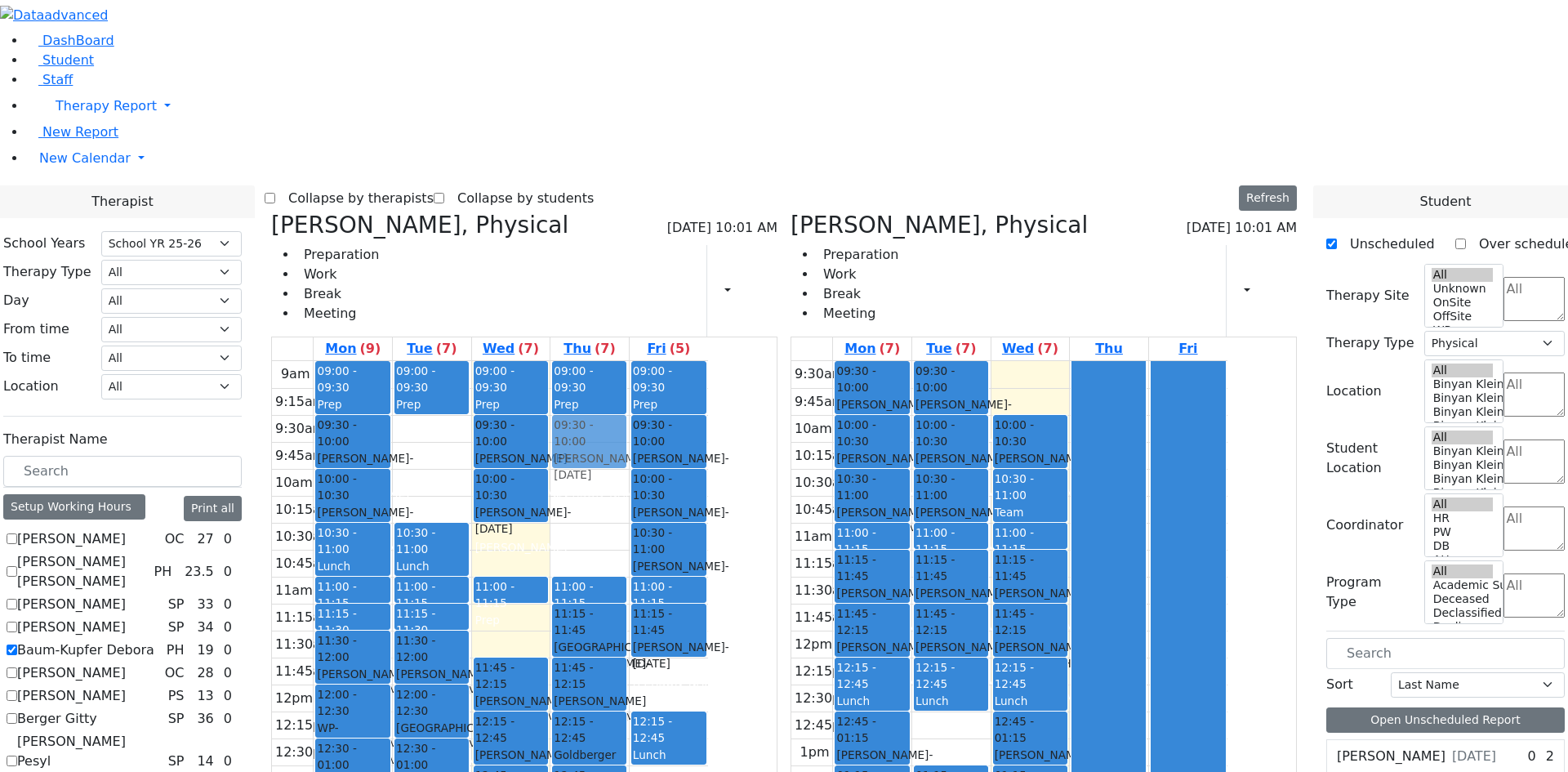
drag, startPoint x: 743, startPoint y: 304, endPoint x: 753, endPoint y: 197, distance: 107.5
click at [629, 361] on div "09:00 - 09:30 Prep 10:30 - 11:00 Twersky Shimon - 08/03/2011 Schmutter, Michoel…" at bounding box center [590, 685] width 79 height 647
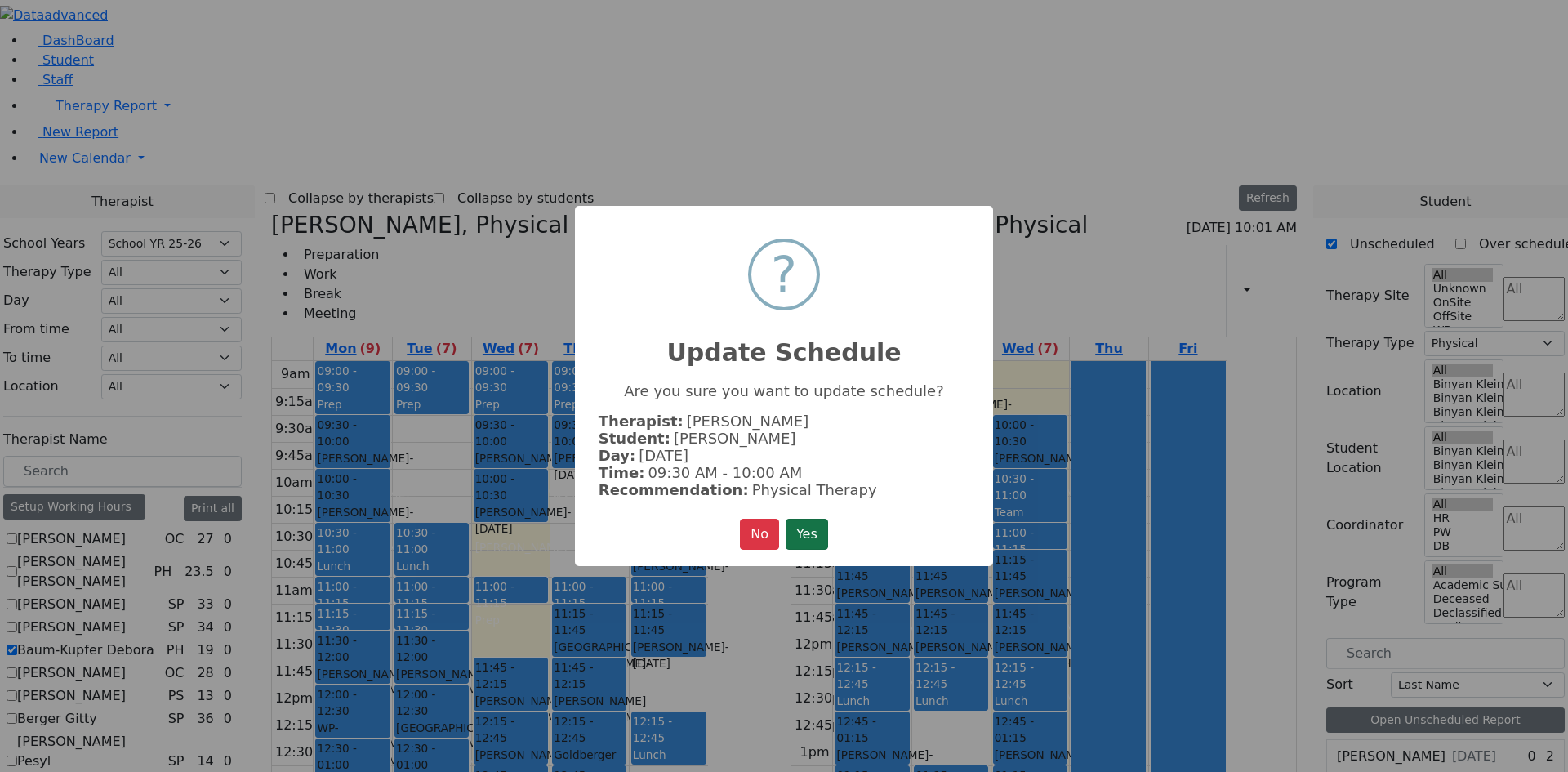
click at [790, 524] on button "Yes" at bounding box center [807, 534] width 43 height 31
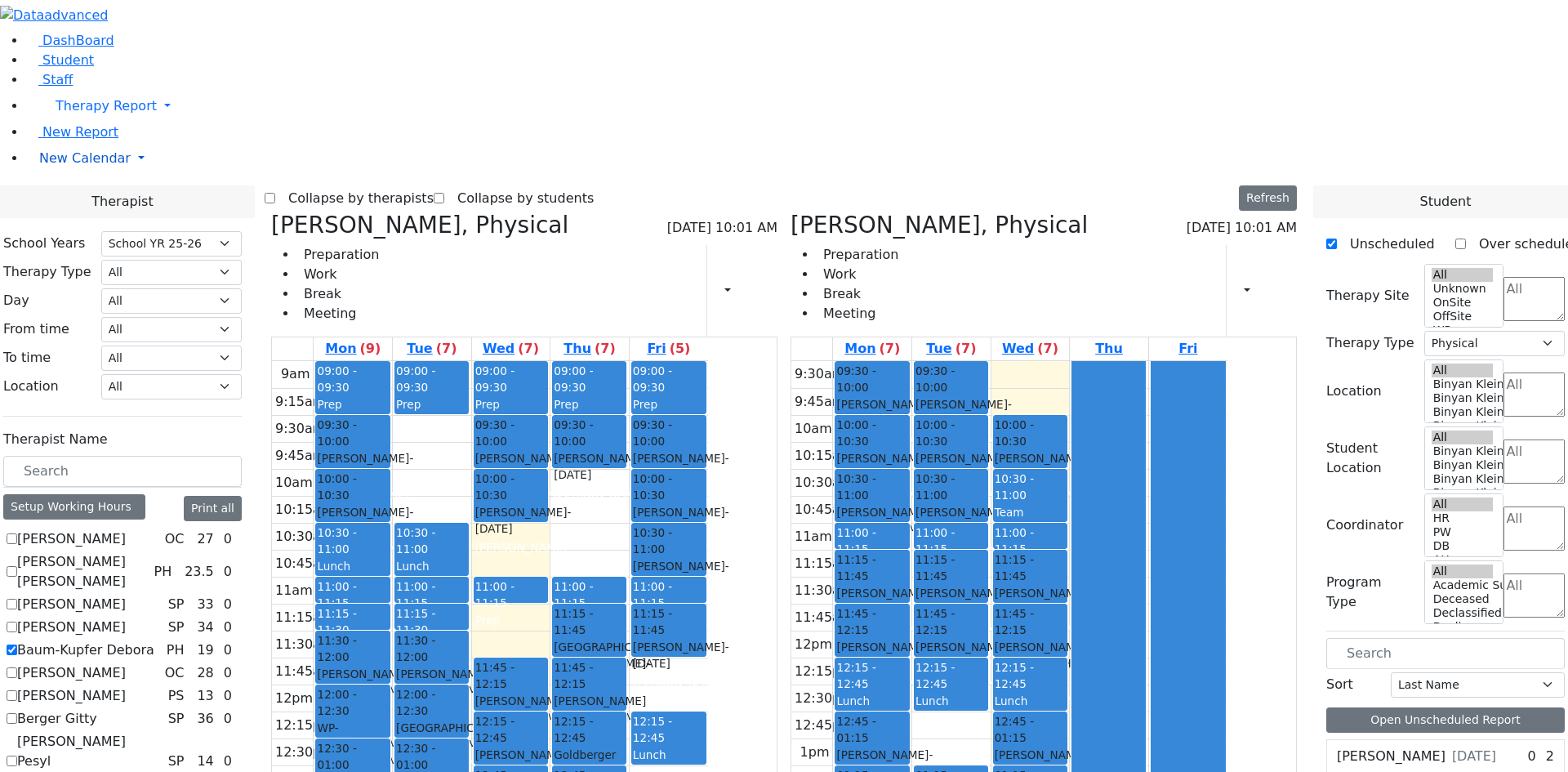
click at [59, 166] on span "New Calendar" at bounding box center [84, 158] width 91 height 15
click at [87, 218] on span "Teacher Report" at bounding box center [87, 211] width 98 height 15
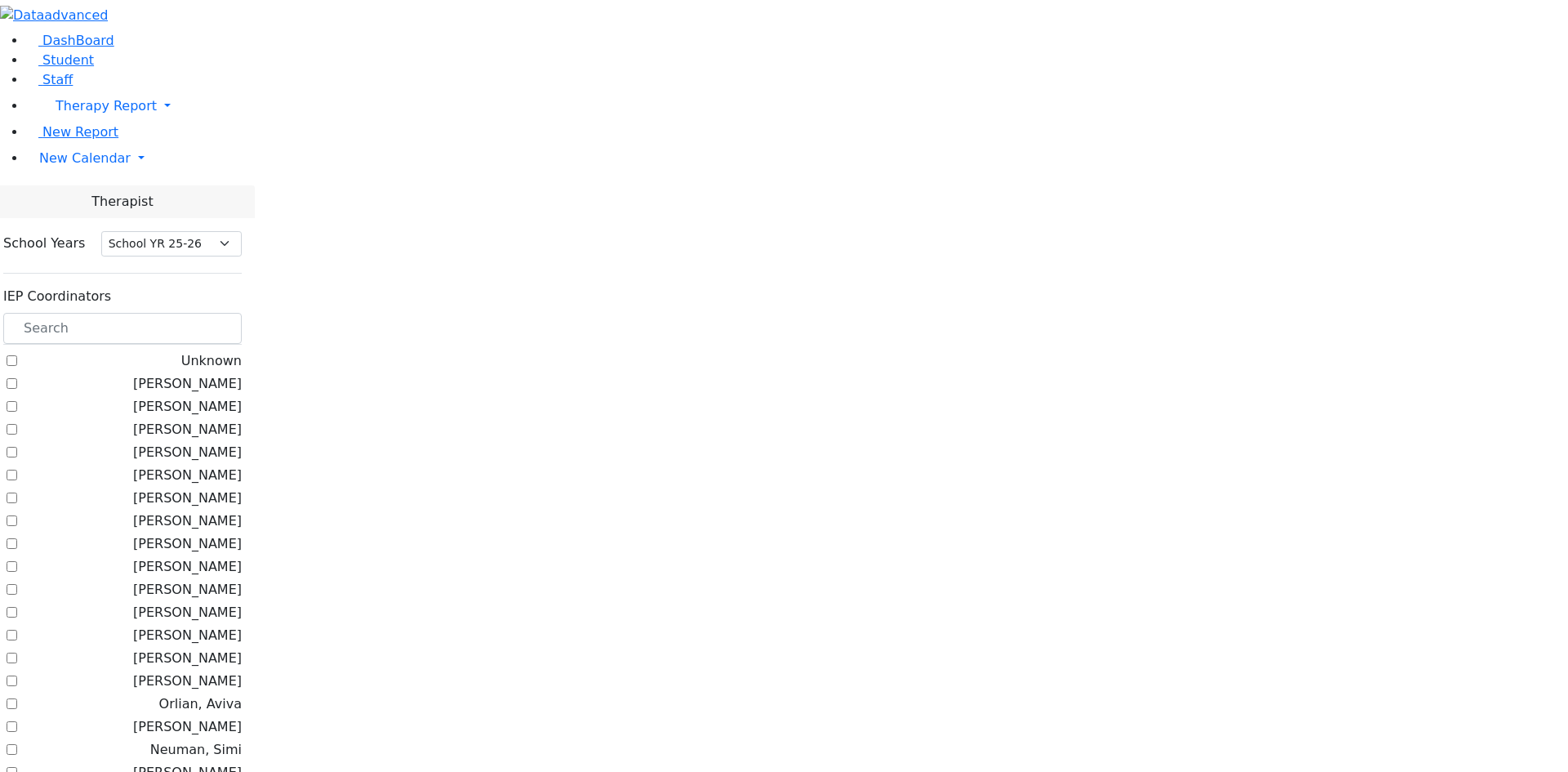
select select "212"
checkbox input "true"
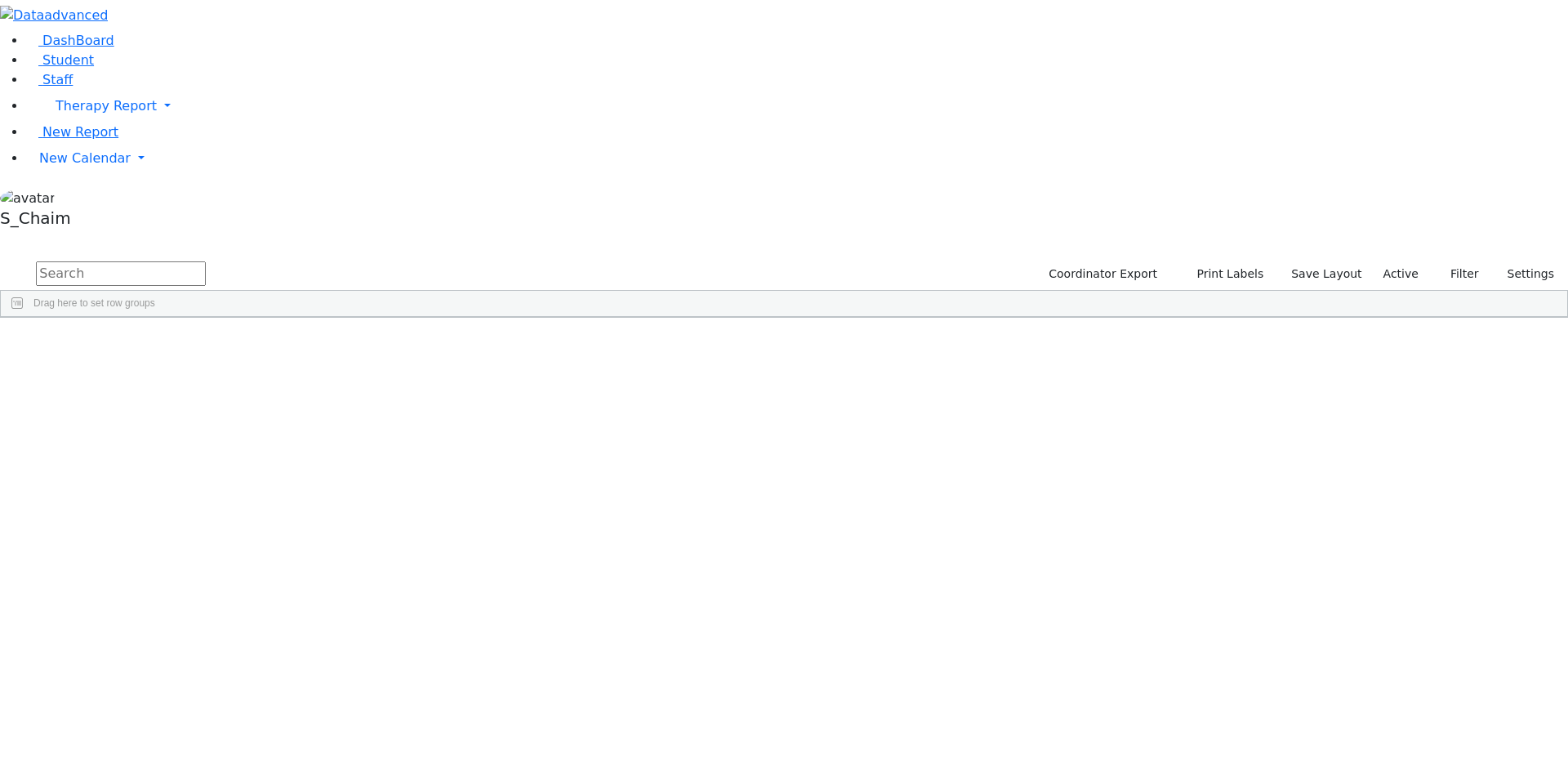
click at [929, 317] on div "Site" at bounding box center [877, 330] width 103 height 27
click at [853, 324] on span "Site" at bounding box center [844, 330] width 18 height 11
click at [209, 684] on div "Parnes" at bounding box center [156, 695] width 103 height 23
click at [209, 684] on div "[PERSON_NAME]" at bounding box center [156, 695] width 103 height 23
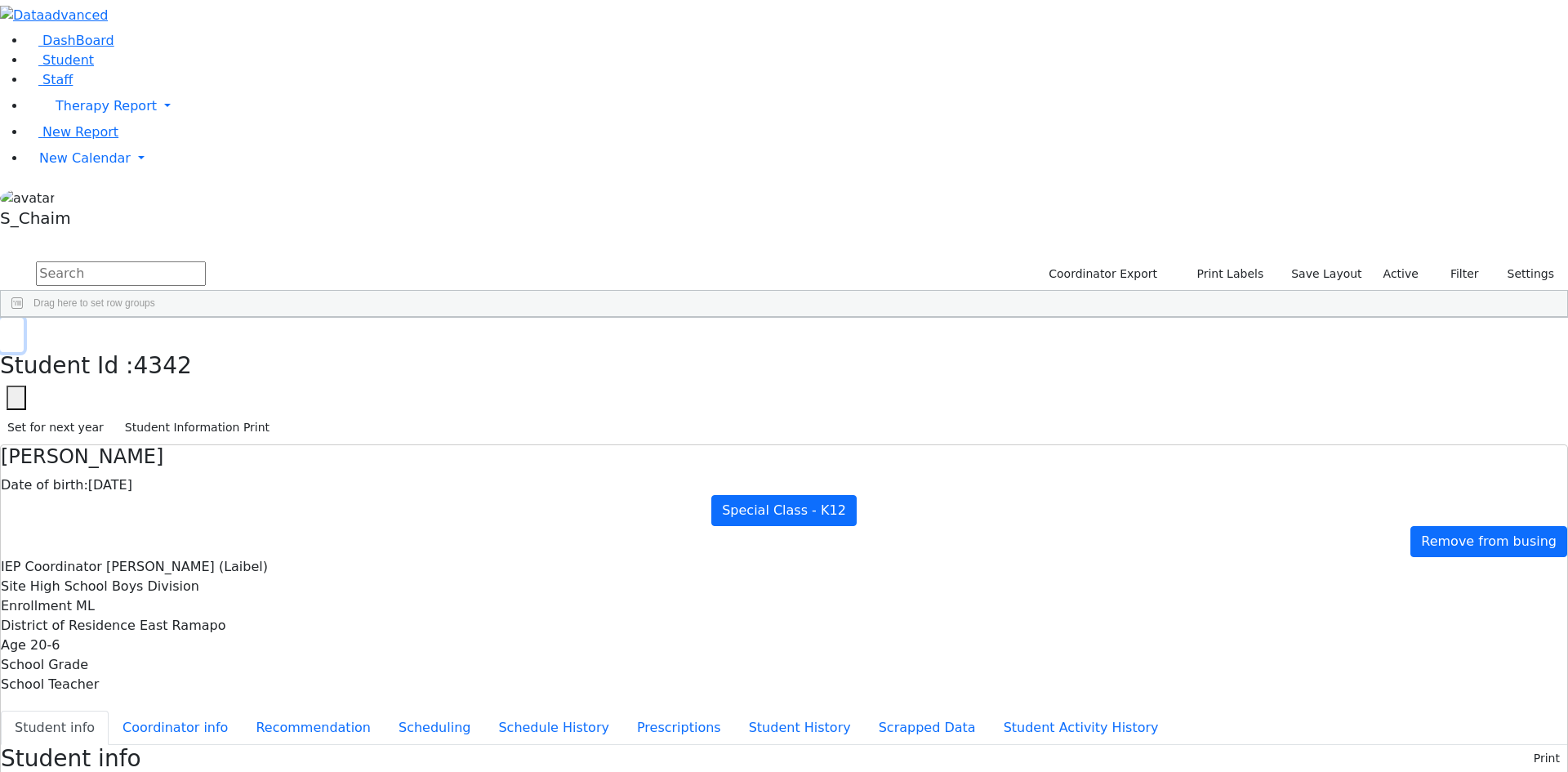
click at [24, 318] on button "button" at bounding box center [11, 335] width 24 height 34
click at [85, 166] on span "New Calendar" at bounding box center [84, 158] width 91 height 15
click at [80, 198] on span "Calendar" at bounding box center [64, 191] width 59 height 15
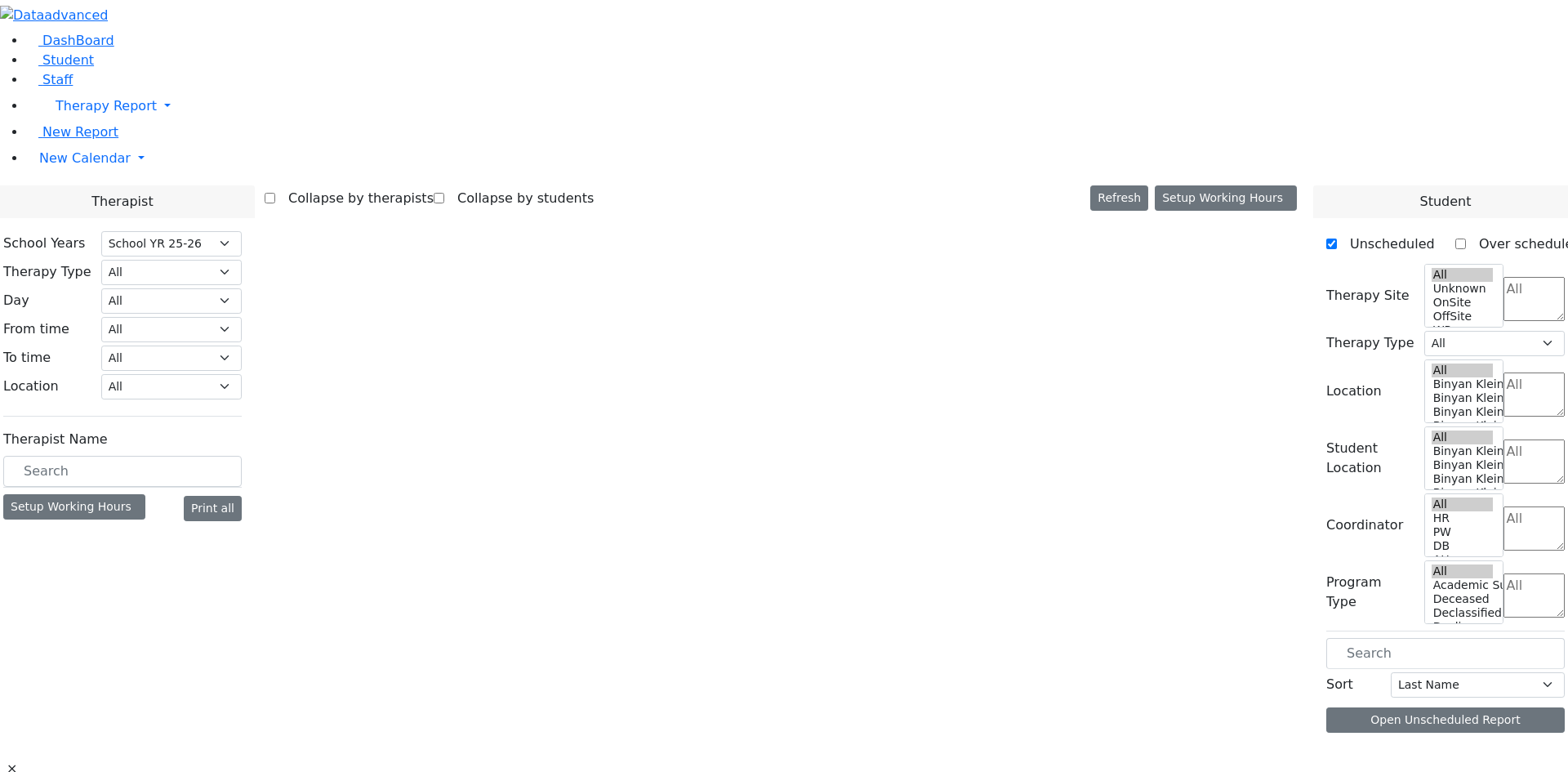
select select "212"
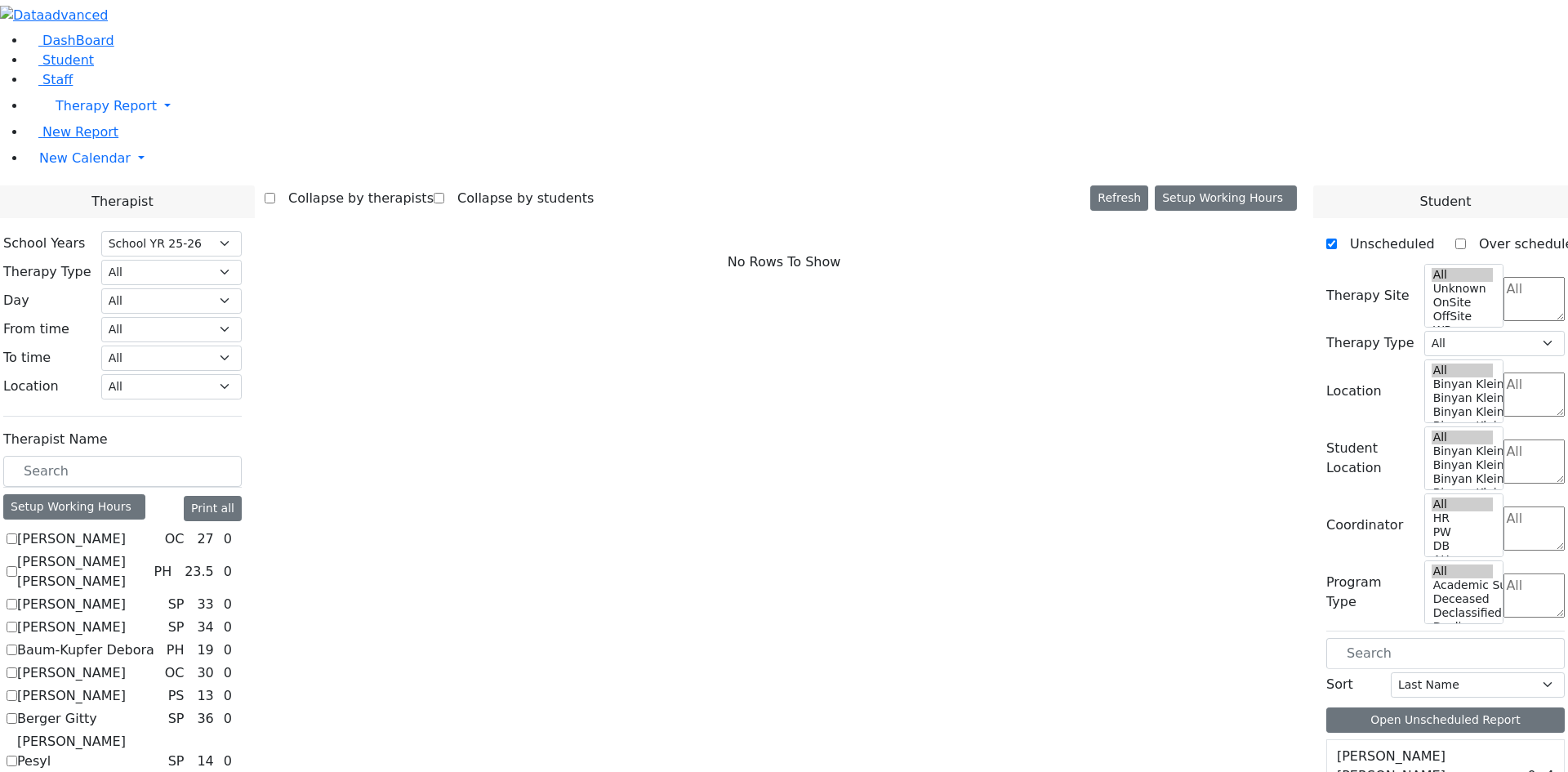
click at [126, 595] on label "[PERSON_NAME]" at bounding box center [71, 604] width 109 height 20
click at [17, 599] on input "[PERSON_NAME]" at bounding box center [11, 604] width 10 height 10
checkbox input "true"
select select "3"
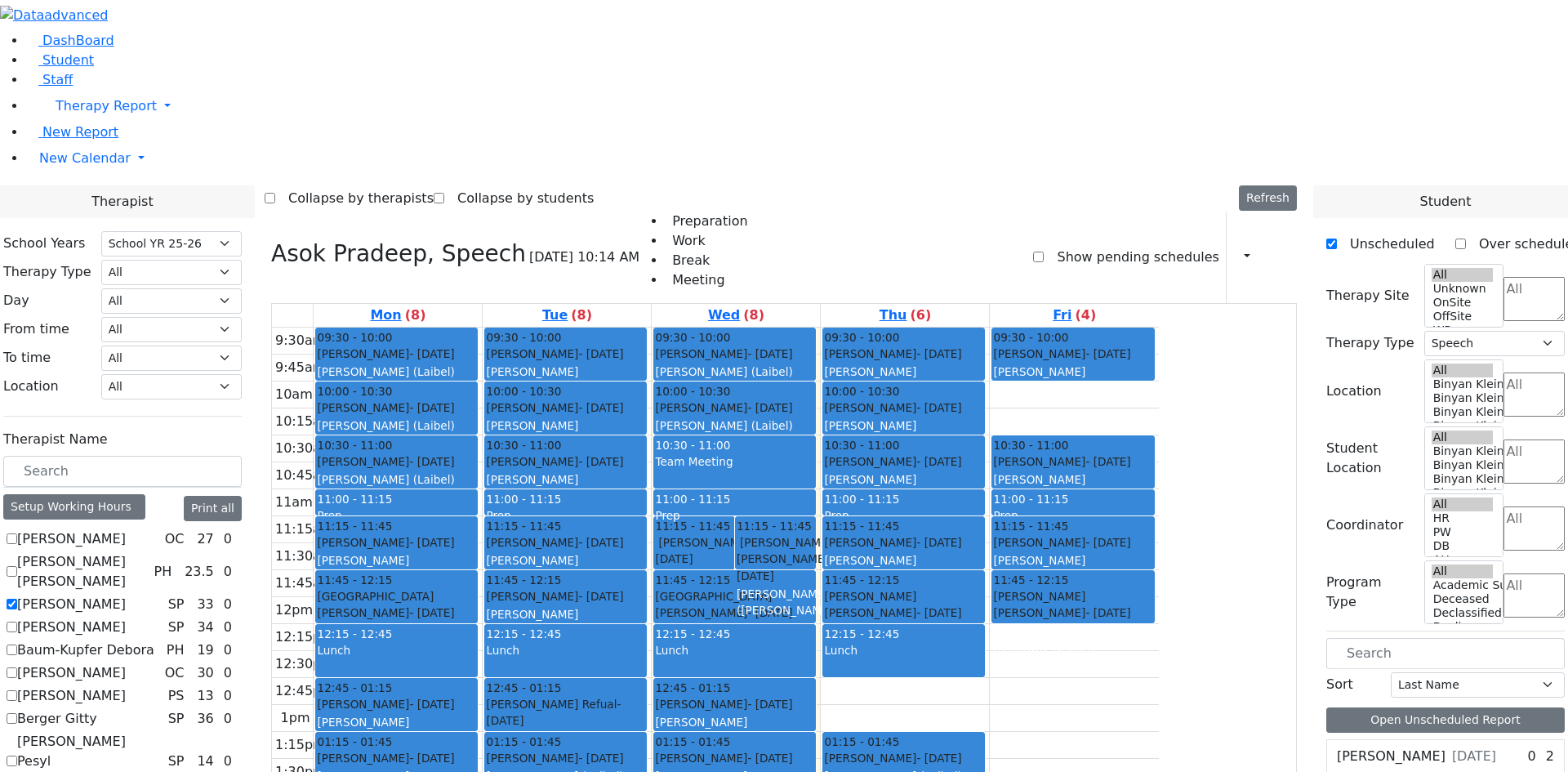
drag, startPoint x: 538, startPoint y: 632, endPoint x: 538, endPoint y: 643, distance: 11.0
click at [538, 651] on div "9:30am 9:45am 10am 10:15am 10:30am 10:45am 11am 11:15am 11:30am 11:45am 12pm 12…" at bounding box center [716, 625] width 887 height 594
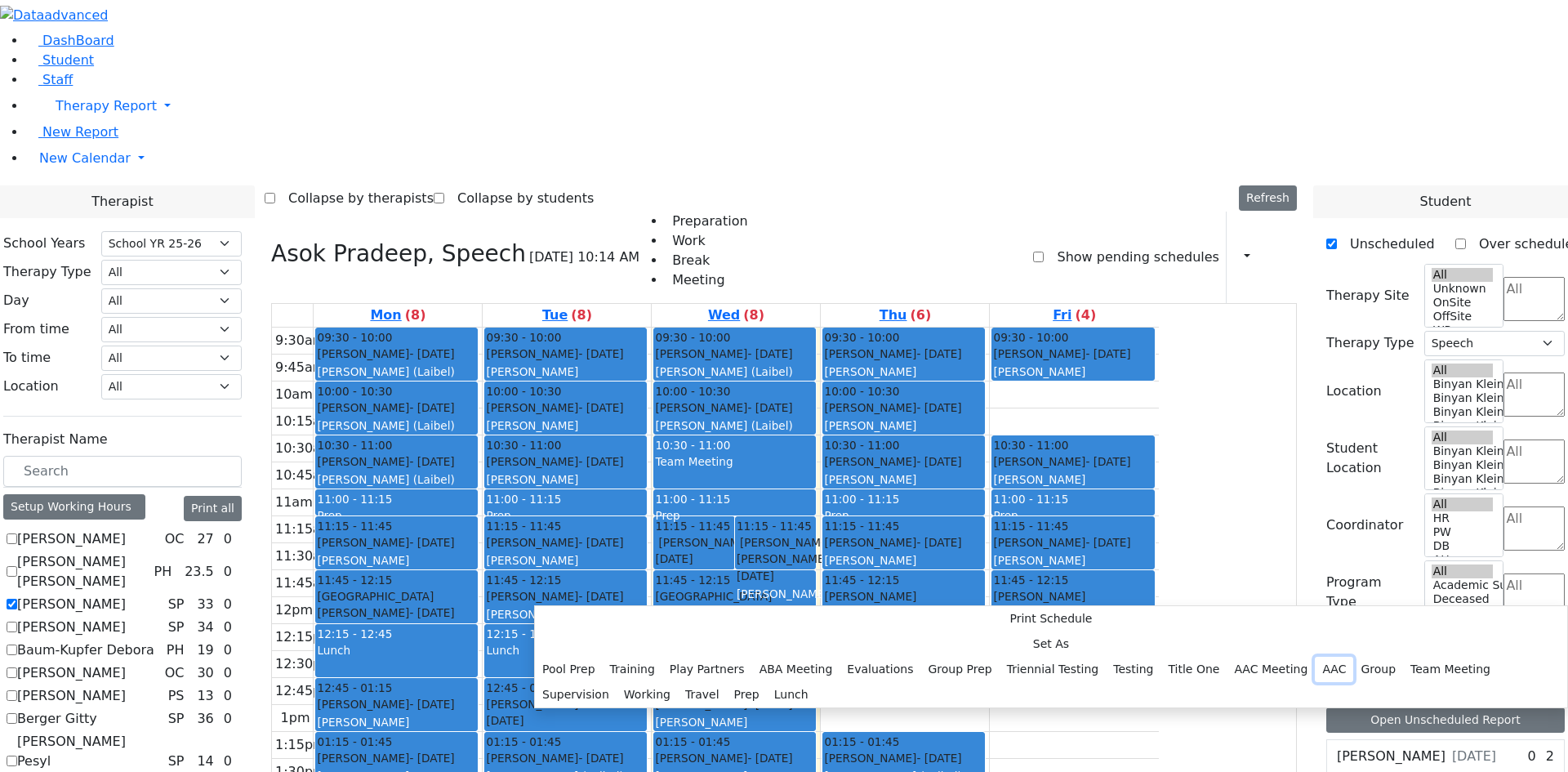
click at [1315, 657] on button "AAC" at bounding box center [1334, 670] width 38 height 26
select select "1"
select select "14:15:00"
select select "14:45:00"
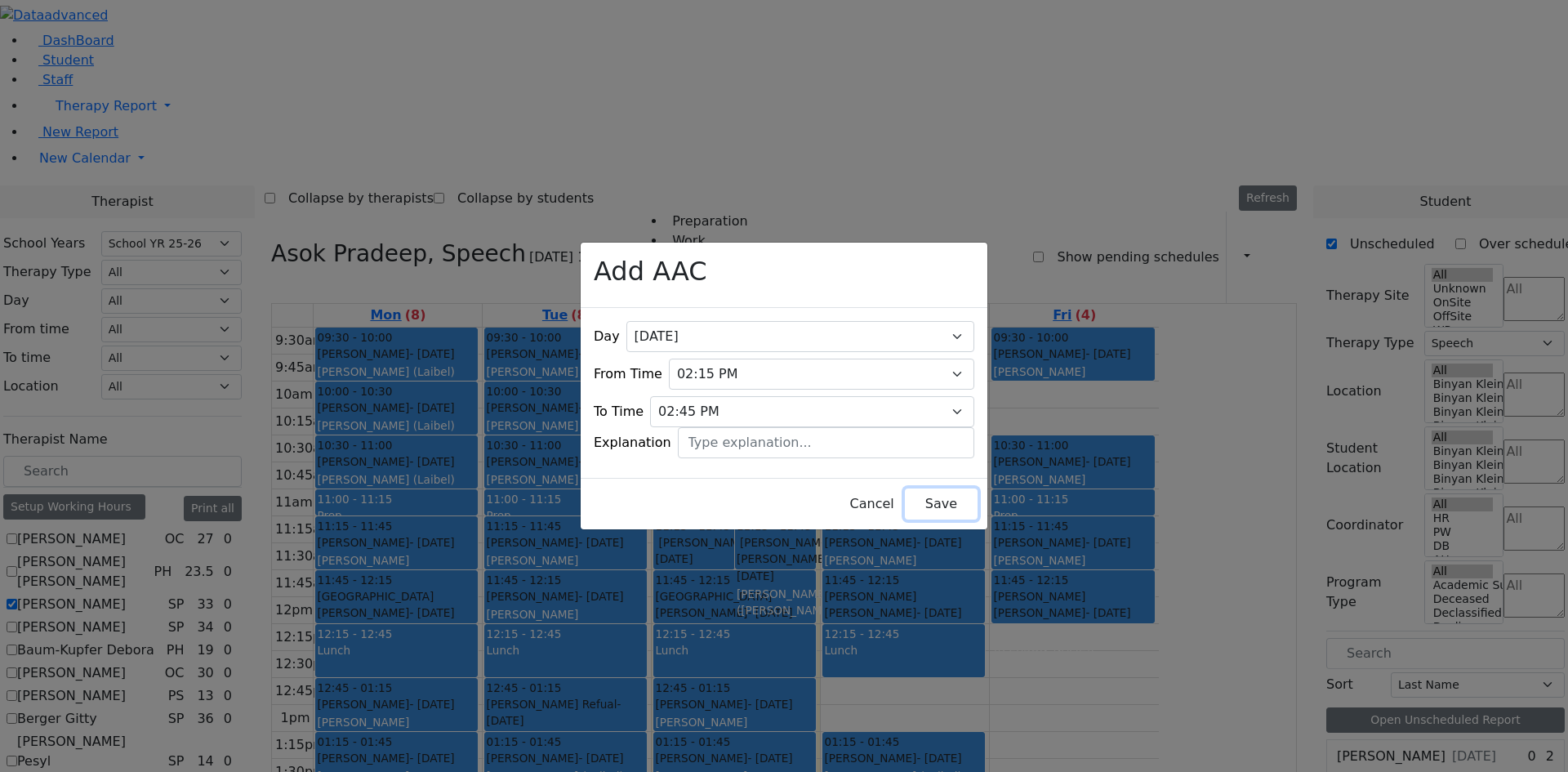
click at [925, 502] on button "Save" at bounding box center [941, 504] width 73 height 31
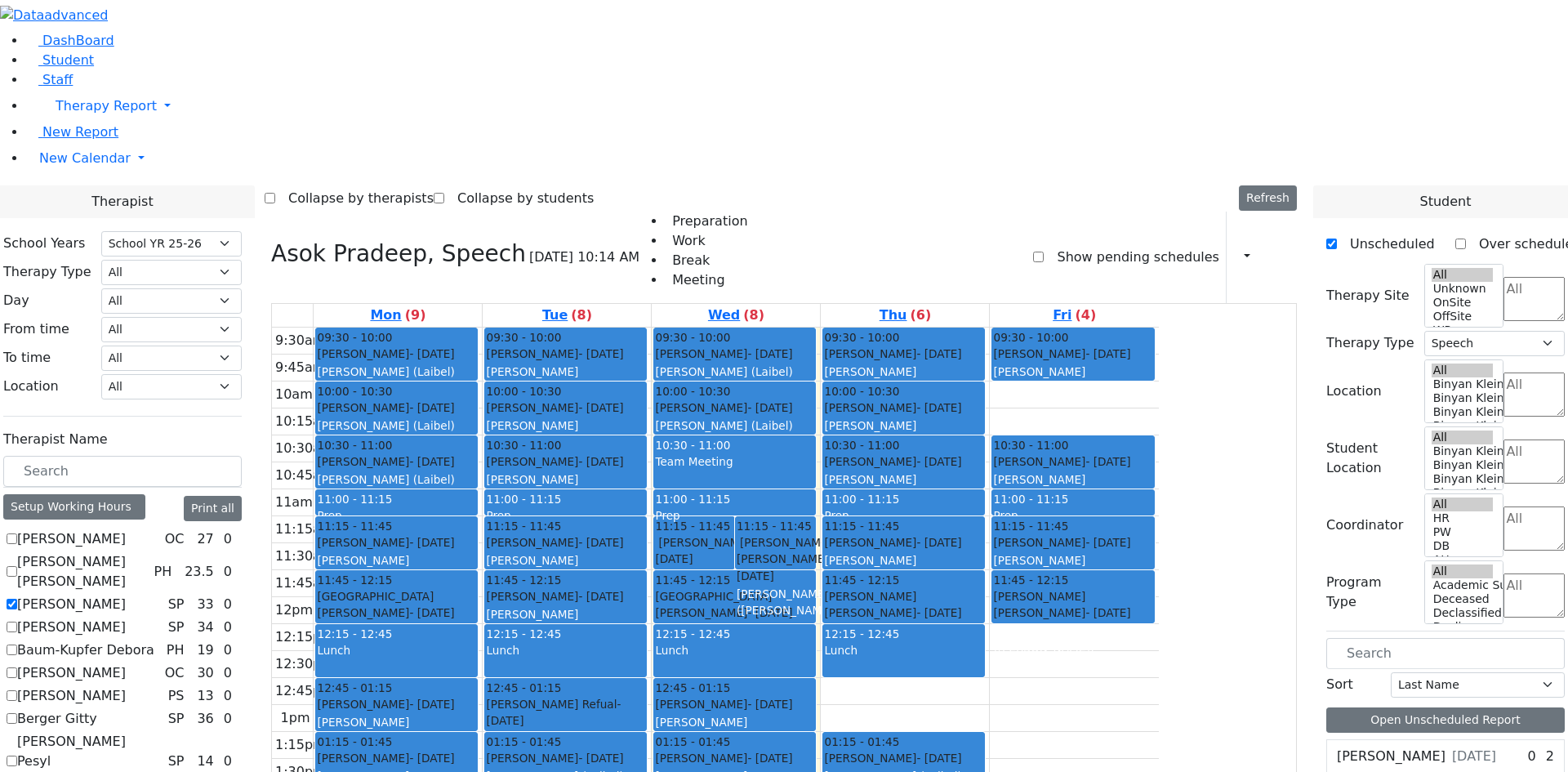
drag, startPoint x: 844, startPoint y: 623, endPoint x: 848, endPoint y: 650, distance: 27.3
click at [851, 658] on div "9:30am 9:45am 10am 10:15am 10:30am 10:45am 11am 11:15am 11:30am 11:45am 12pm 12…" at bounding box center [716, 625] width 887 height 594
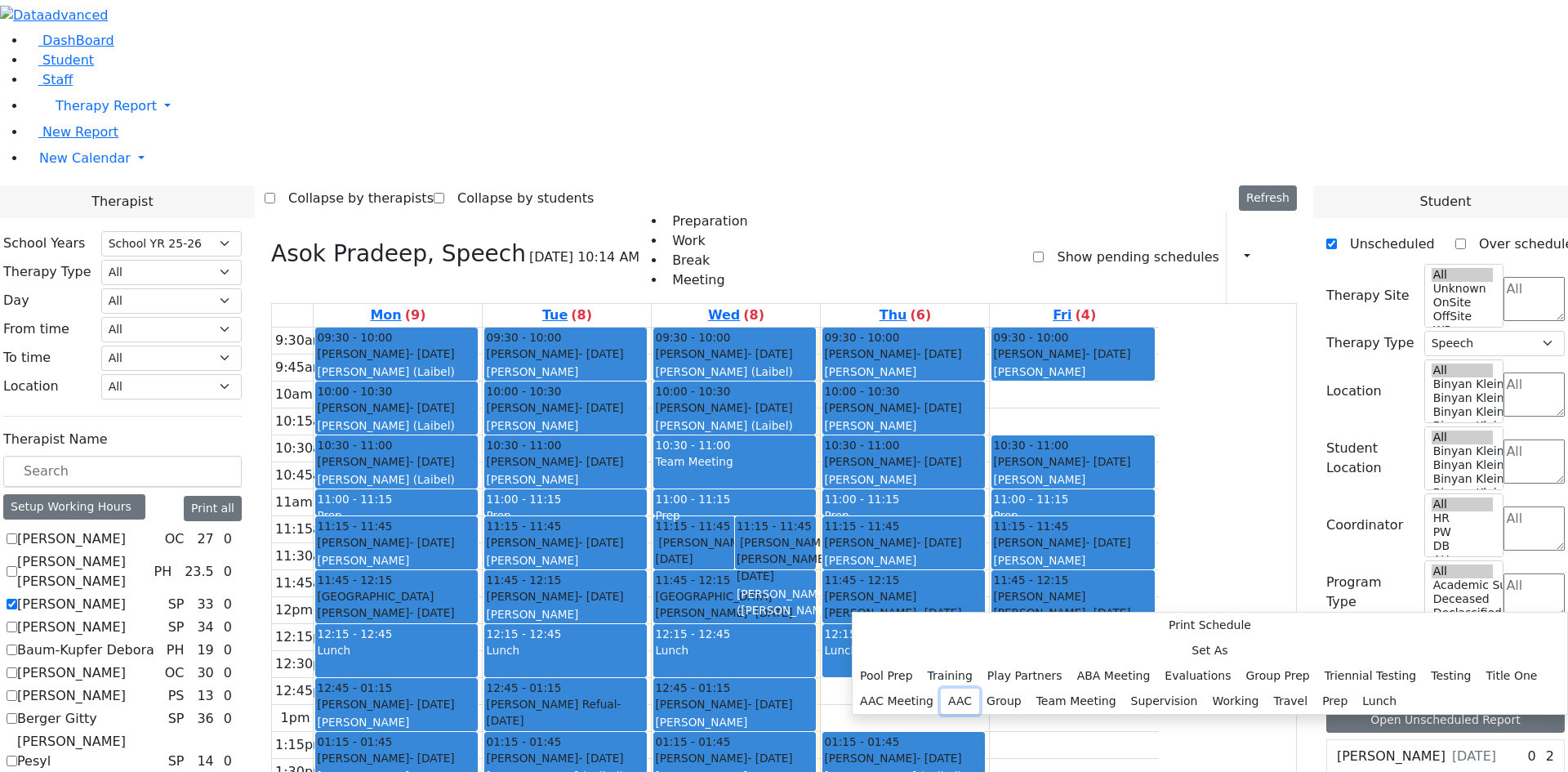
click at [979, 689] on button "AAC" at bounding box center [960, 701] width 38 height 26
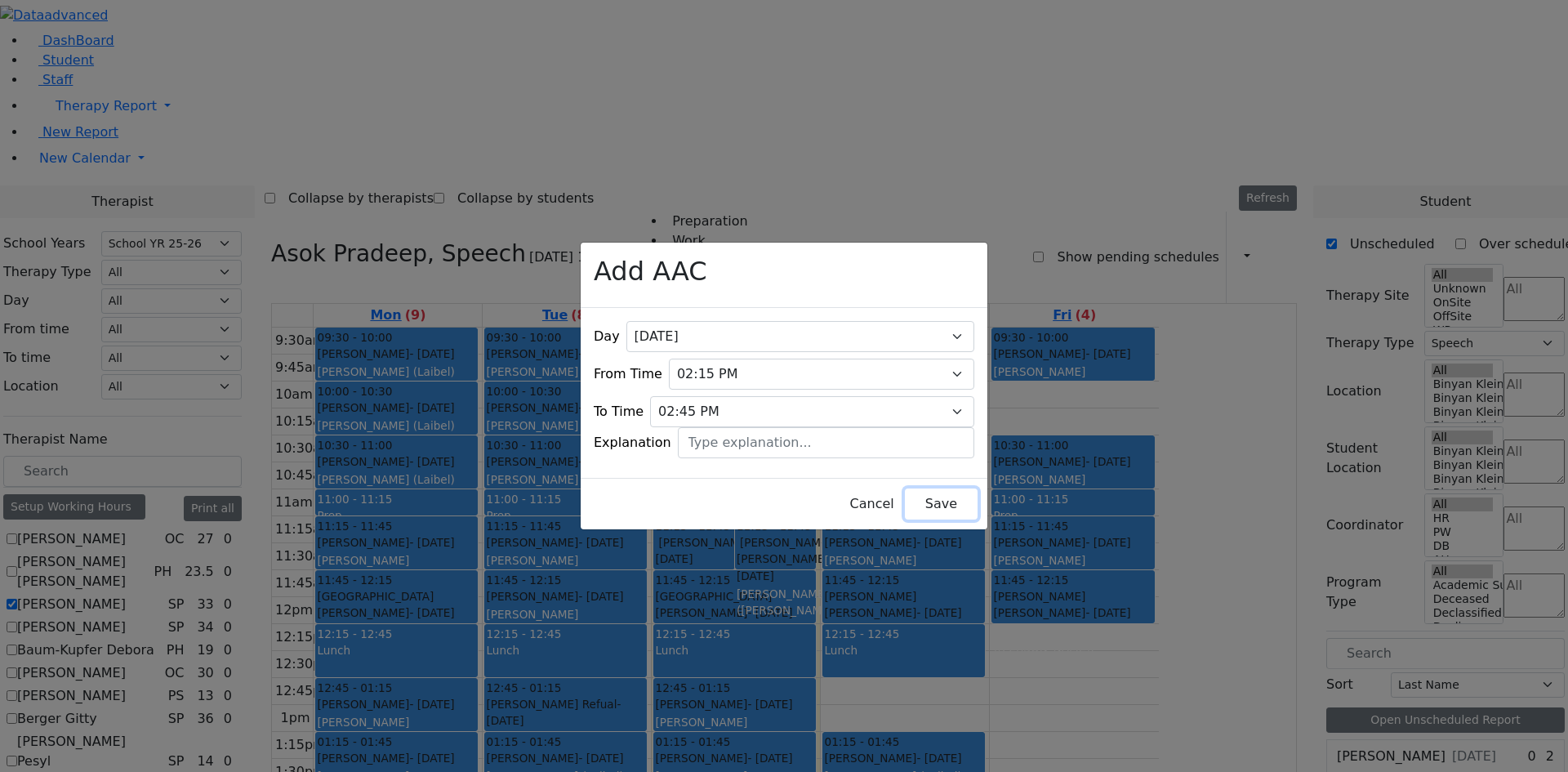
click at [926, 496] on button "Save" at bounding box center [941, 504] width 73 height 31
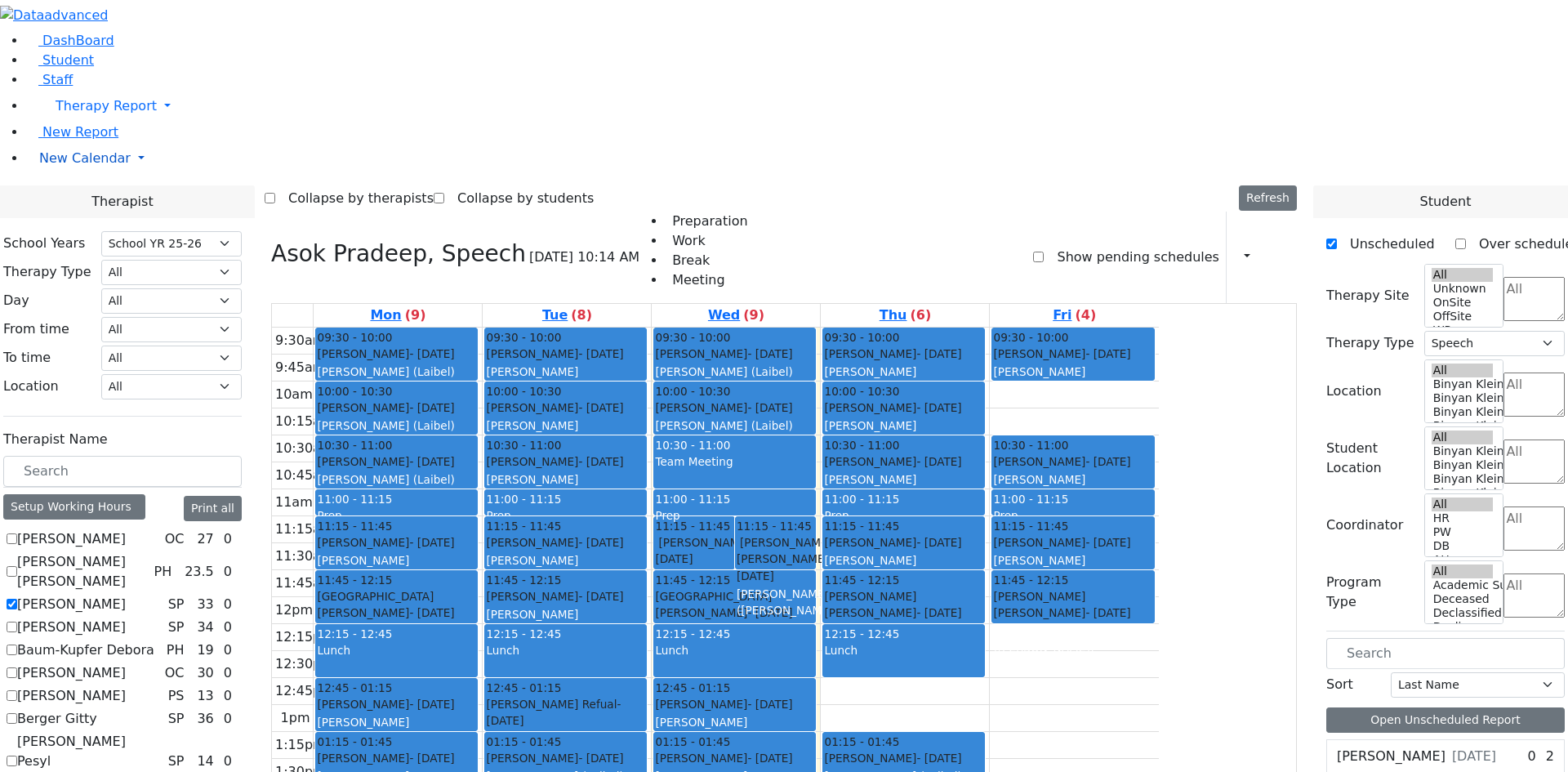
click at [63, 166] on span "New Calendar" at bounding box center [84, 158] width 91 height 15
click at [82, 198] on span "Calendar" at bounding box center [64, 191] width 59 height 15
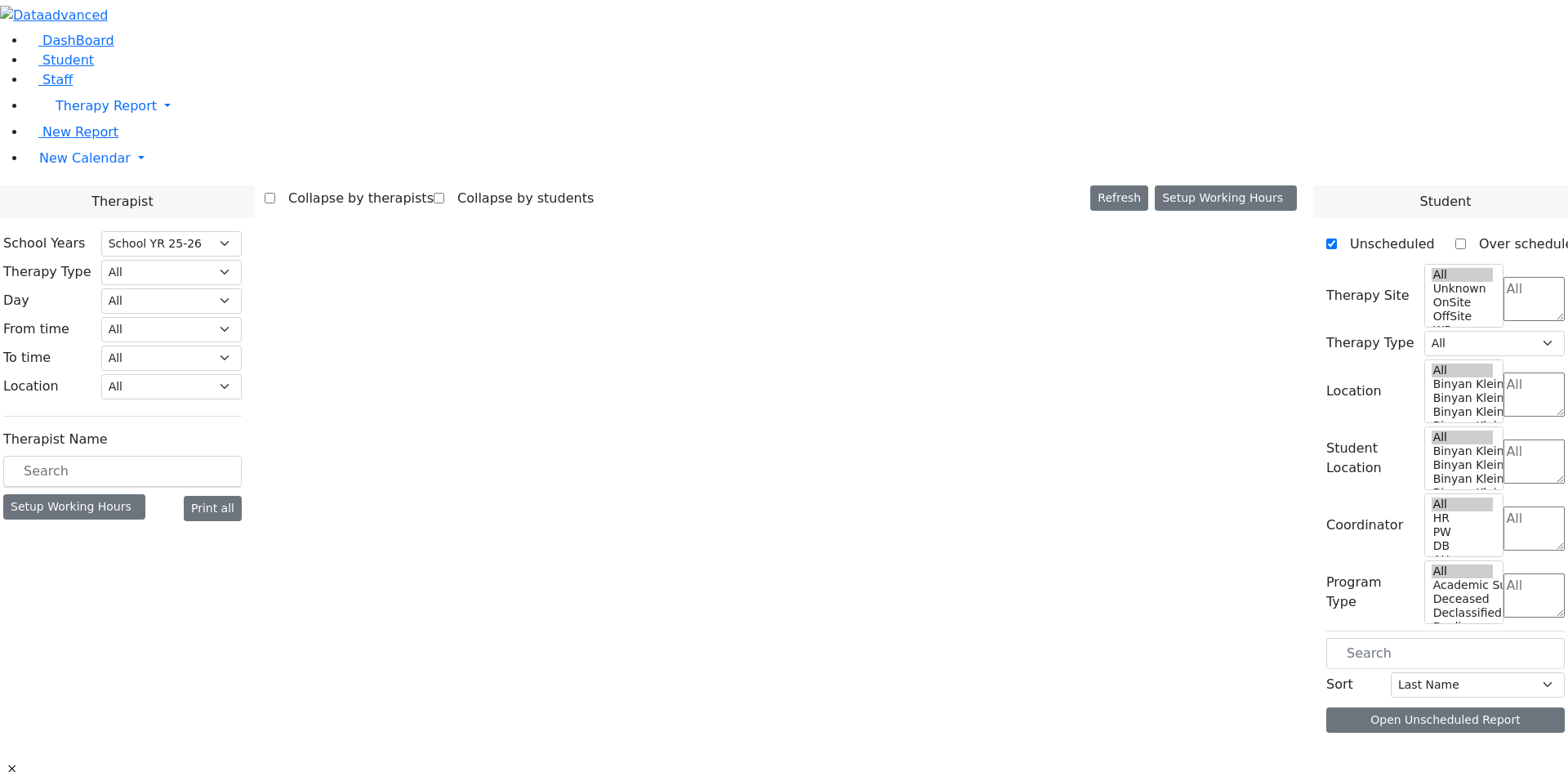
select select "212"
select select "3"
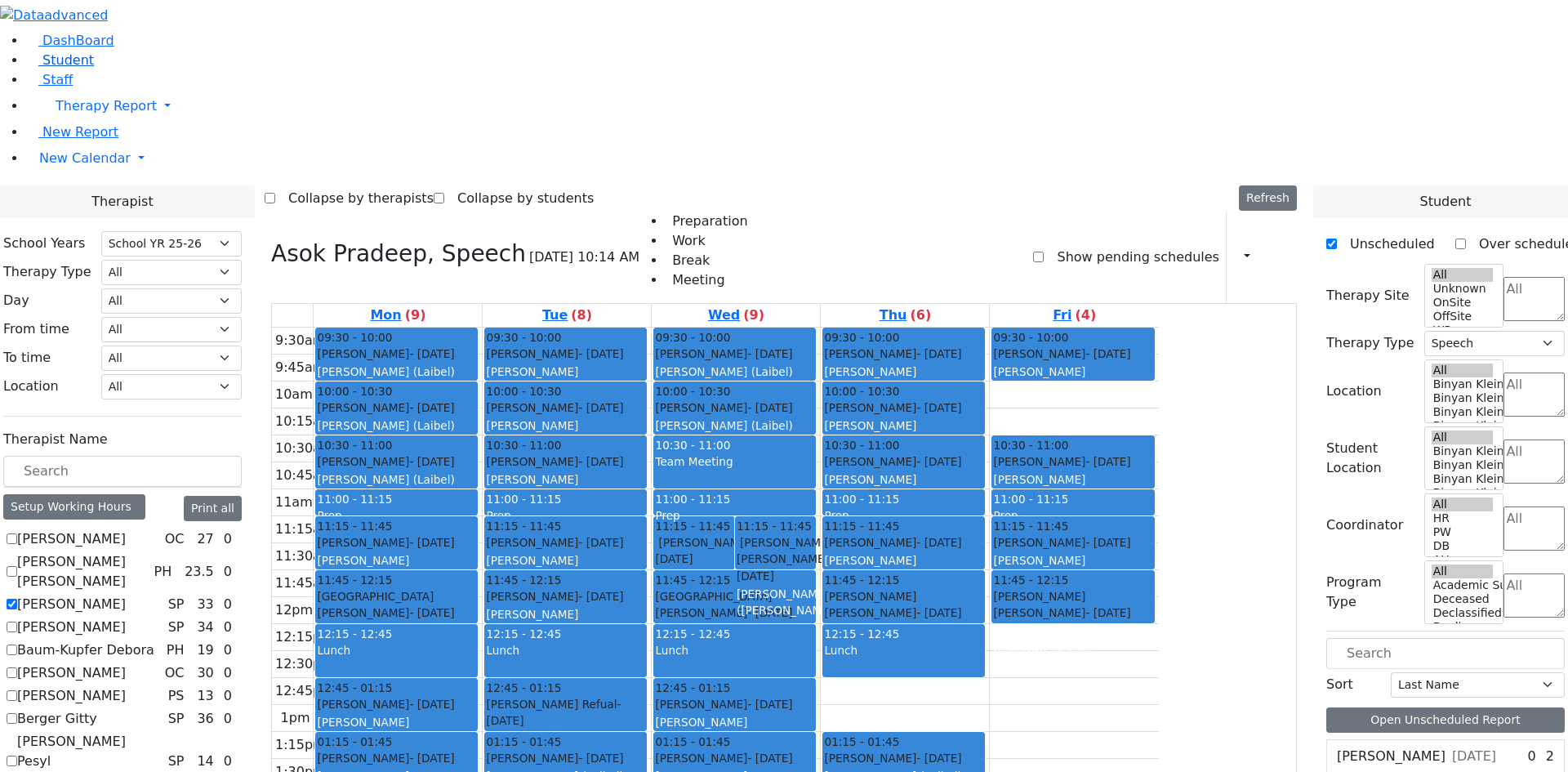
click at [43, 68] on span "Student" at bounding box center [68, 60] width 51 height 15
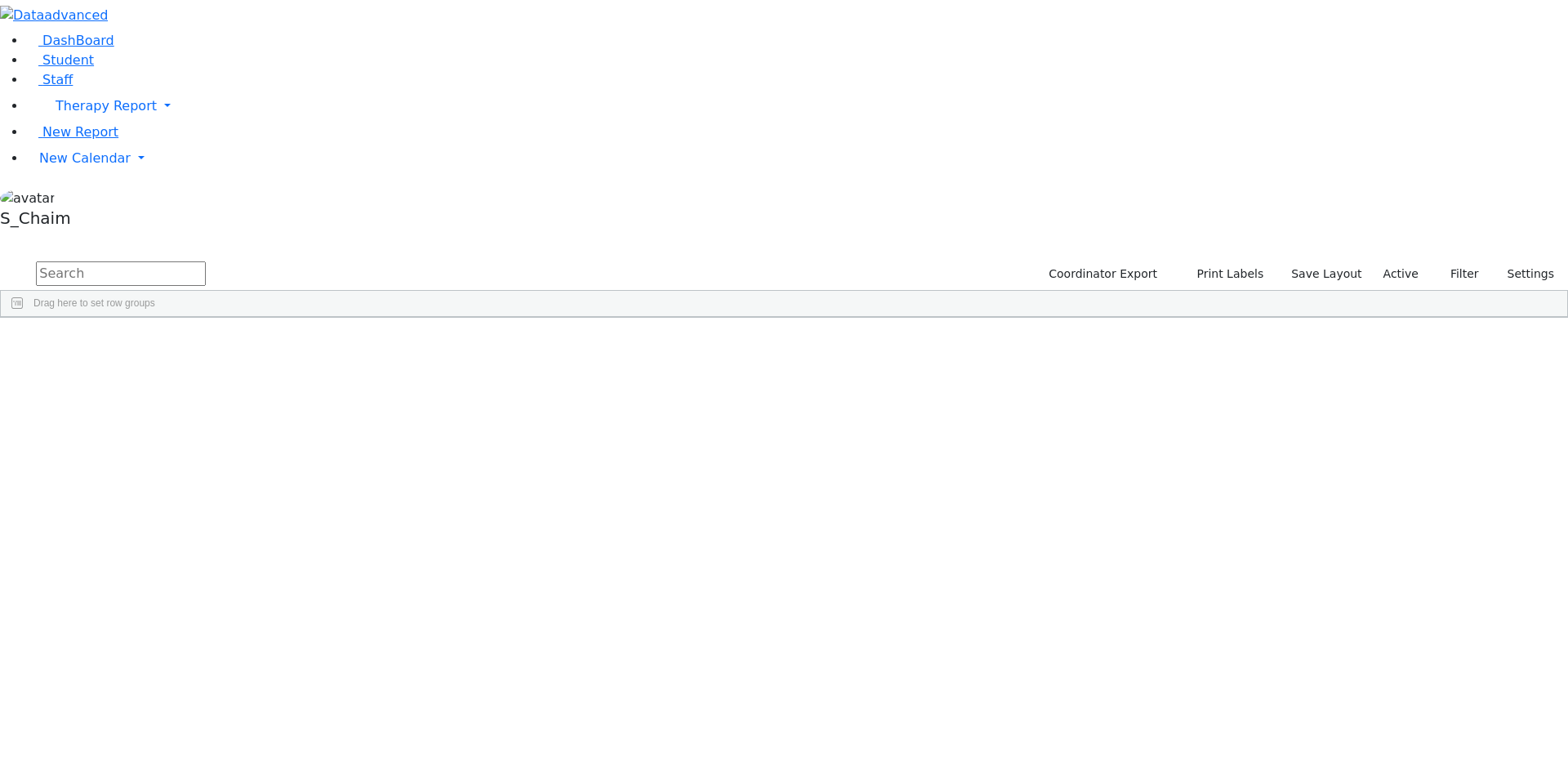
click at [853, 324] on span "Site" at bounding box center [844, 330] width 18 height 11
click at [209, 478] on div "[PERSON_NAME]" at bounding box center [156, 489] width 103 height 23
click at [374, 283] on div "DashBoard Student Staff Therapy Report Student Old Calendar Report" at bounding box center [784, 158] width 1568 height 318
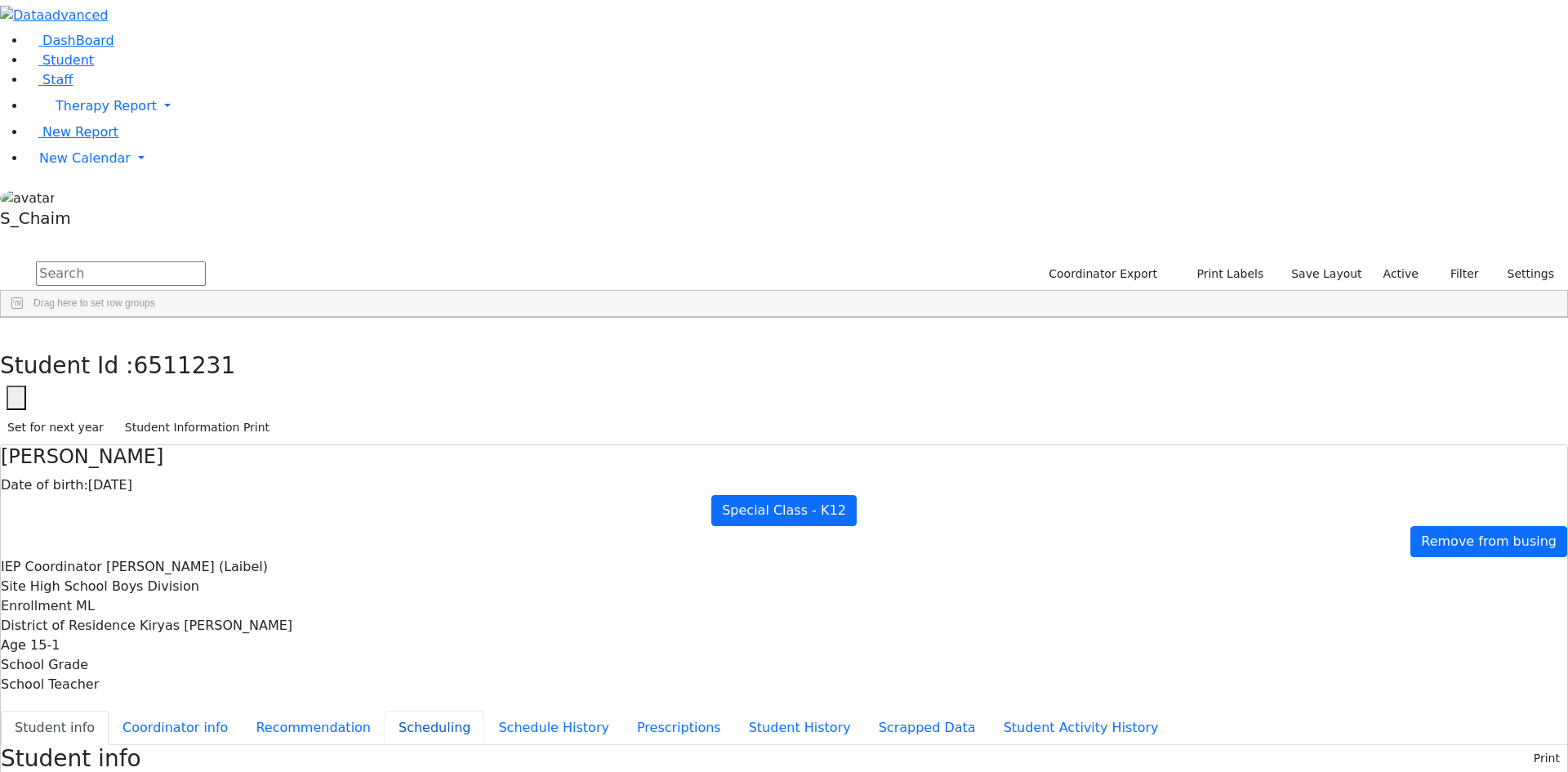
click at [392, 711] on button "Scheduling" at bounding box center [434, 728] width 100 height 34
click at [226, 745] on select "Select School YR Summer YR 25 School YR 25-26 Summer YR 25 School YR 24-25 Summ…" at bounding box center [158, 758] width 133 height 26
select select "210"
click at [226, 745] on select "Select School YR Summer YR 25 School YR 25-26 Summer YR 25 School YR 24-25 Summ…" at bounding box center [158, 758] width 133 height 26
click at [24, 318] on button "button" at bounding box center [11, 335] width 24 height 34
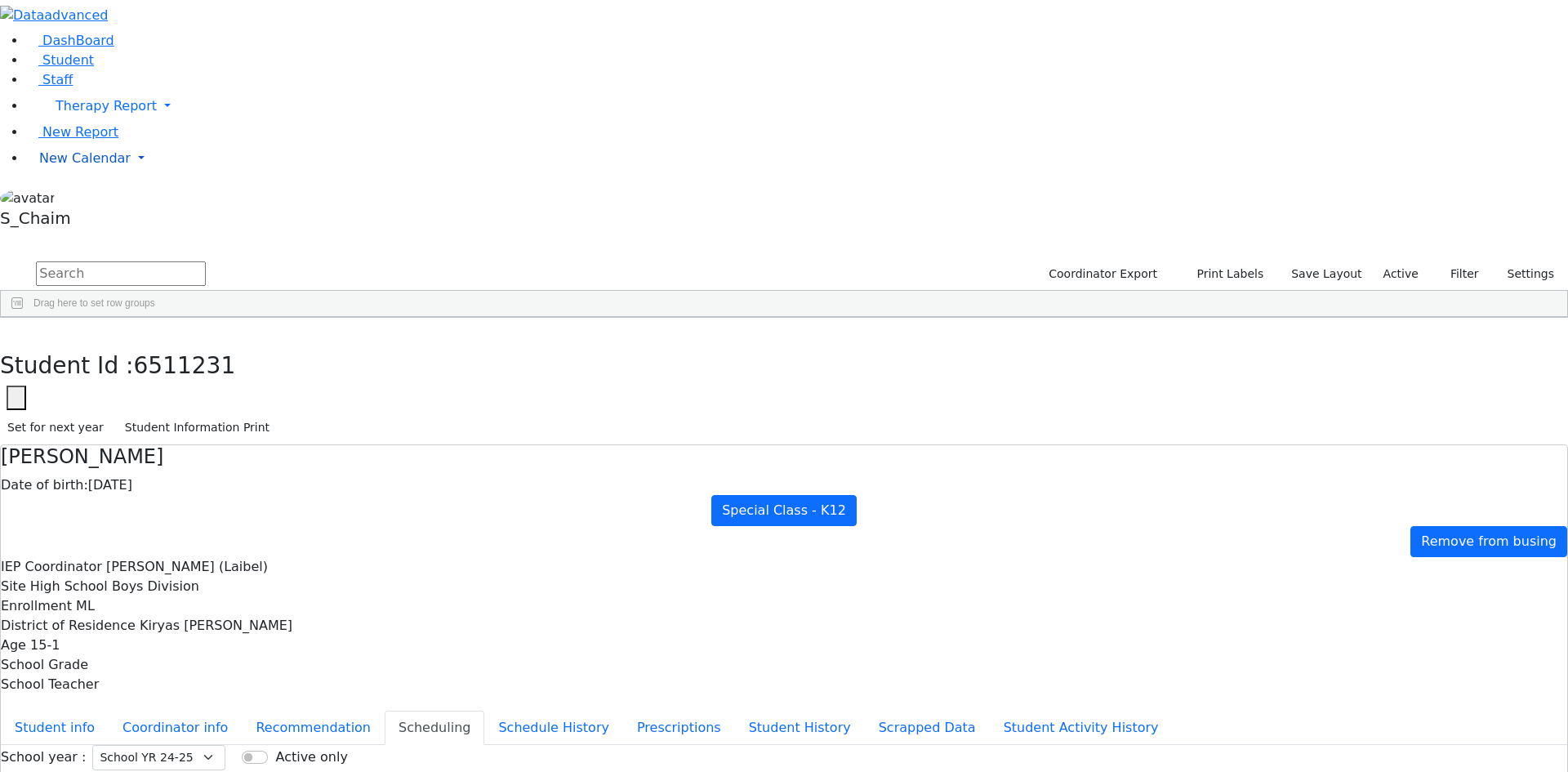
click at [83, 166] on span "New Calendar" at bounding box center [84, 158] width 91 height 15
click at [89, 198] on span "Calendar" at bounding box center [64, 191] width 59 height 15
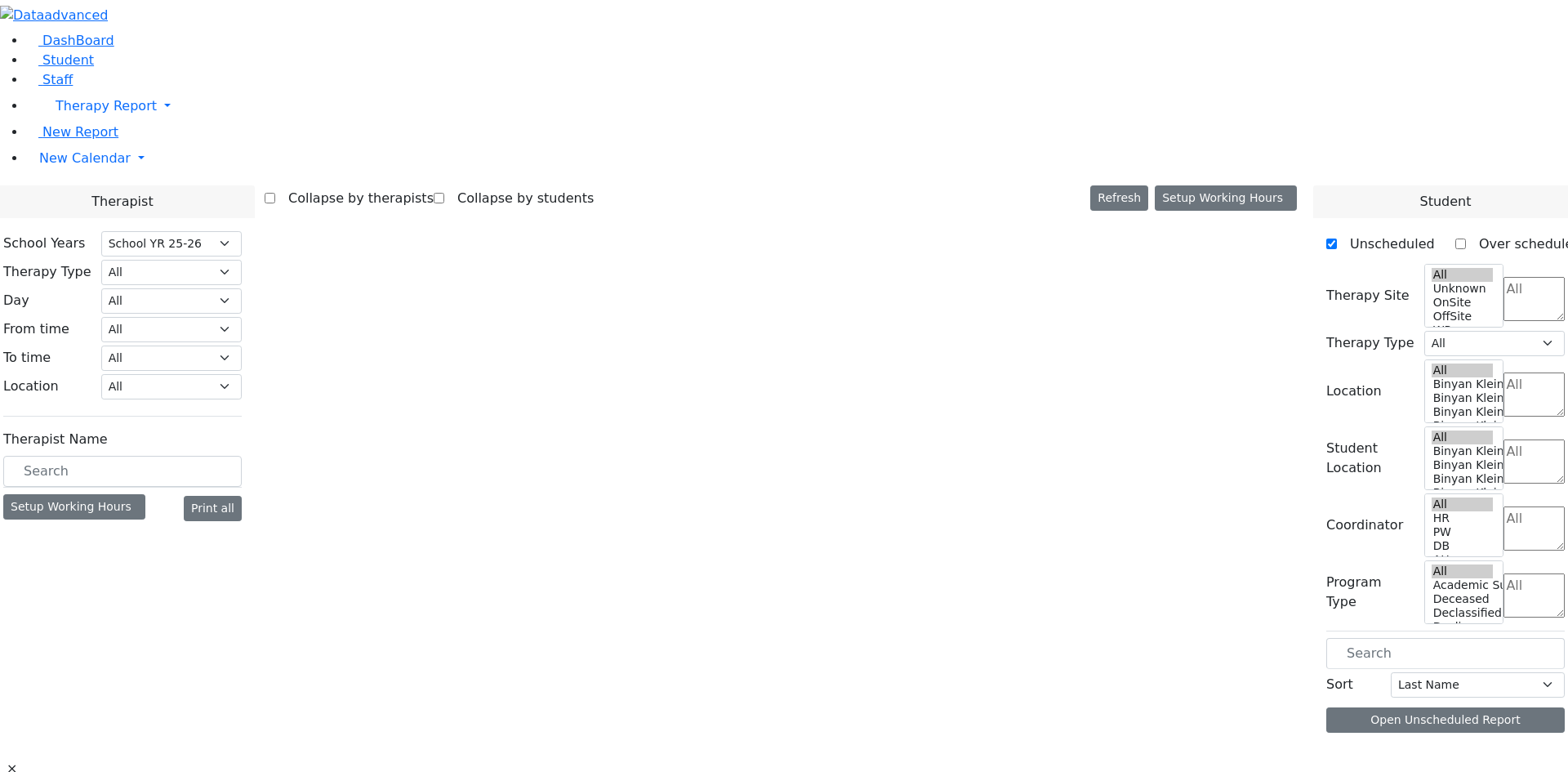
select select "212"
select select "3"
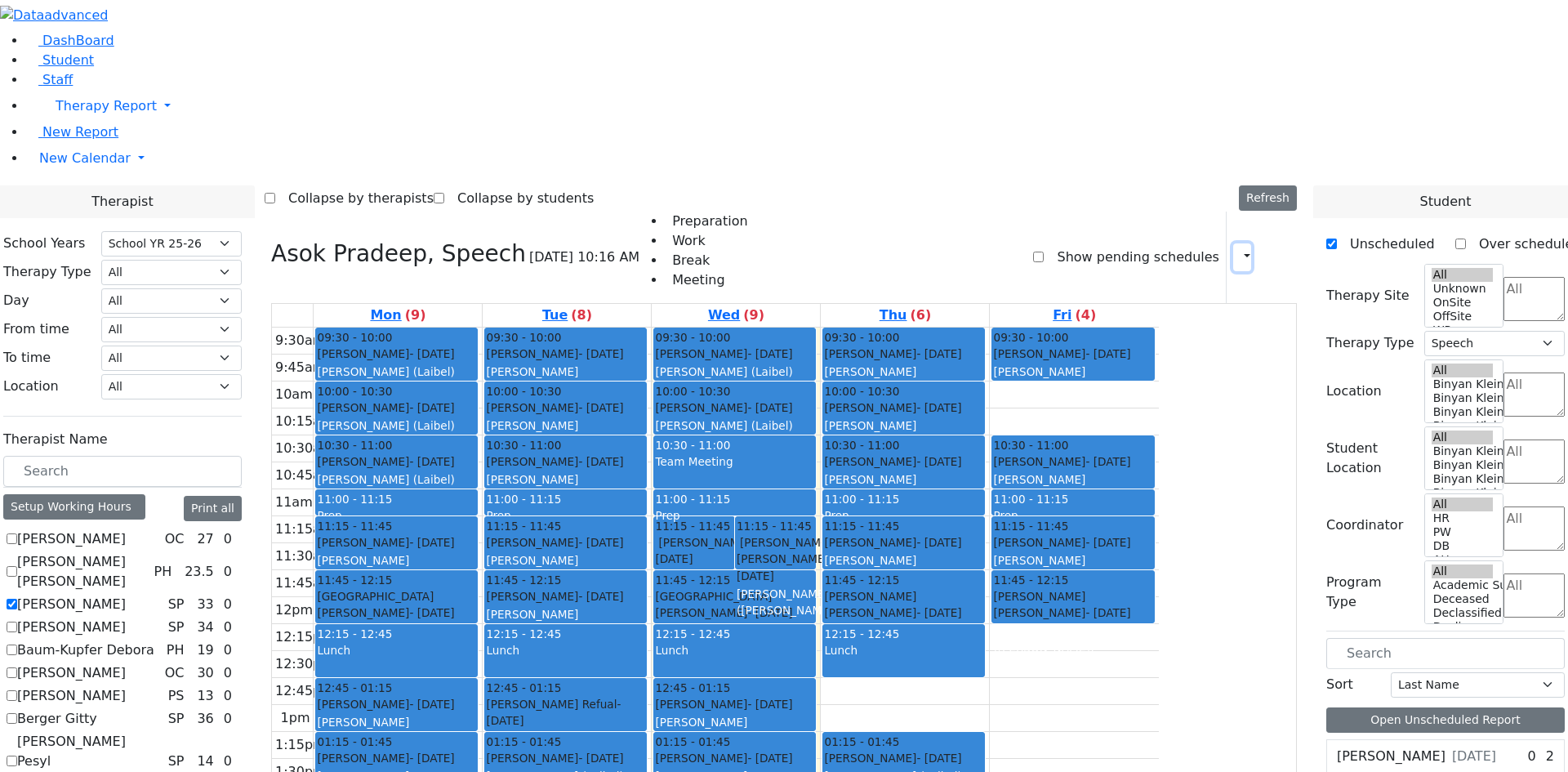
click at [1237, 249] on icon "button" at bounding box center [1237, 257] width 0 height 15
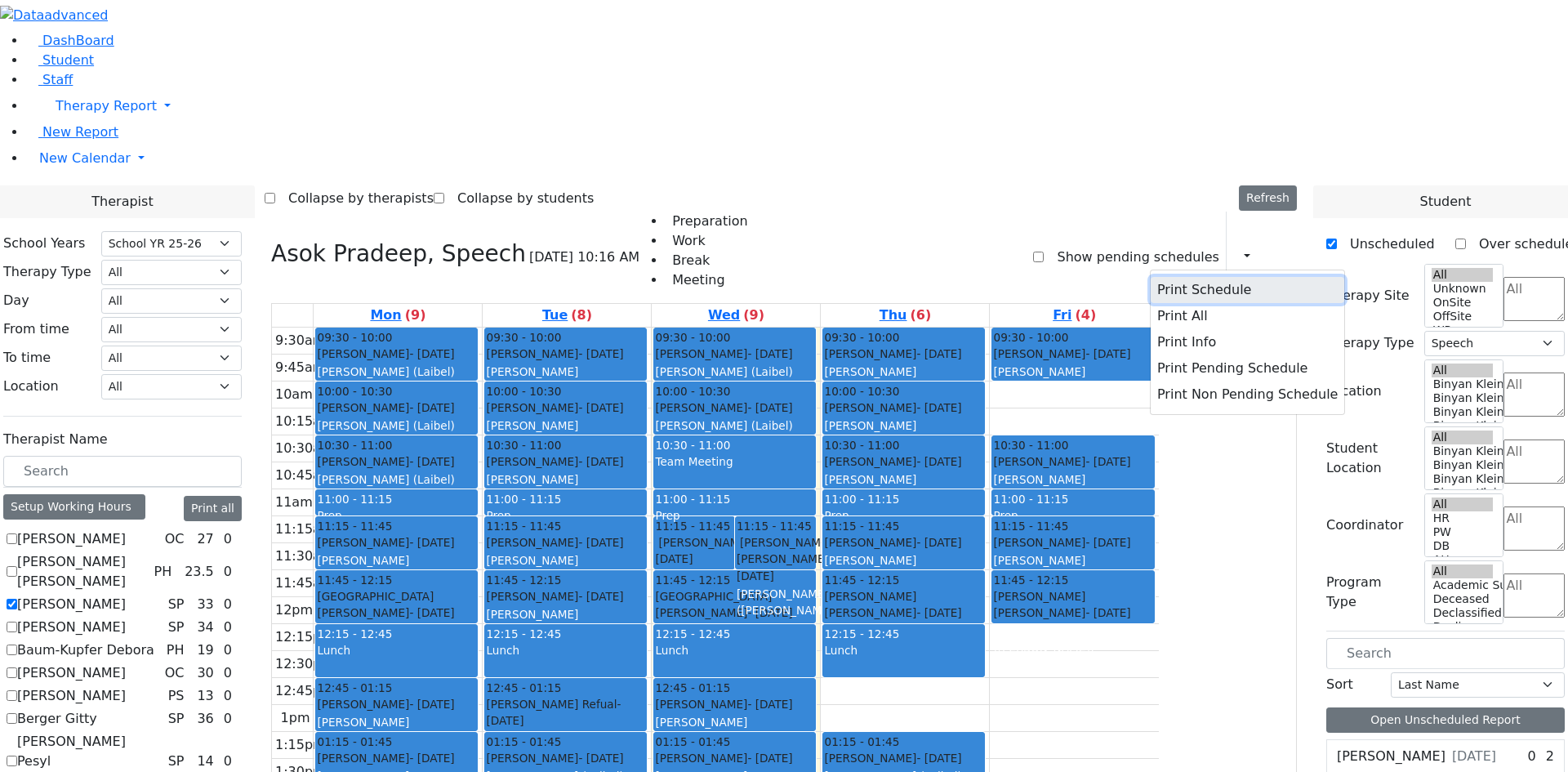
click at [1156, 277] on button "Print Schedule" at bounding box center [1248, 290] width 193 height 27
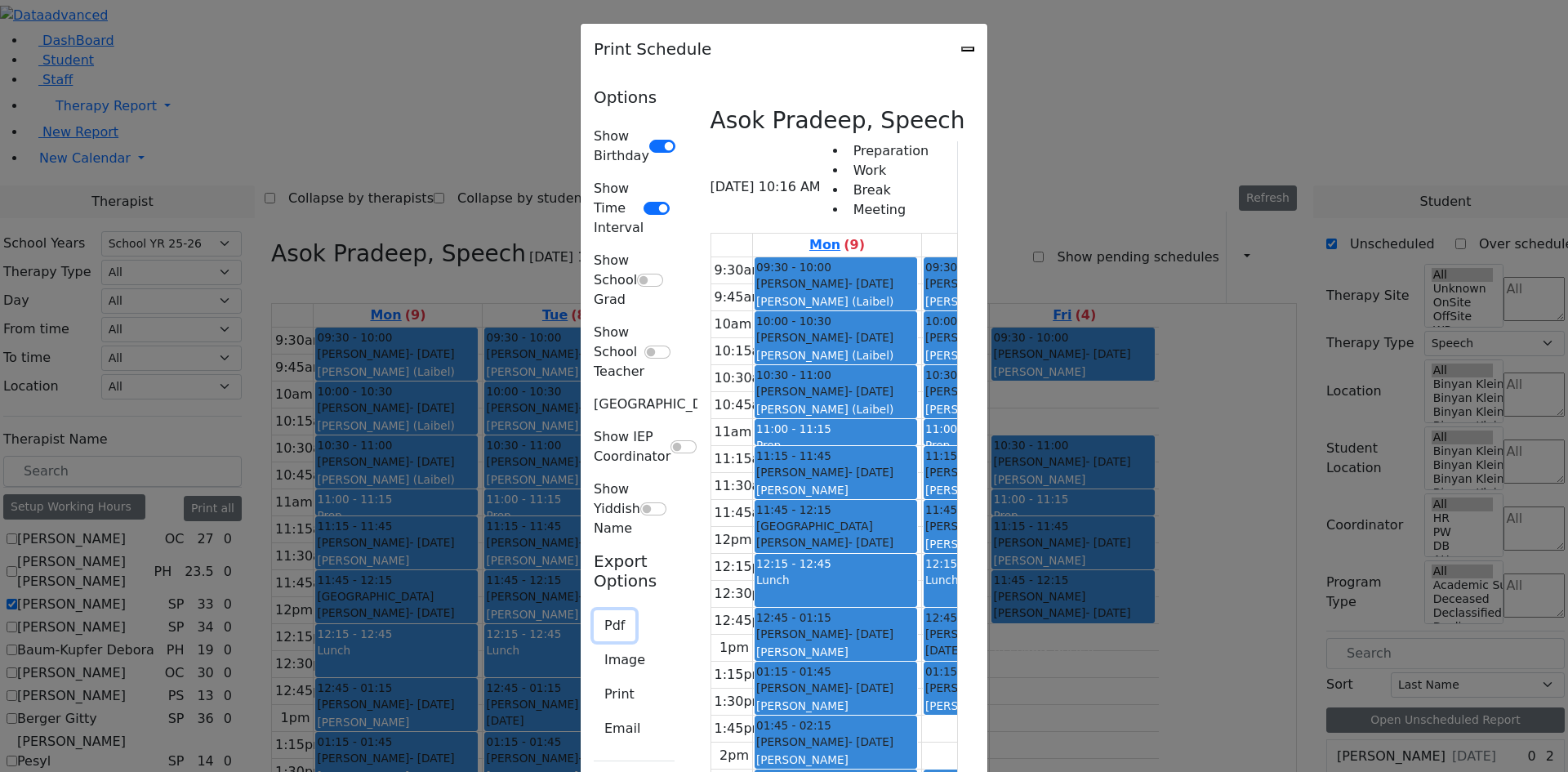
click at [593, 611] on button "Pdf" at bounding box center [614, 626] width 42 height 31
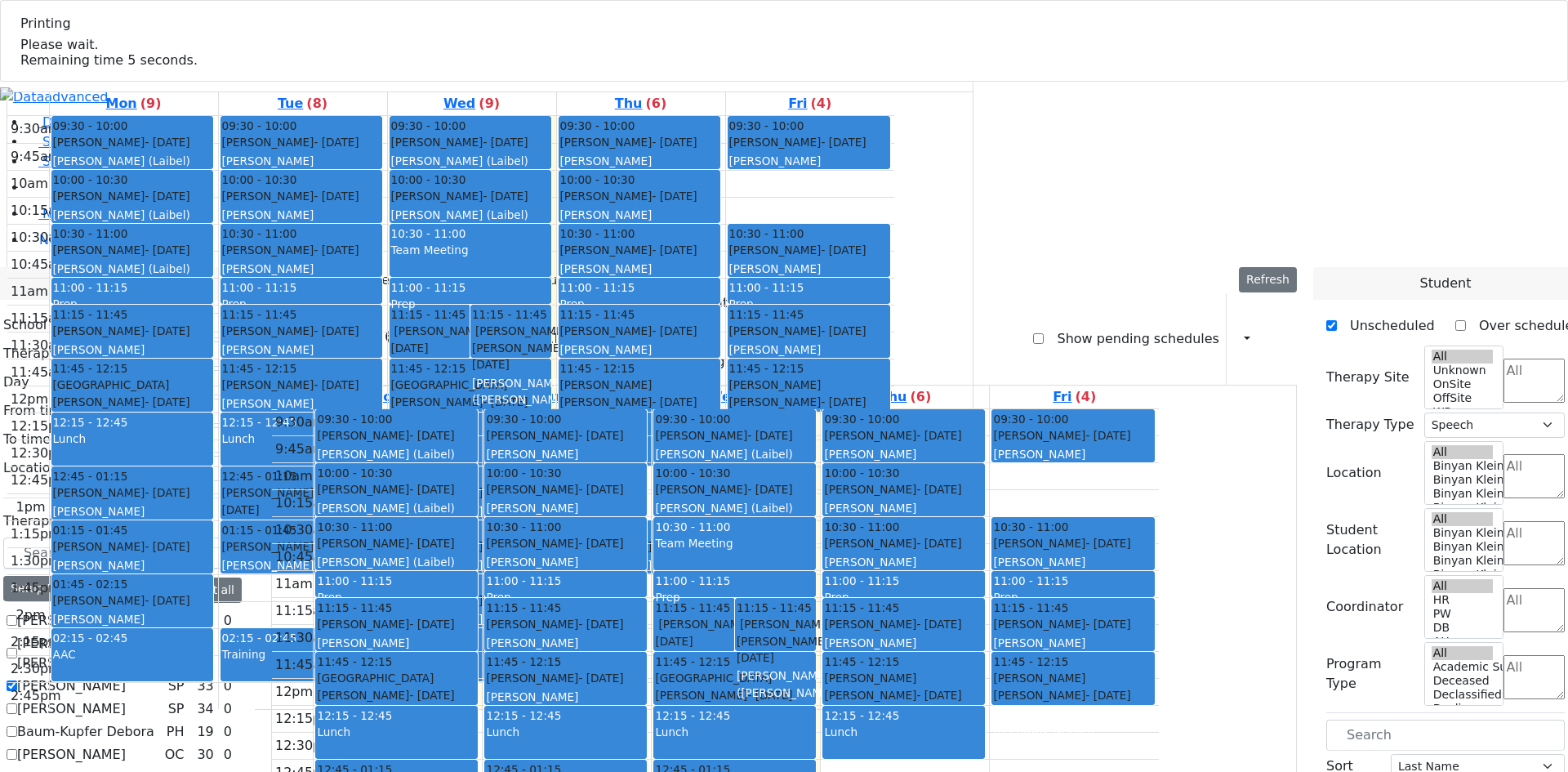
select select "212"
select select "3"
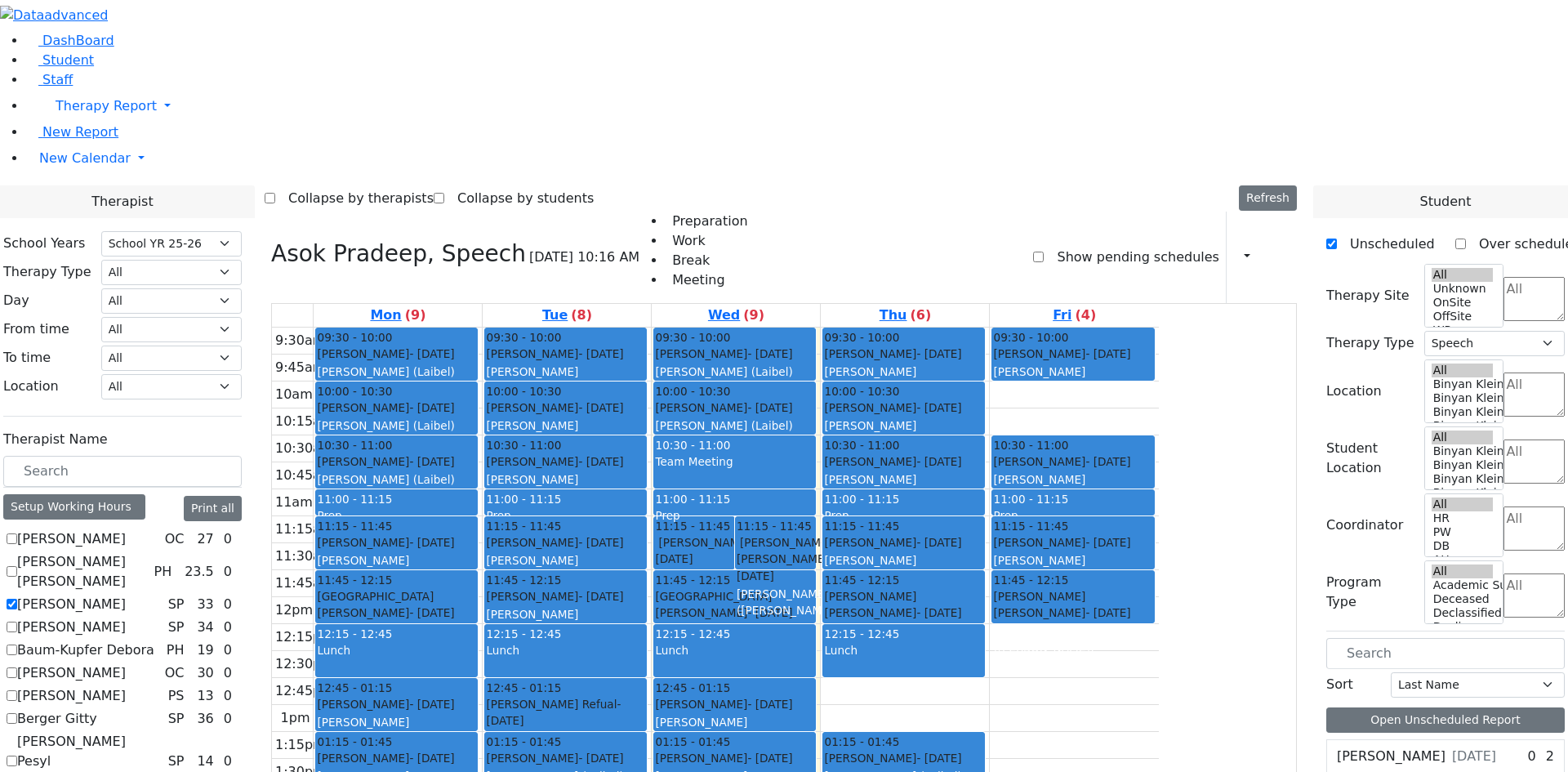
click at [126, 595] on label "[PERSON_NAME]" at bounding box center [71, 604] width 109 height 20
click at [17, 599] on input "[PERSON_NAME]" at bounding box center [11, 604] width 10 height 10
checkbox input "false"
select select
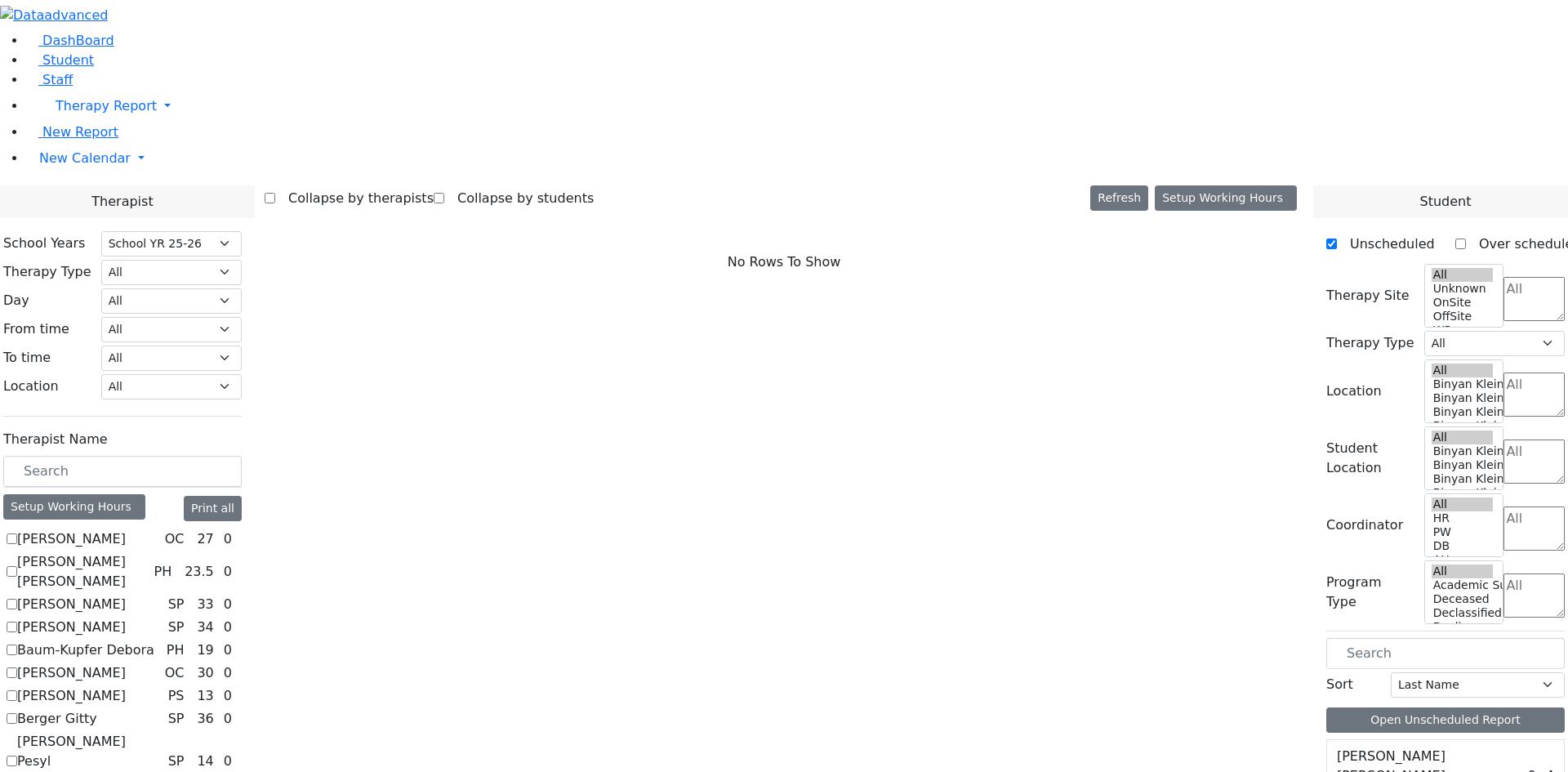
click at [126, 595] on label "[PERSON_NAME]" at bounding box center [71, 604] width 109 height 20
click at [17, 599] on input "[PERSON_NAME]" at bounding box center [11, 604] width 10 height 10
checkbox input "true"
select select "3"
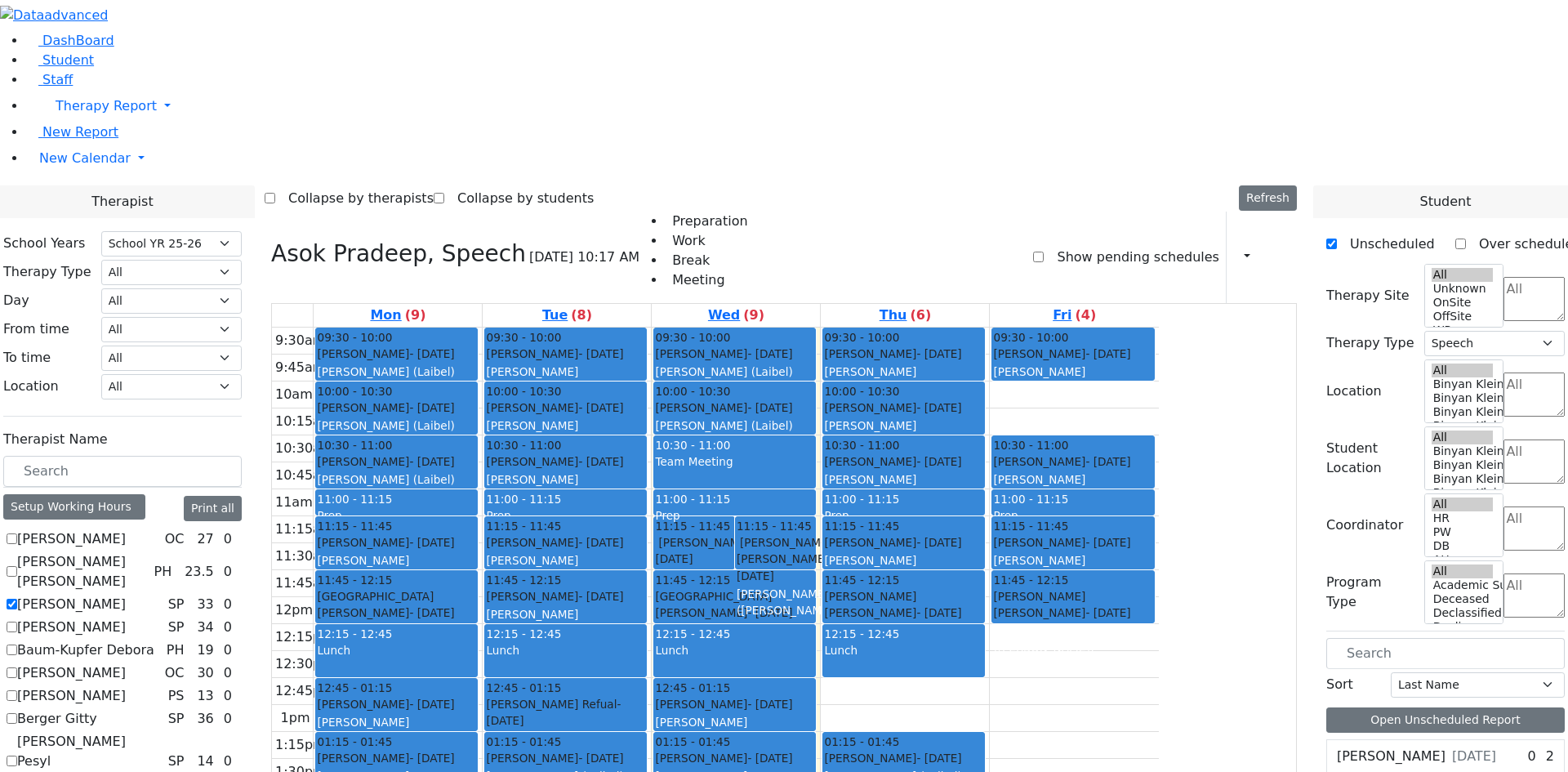
click at [126, 595] on label "[PERSON_NAME]" at bounding box center [71, 604] width 109 height 20
click at [17, 599] on input "[PERSON_NAME]" at bounding box center [11, 604] width 10 height 10
checkbox input "false"
select select
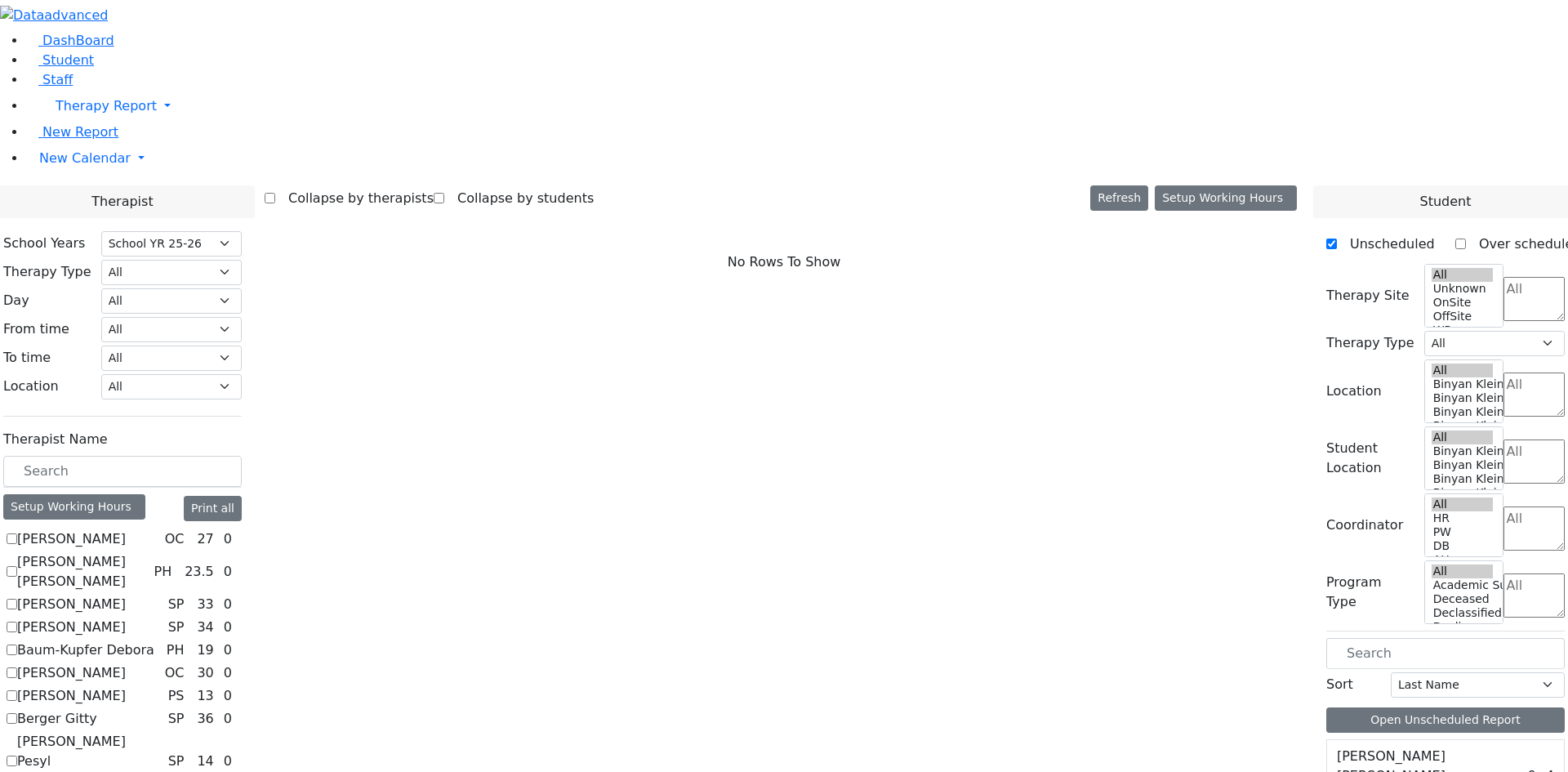
click at [126, 687] on label "Benisz Elizabeth" at bounding box center [71, 696] width 109 height 20
click at [17, 690] on input "Benisz Elizabeth" at bounding box center [11, 695] width 10 height 10
checkbox input "true"
select select "6"
click at [0, 0] on div at bounding box center [0, 0] width 0 height 0
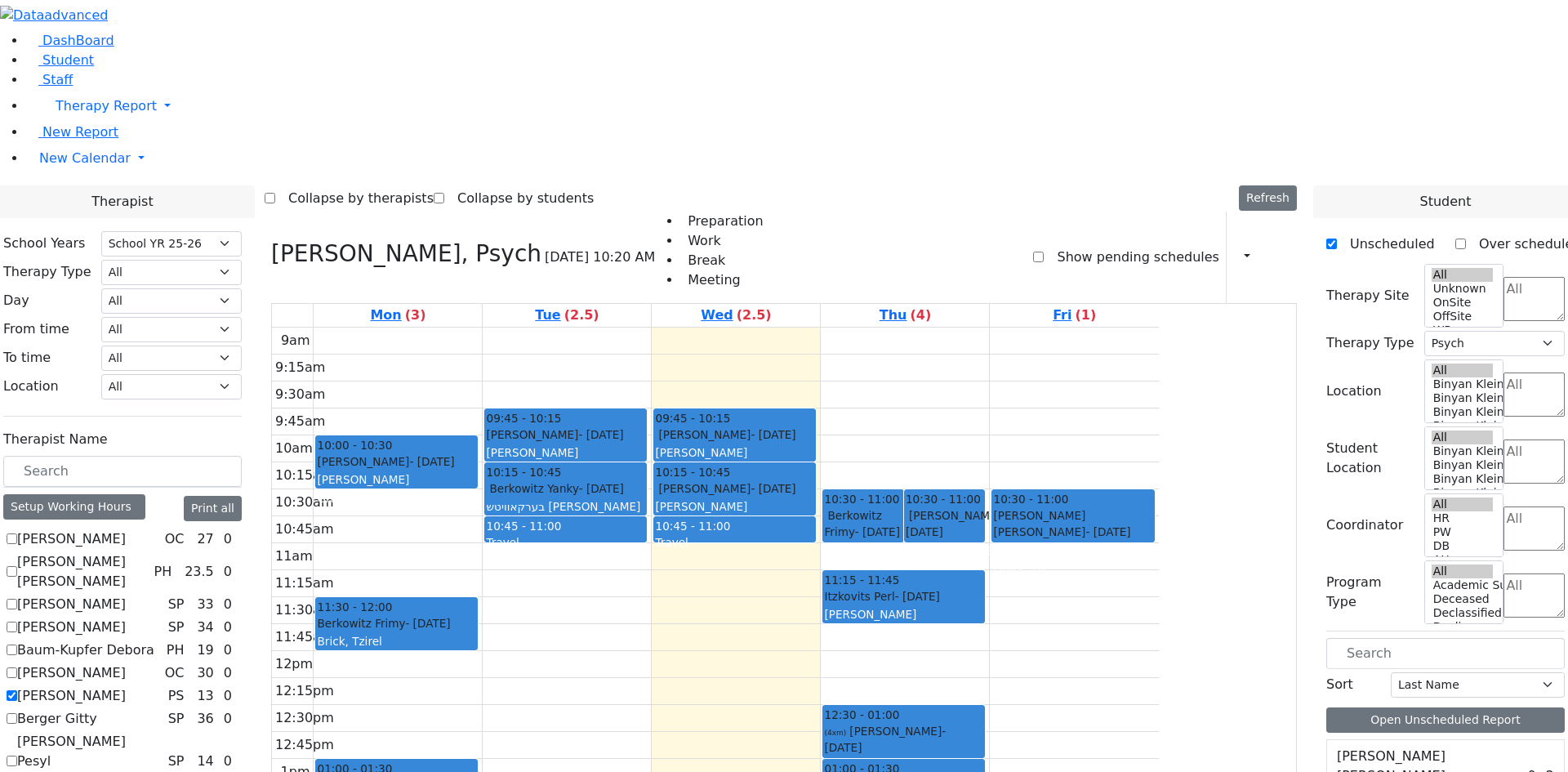
click at [126, 687] on label "Benisz Elizabeth" at bounding box center [71, 696] width 109 height 20
click at [17, 690] on input "Benisz Elizabeth" at bounding box center [11, 695] width 10 height 10
checkbox input "false"
select select
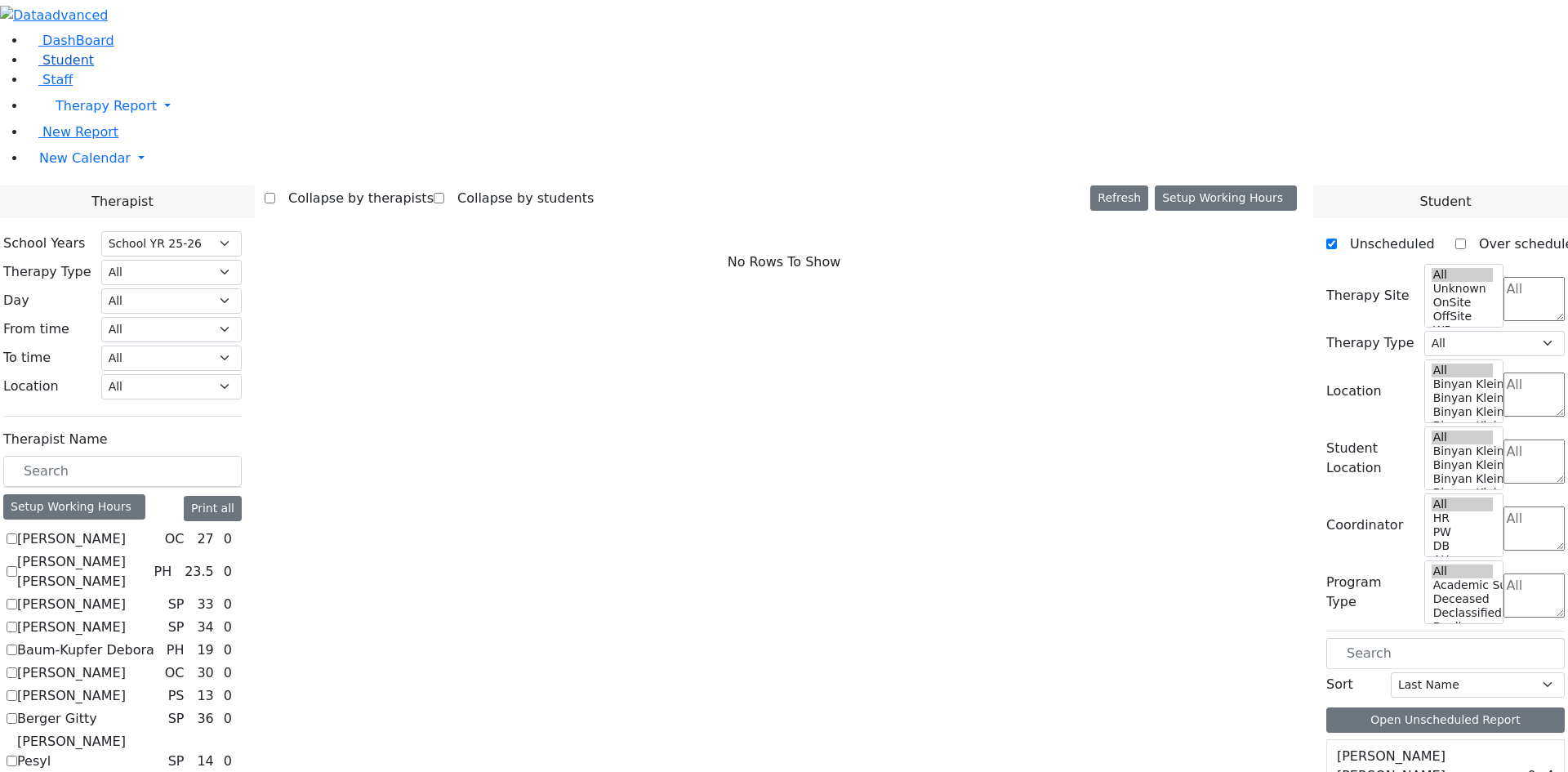
click at [74, 68] on span "Student" at bounding box center [68, 60] width 51 height 15
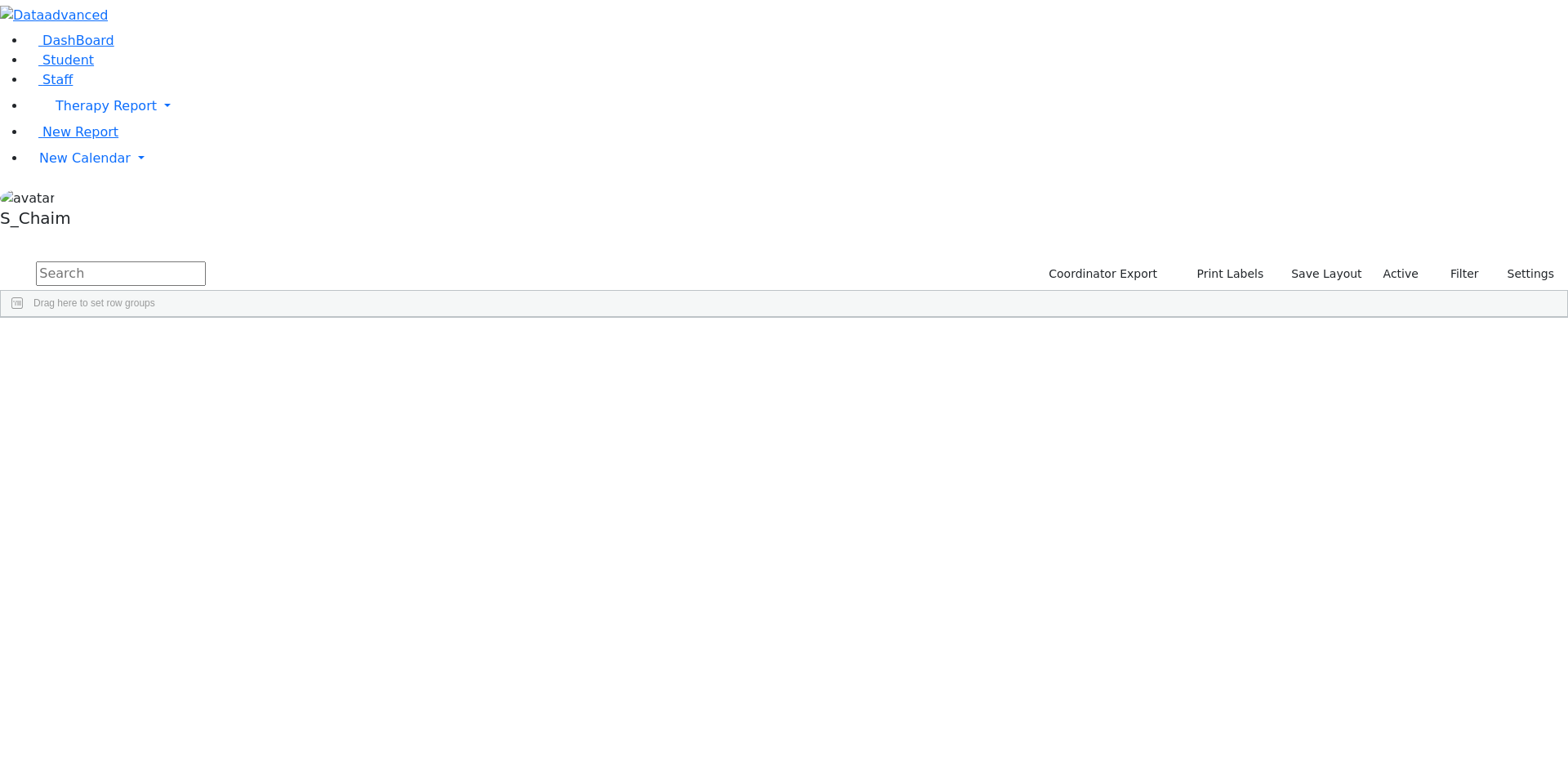
click at [853, 324] on span "Site" at bounding box center [844, 330] width 18 height 11
click at [311, 576] on div "[PERSON_NAME]" at bounding box center [260, 587] width 103 height 23
click at [311, 576] on div "Chesky" at bounding box center [260, 587] width 103 height 23
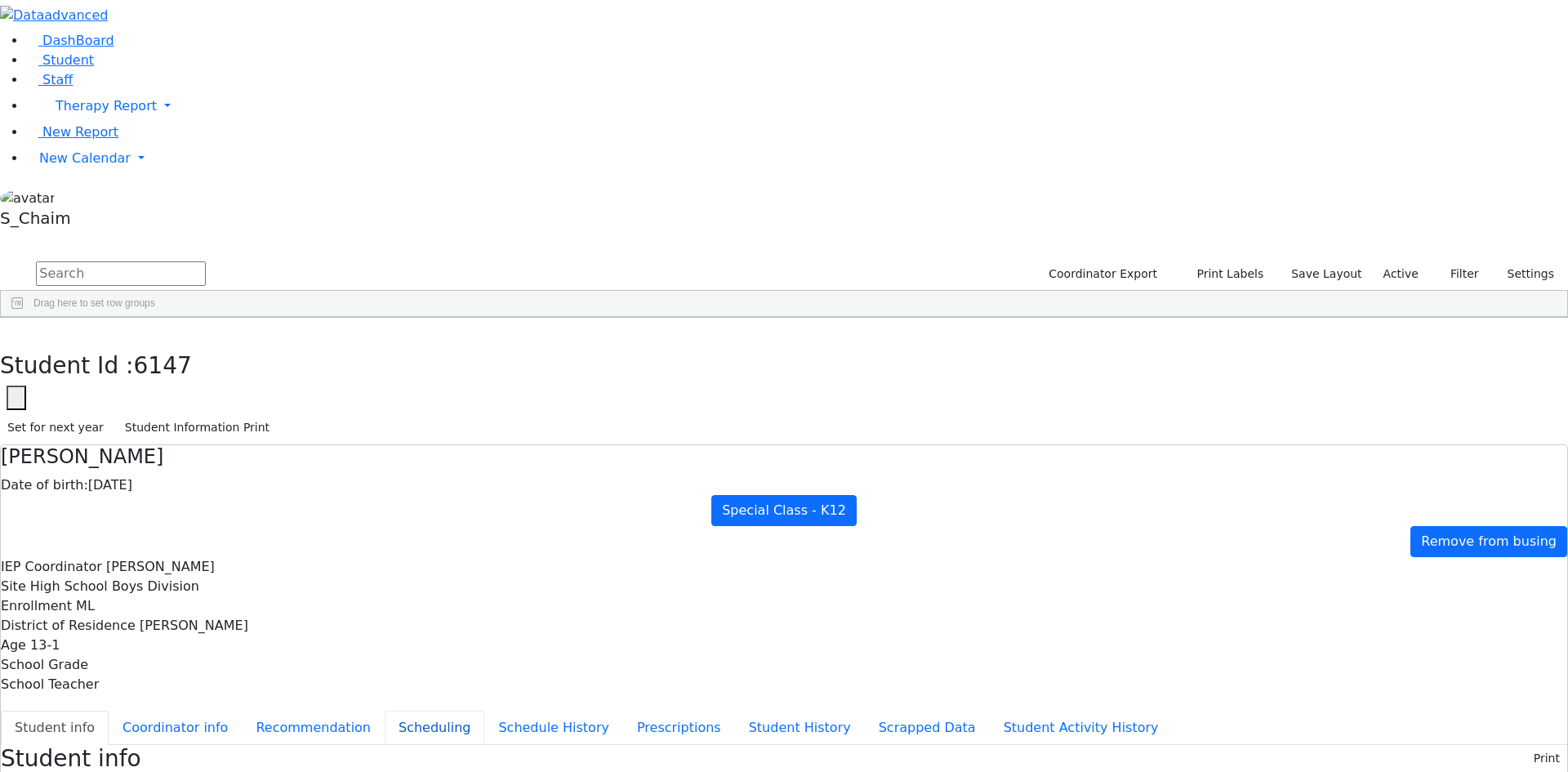
click at [387, 711] on button "Scheduling" at bounding box center [434, 728] width 100 height 34
click at [277, 415] on button "Student Information Print" at bounding box center [197, 428] width 159 height 26
click at [24, 318] on button "button" at bounding box center [11, 335] width 24 height 34
click at [92, 166] on span "New Calendar" at bounding box center [84, 158] width 91 height 15
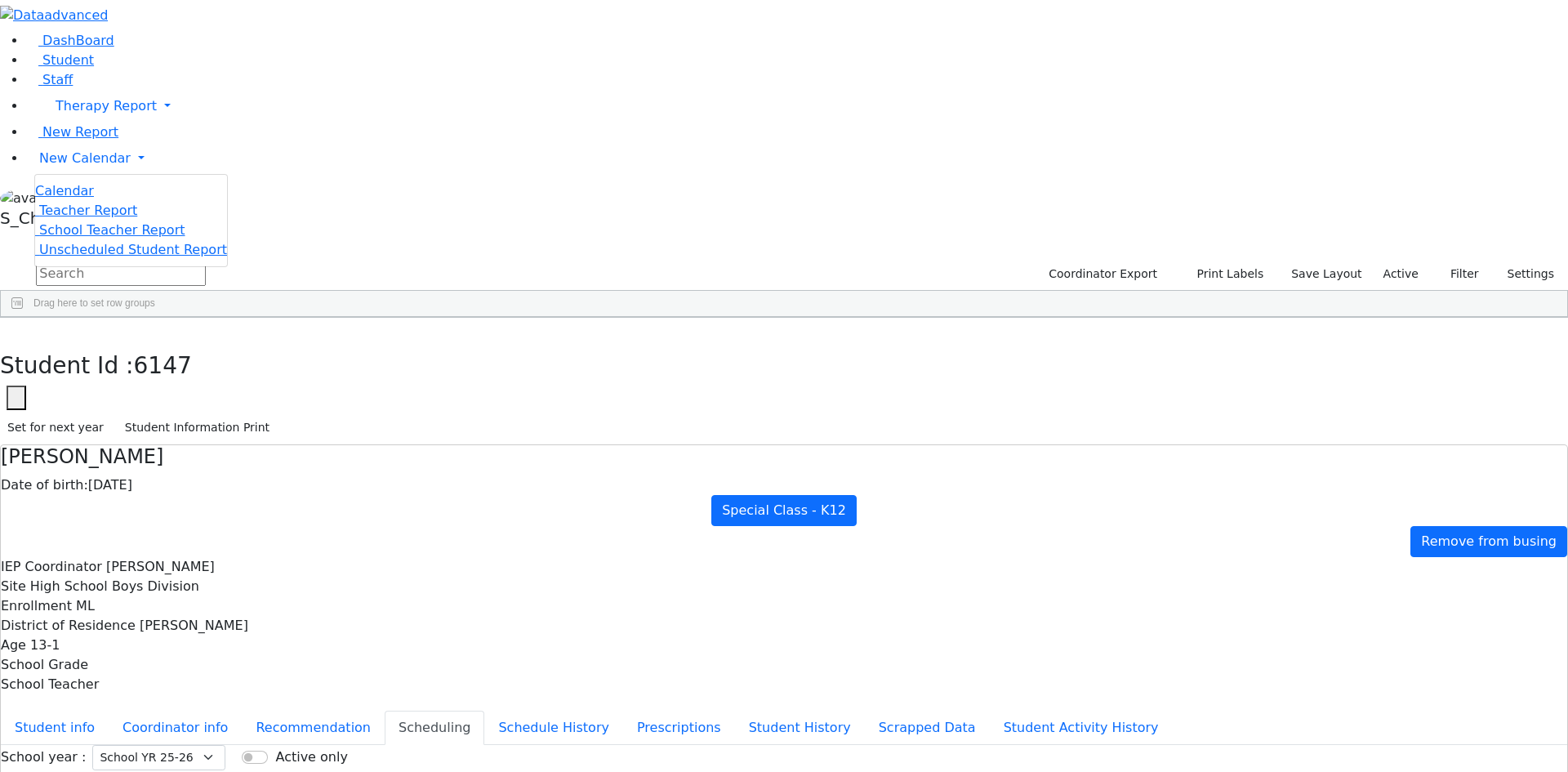
click at [119, 218] on span "Teacher Report" at bounding box center [87, 211] width 98 height 15
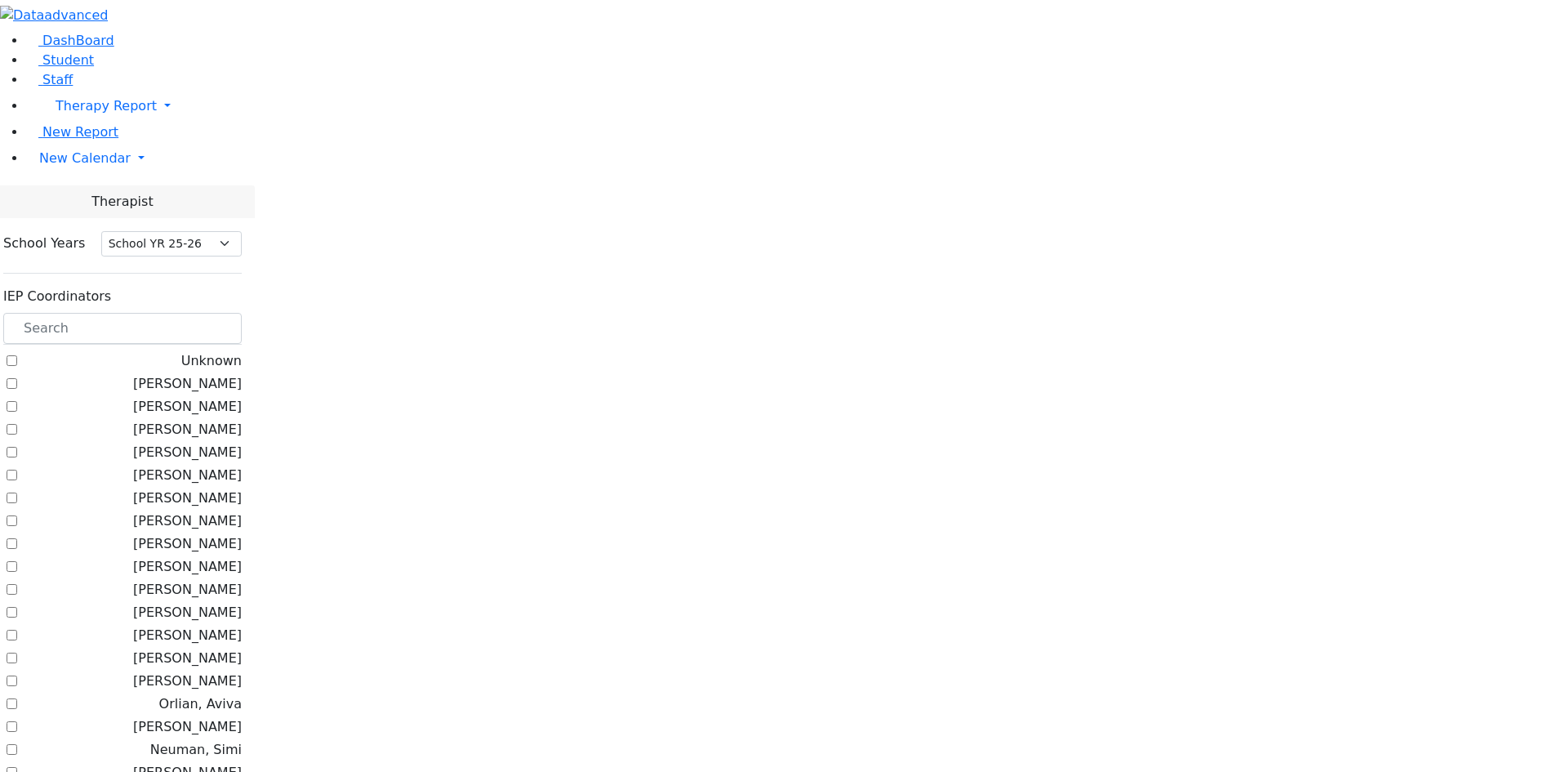
select select "212"
click at [242, 313] on input "text" at bounding box center [122, 328] width 239 height 31
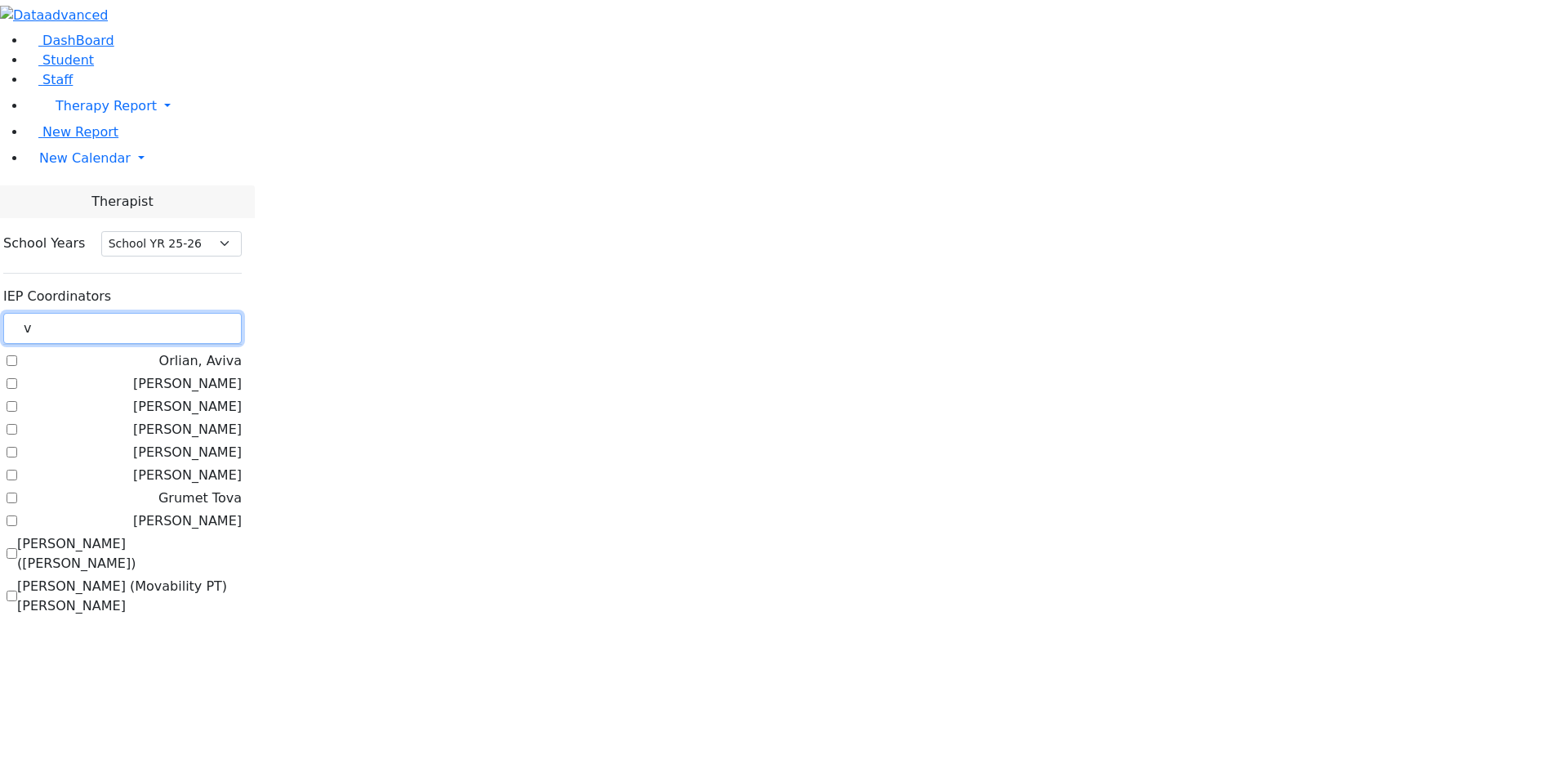
type input "v"
click at [242, 511] on label "[PERSON_NAME]" at bounding box center [187, 521] width 109 height 20
click at [17, 516] on input "[PERSON_NAME]" at bounding box center [11, 521] width 10 height 10
checkbox input "true"
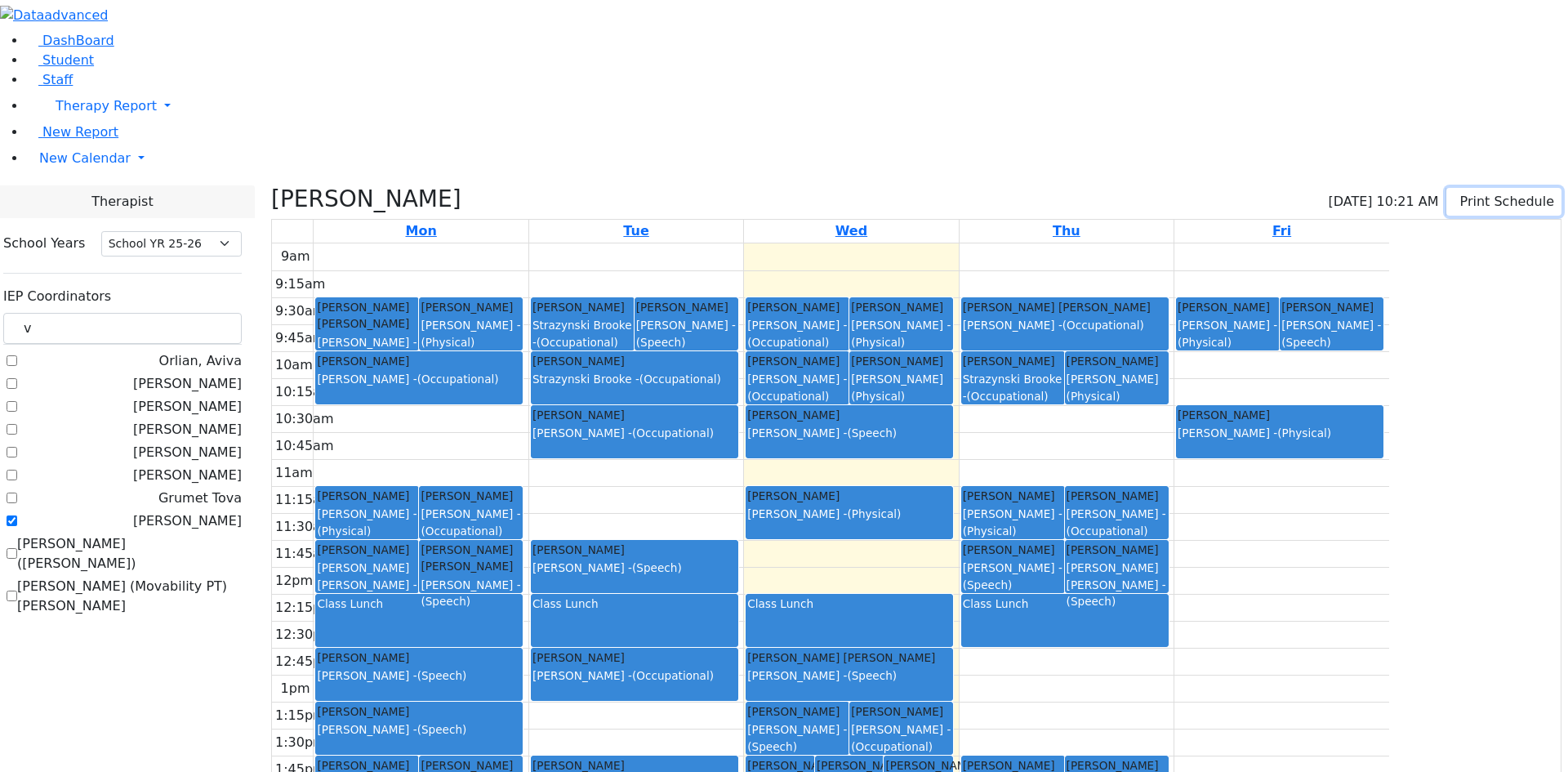
click at [1448, 188] on button "Print Schedule" at bounding box center [1504, 201] width 115 height 28
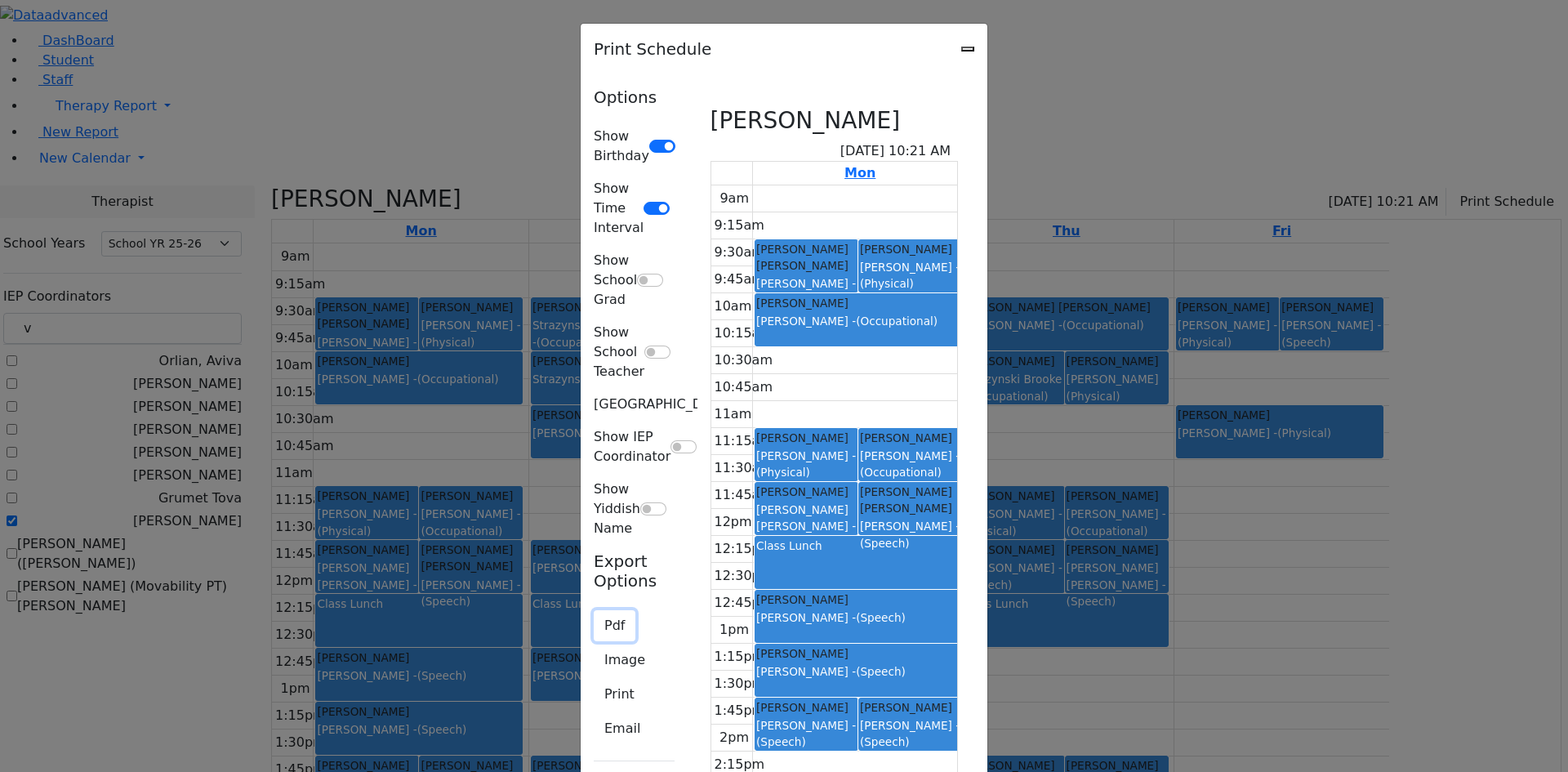
click at [593, 611] on button "Pdf" at bounding box center [614, 626] width 42 height 31
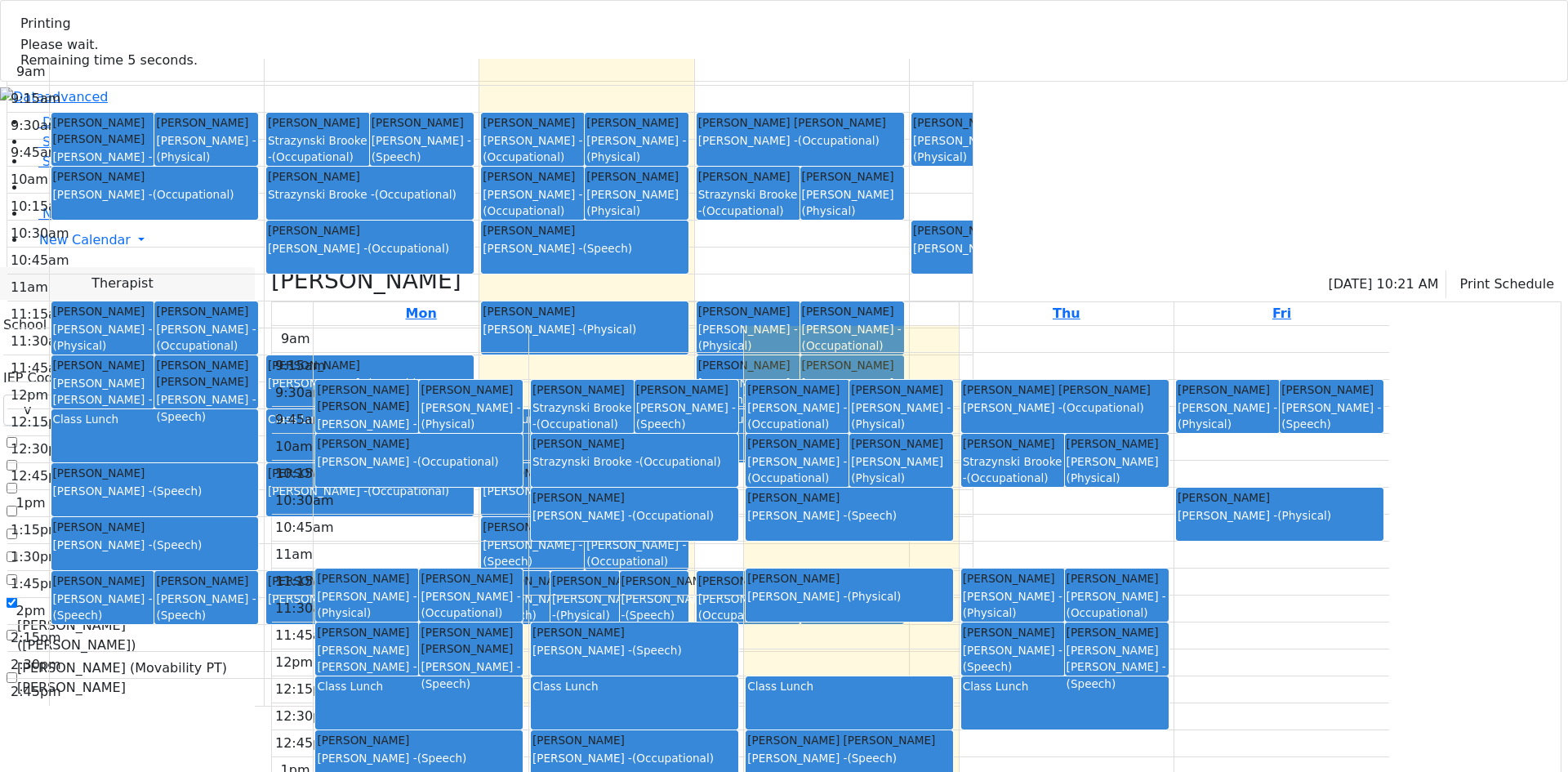
select select "212"
